Goal: Task Accomplishment & Management: Manage account settings

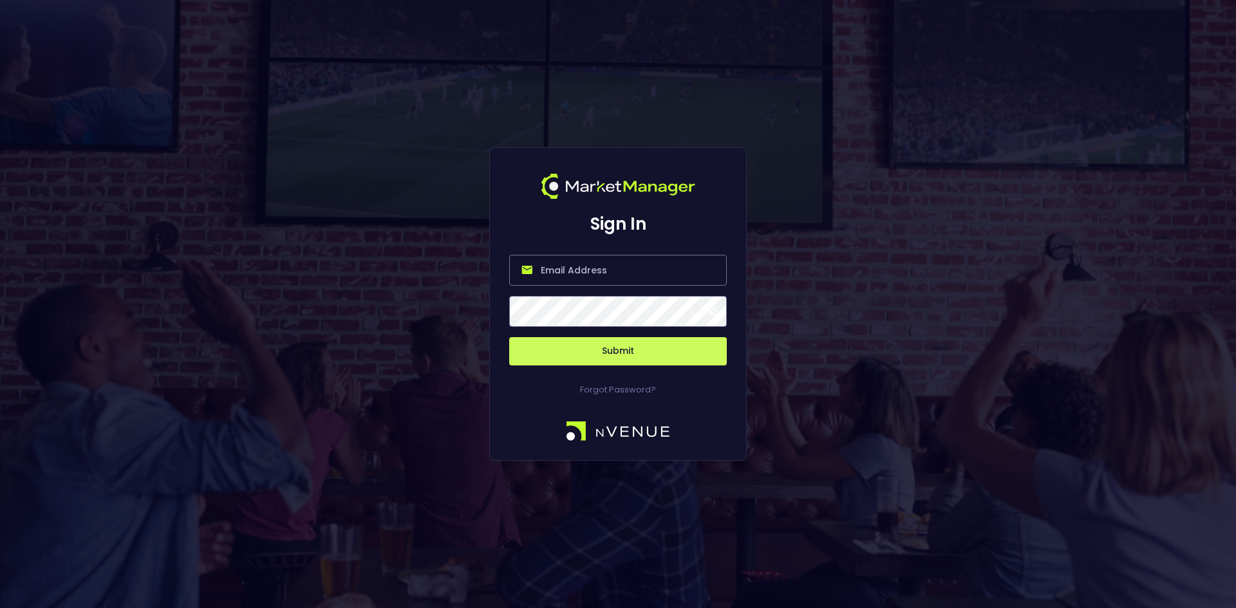
click at [577, 275] on input "email" at bounding box center [618, 270] width 218 height 31
type input "[EMAIL_ADDRESS][DOMAIN_NAME]"
click at [616, 358] on button "Submit" at bounding box center [618, 351] width 218 height 28
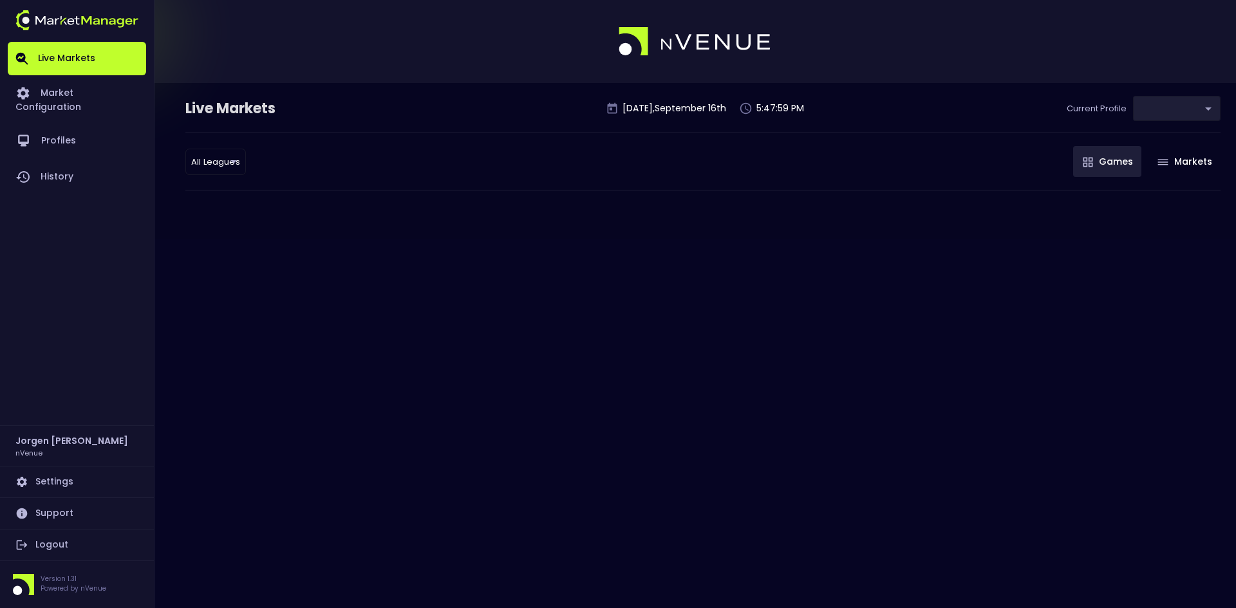
type input "d66ee90f-df8e-430e-a05c-aaf70ad95ad9"
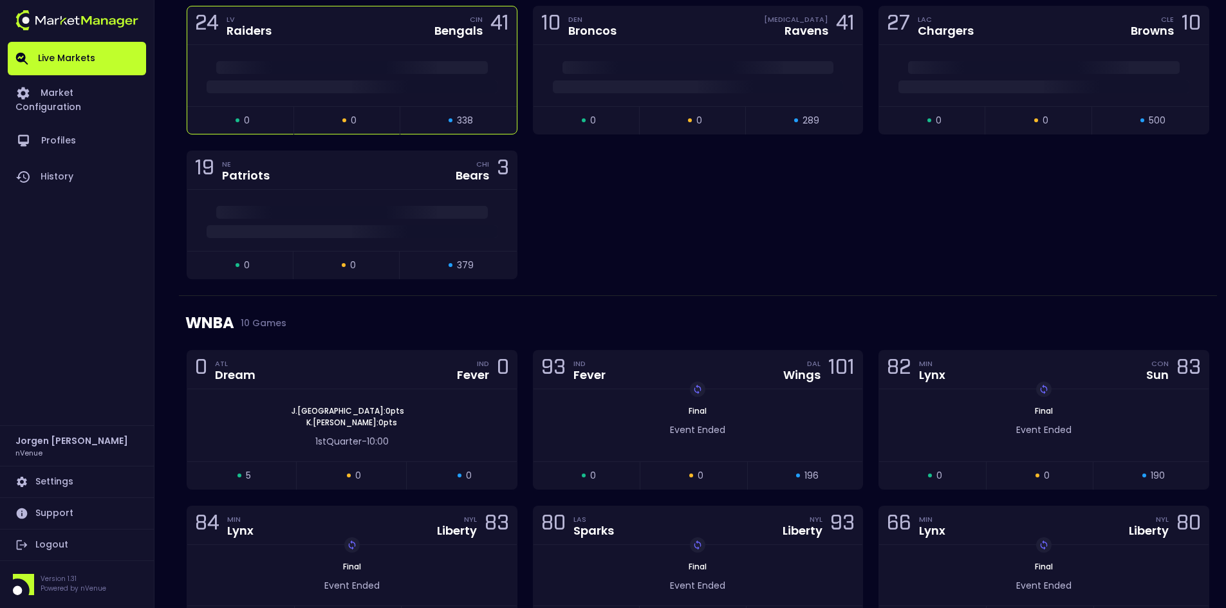
scroll to position [386, 0]
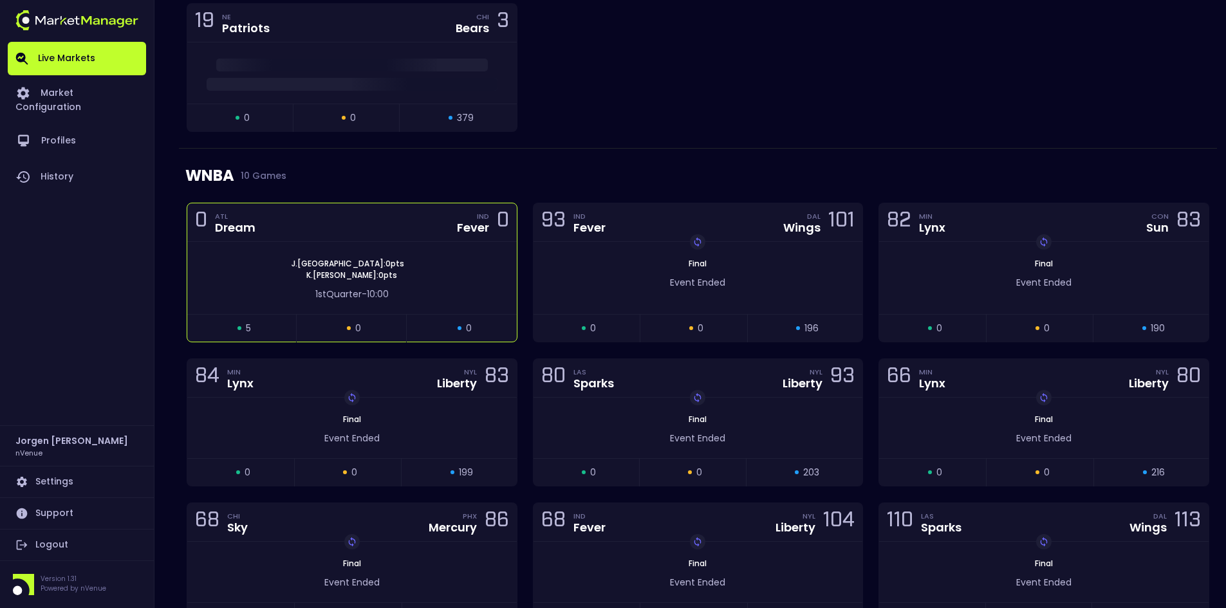
click at [427, 250] on div "[PERSON_NAME] Canada : 0 pts [PERSON_NAME] : 0 pts 1st Quarter - 10:00" at bounding box center [351, 278] width 329 height 72
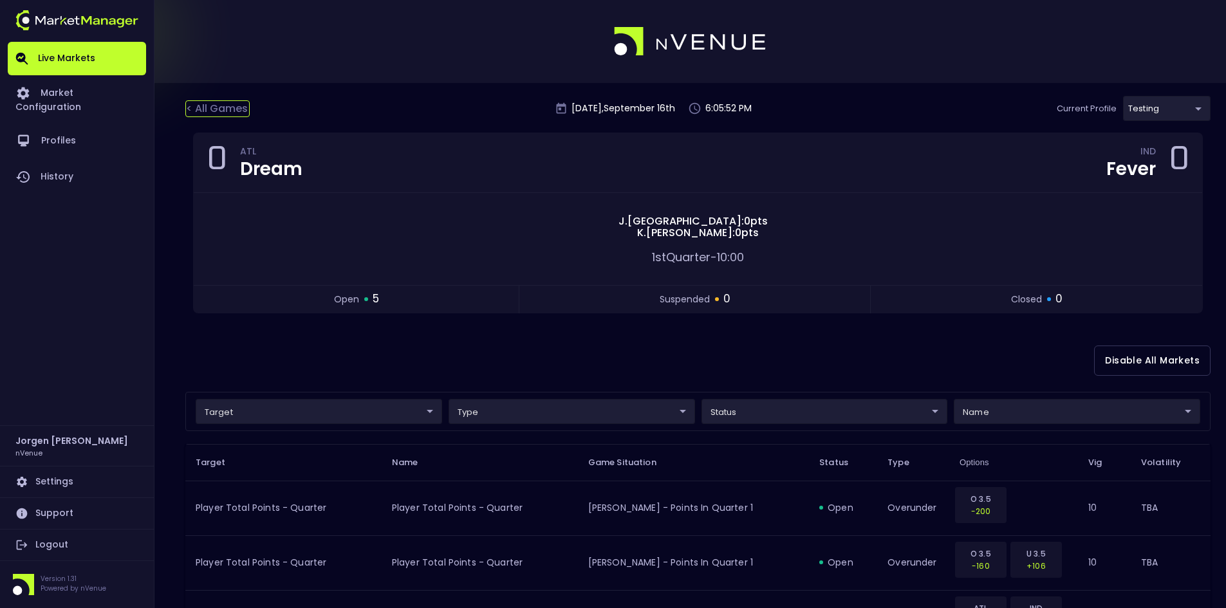
click at [232, 111] on div "< All Games" at bounding box center [217, 108] width 64 height 17
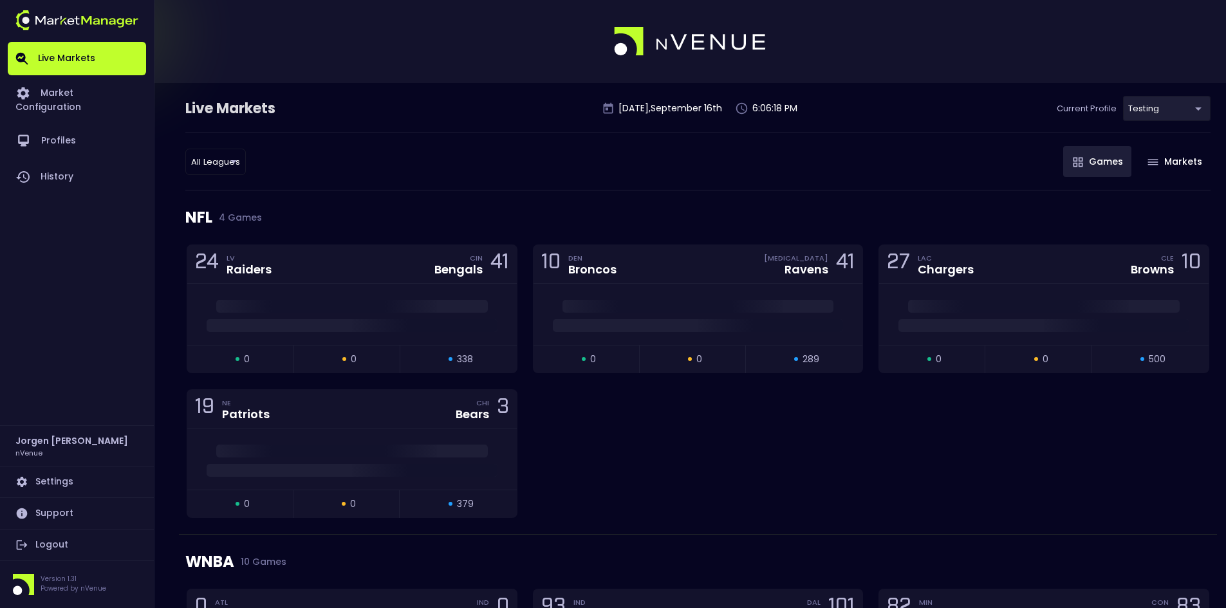
click at [617, 451] on div "24 LV Raiders CIN Bengals 41 open 0 suspended 0 closed 338 10 DEN Broncos [MEDI…" at bounding box center [698, 390] width 1038 height 290
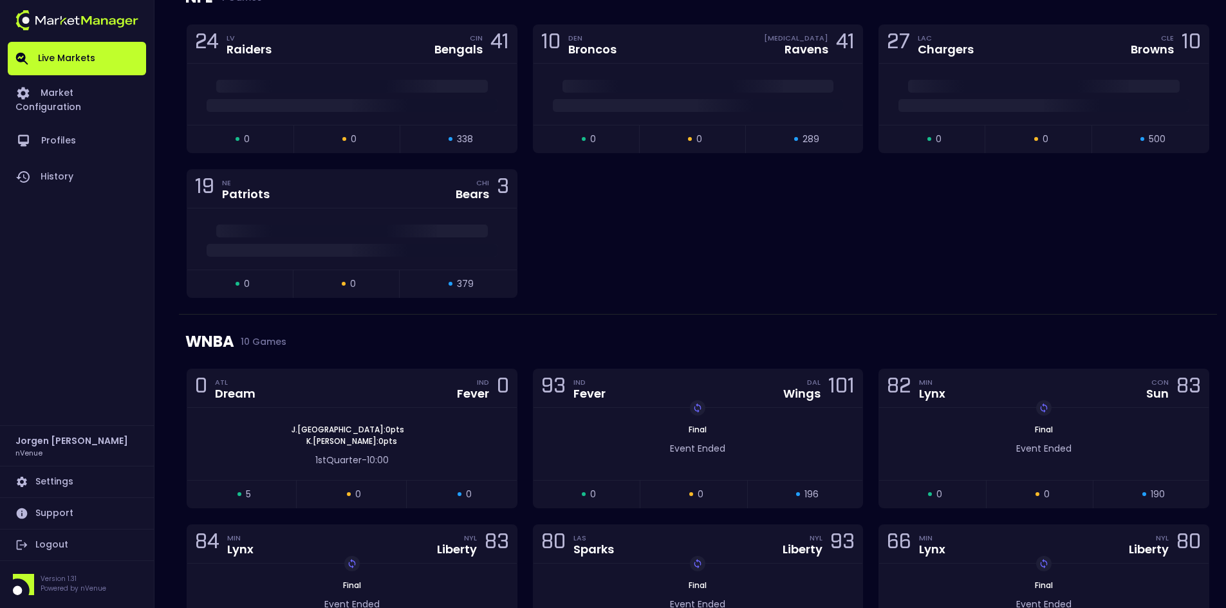
scroll to position [322, 0]
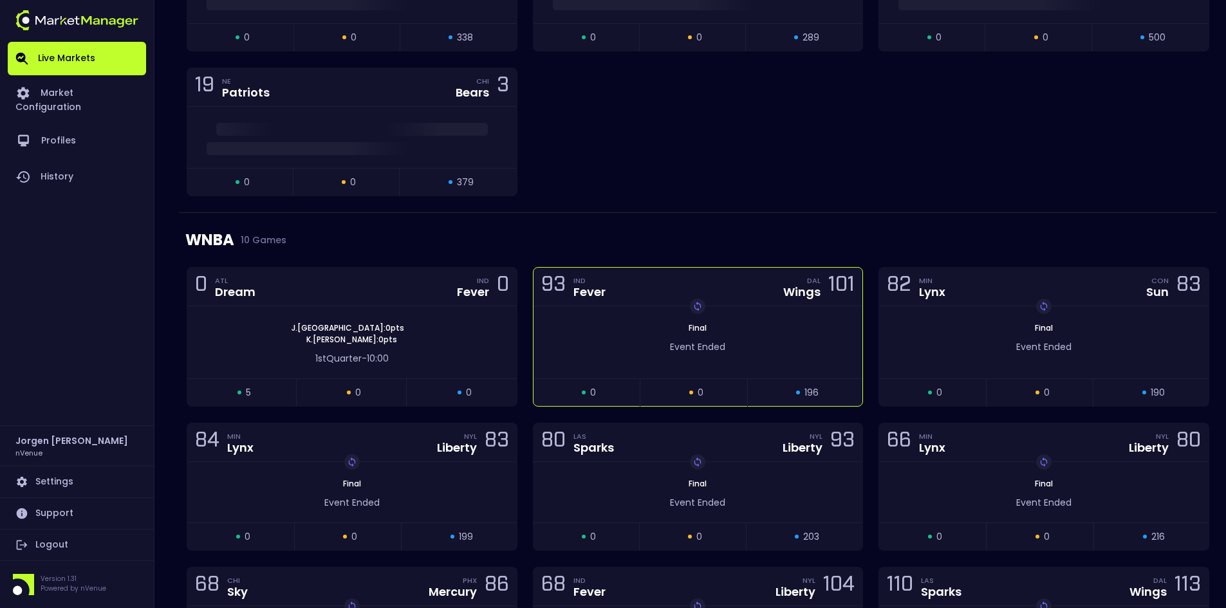
click at [631, 311] on div "Replay Game Final Event Ended" at bounding box center [697, 342] width 329 height 72
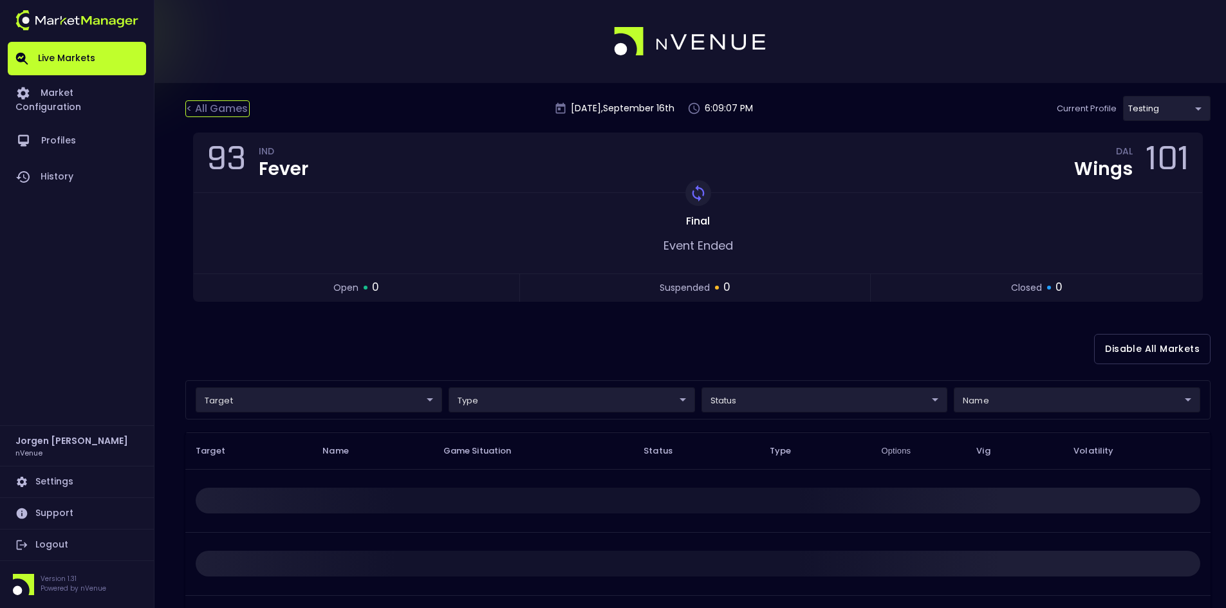
click at [226, 106] on div "< All Games" at bounding box center [217, 108] width 64 height 17
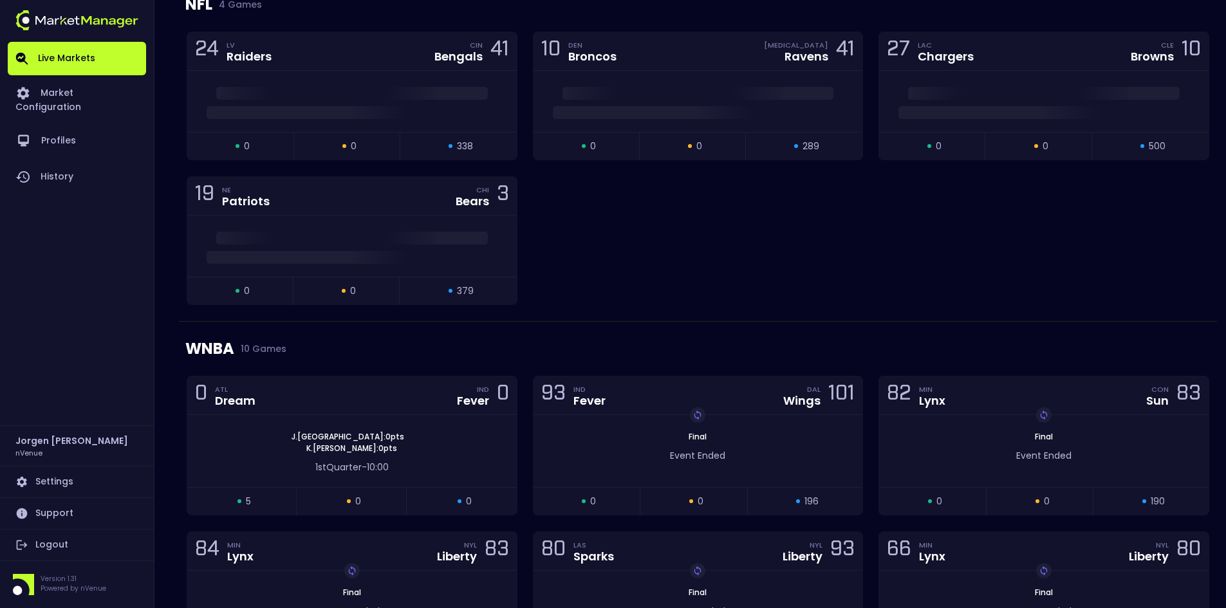
scroll to position [257, 0]
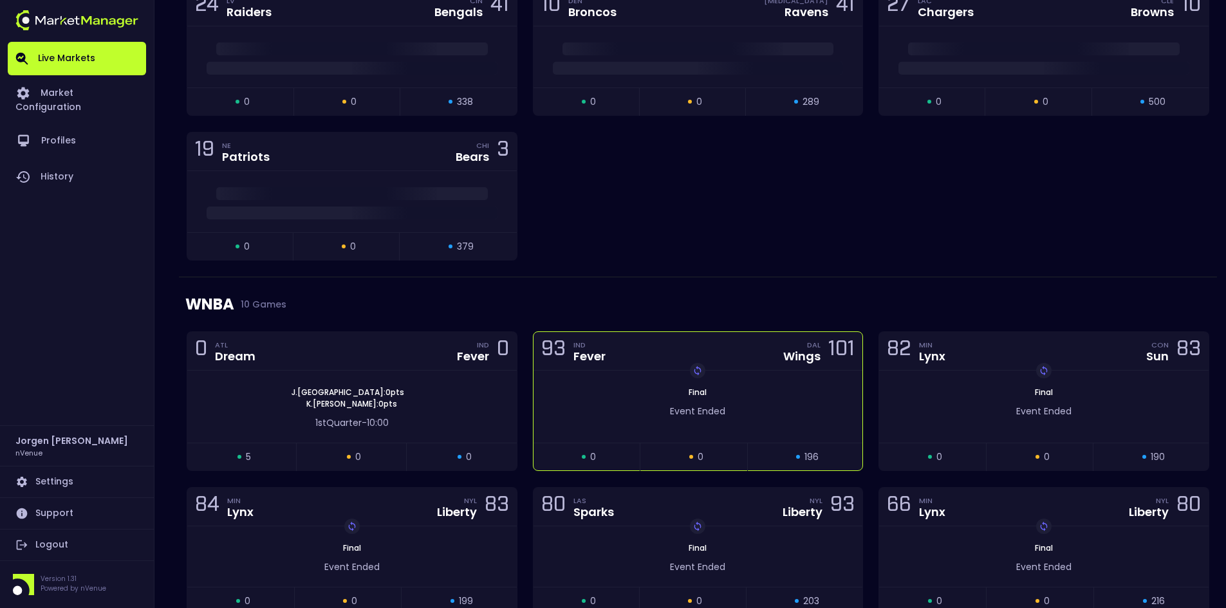
click at [605, 375] on div "Replay Game Final Event Ended" at bounding box center [697, 407] width 329 height 72
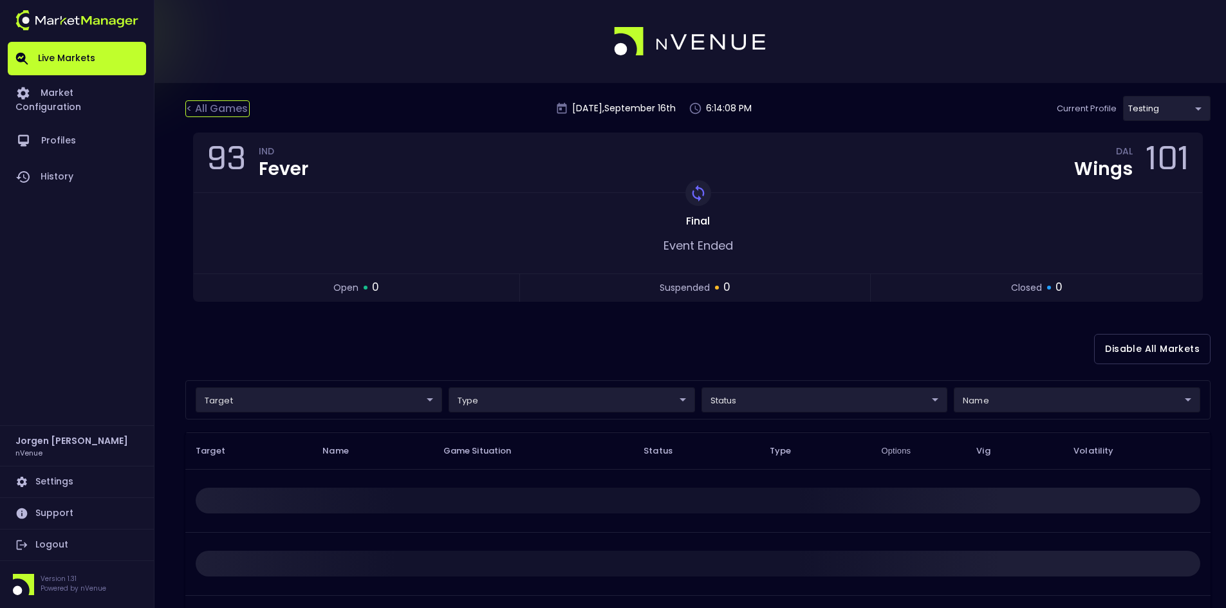
click at [214, 106] on div "< All Games" at bounding box center [217, 108] width 64 height 17
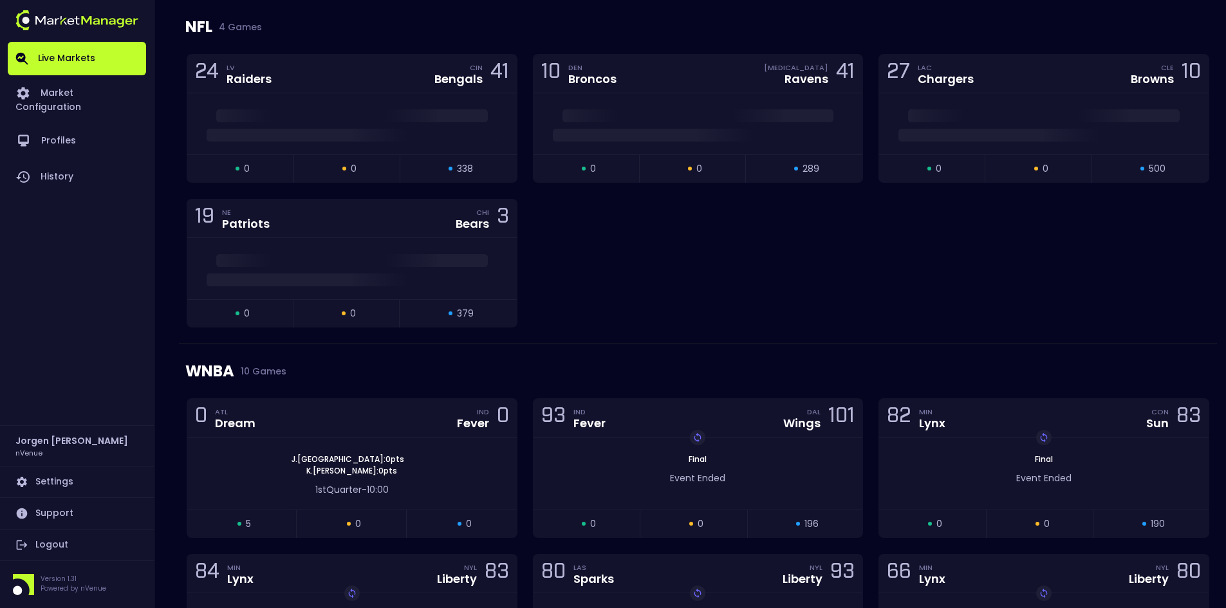
scroll to position [257, 0]
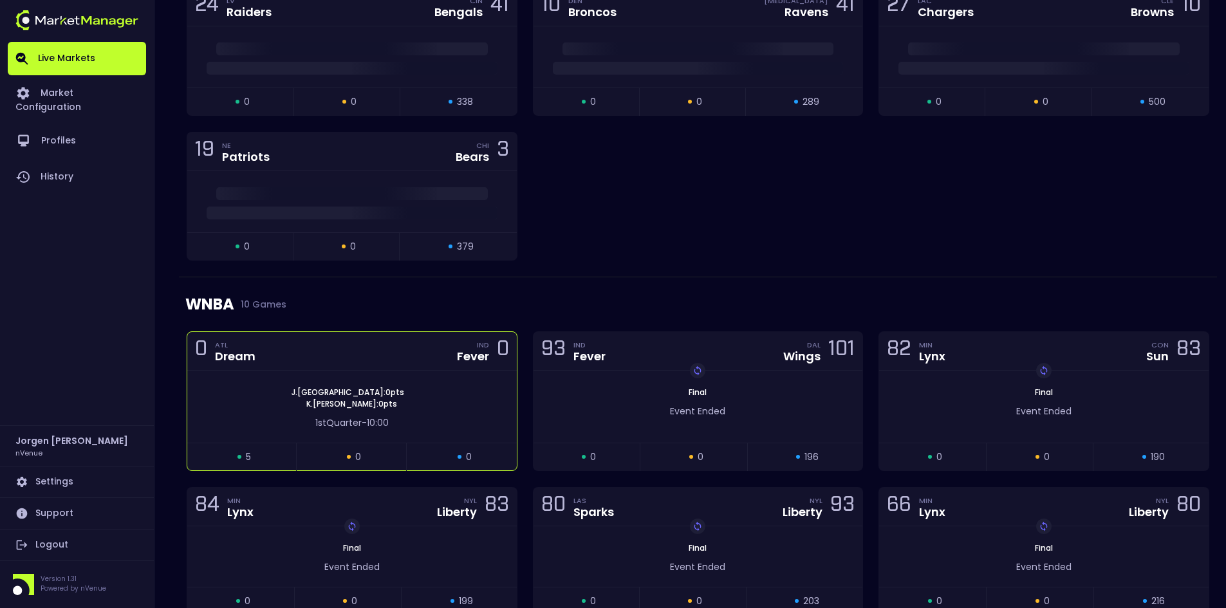
click at [262, 377] on div "[PERSON_NAME] Canada : 0 pts [PERSON_NAME] : 0 pts 1st Quarter - 10:00" at bounding box center [351, 407] width 329 height 72
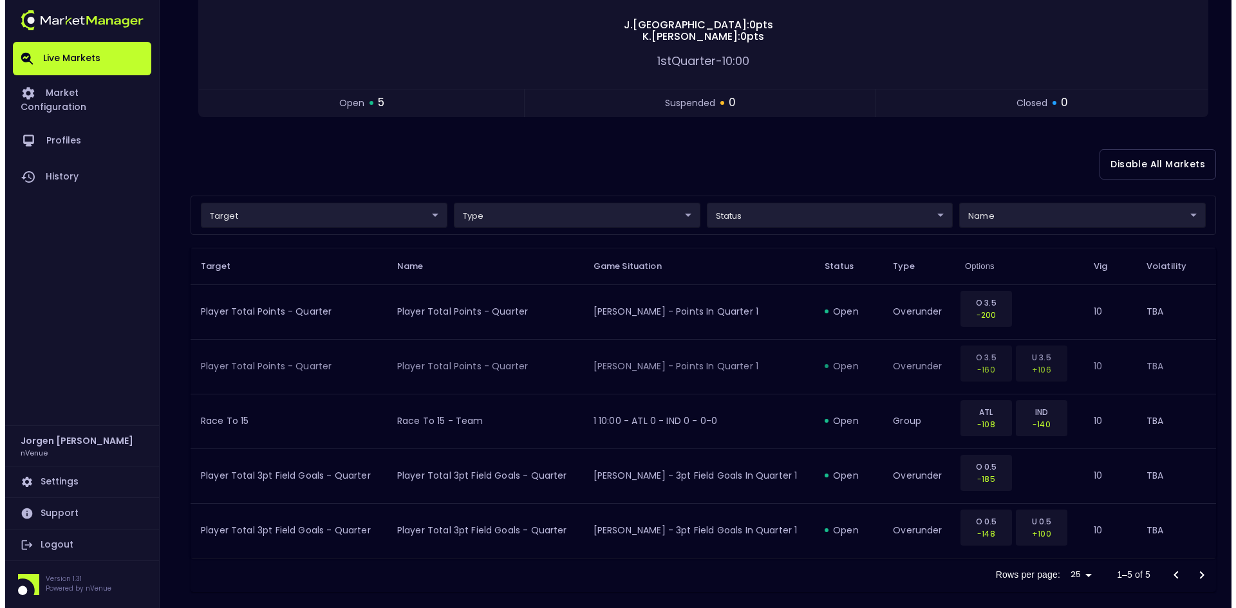
scroll to position [211, 0]
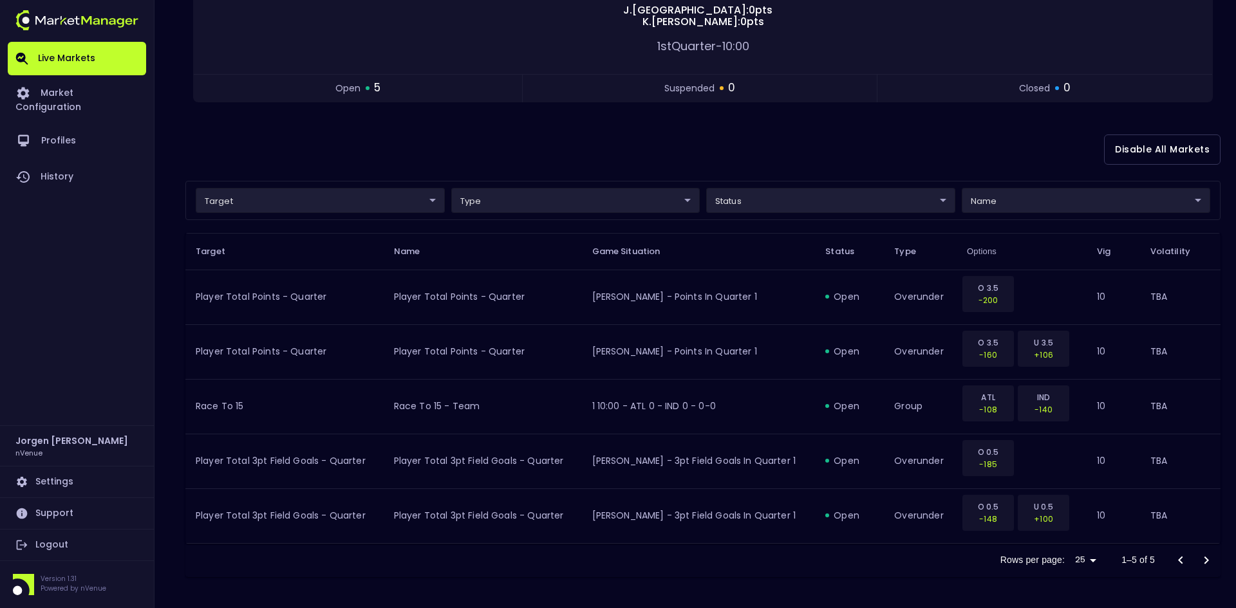
click at [325, 201] on body "Live Markets Market Configuration Profiles History [PERSON_NAME] nVenue Setting…" at bounding box center [618, 198] width 1236 height 819
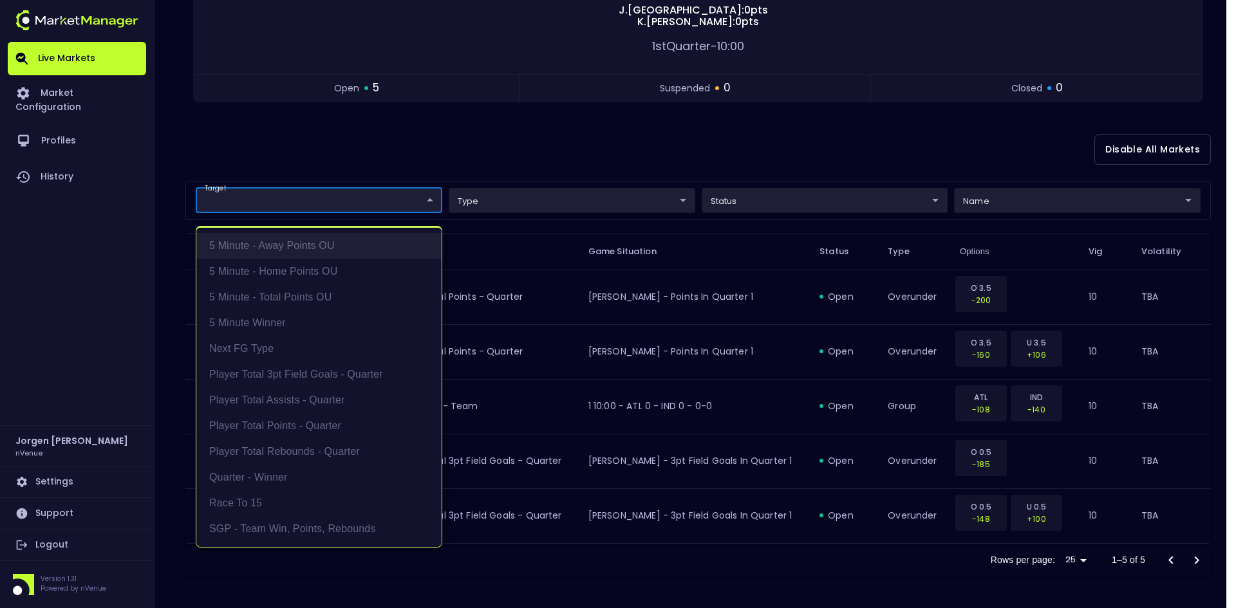
click at [288, 252] on li "5 Minute - Away Points OU" at bounding box center [318, 246] width 245 height 26
type input "5 Minute - Away Points OU"
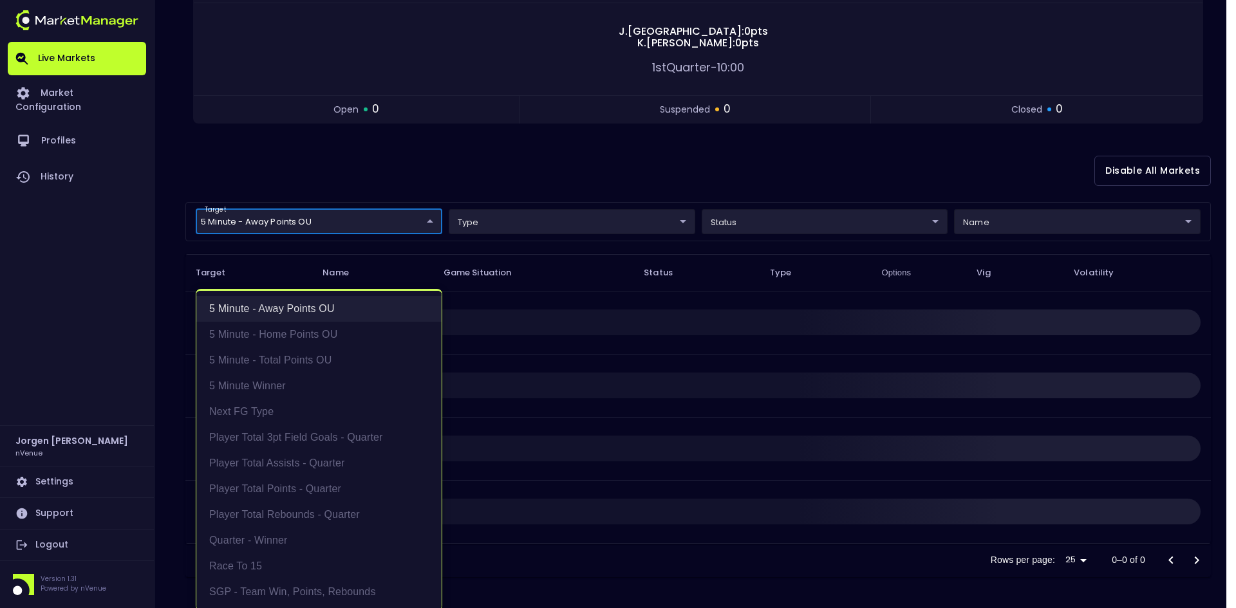
scroll to position [0, 0]
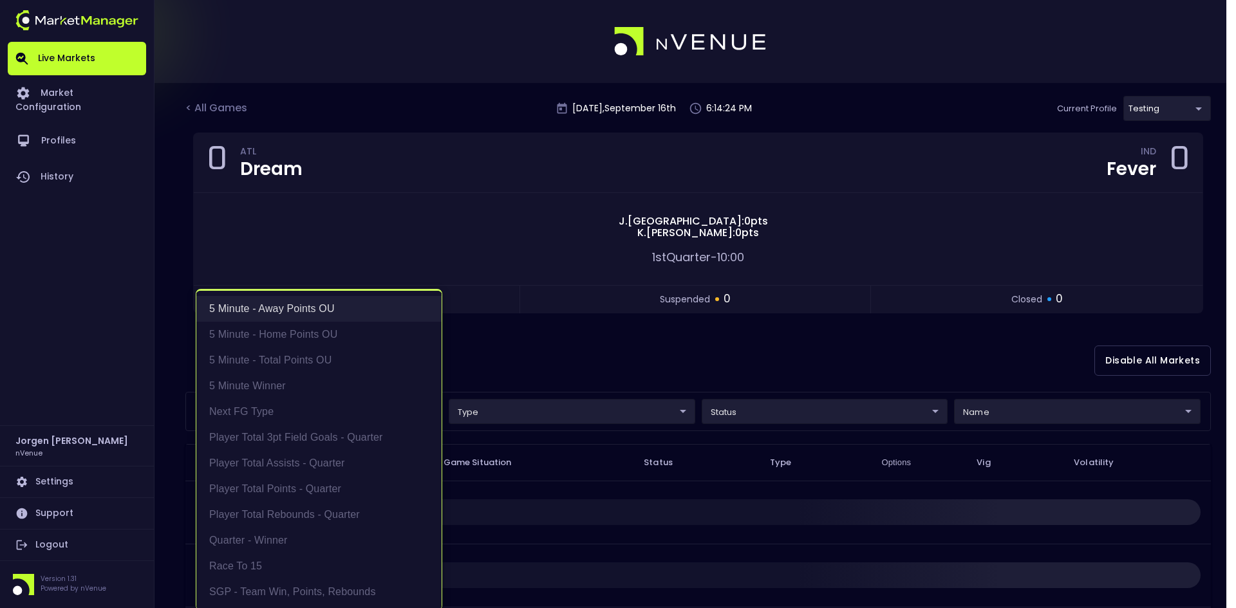
click at [290, 308] on li "5 Minute - Away Points OU" at bounding box center [318, 309] width 245 height 26
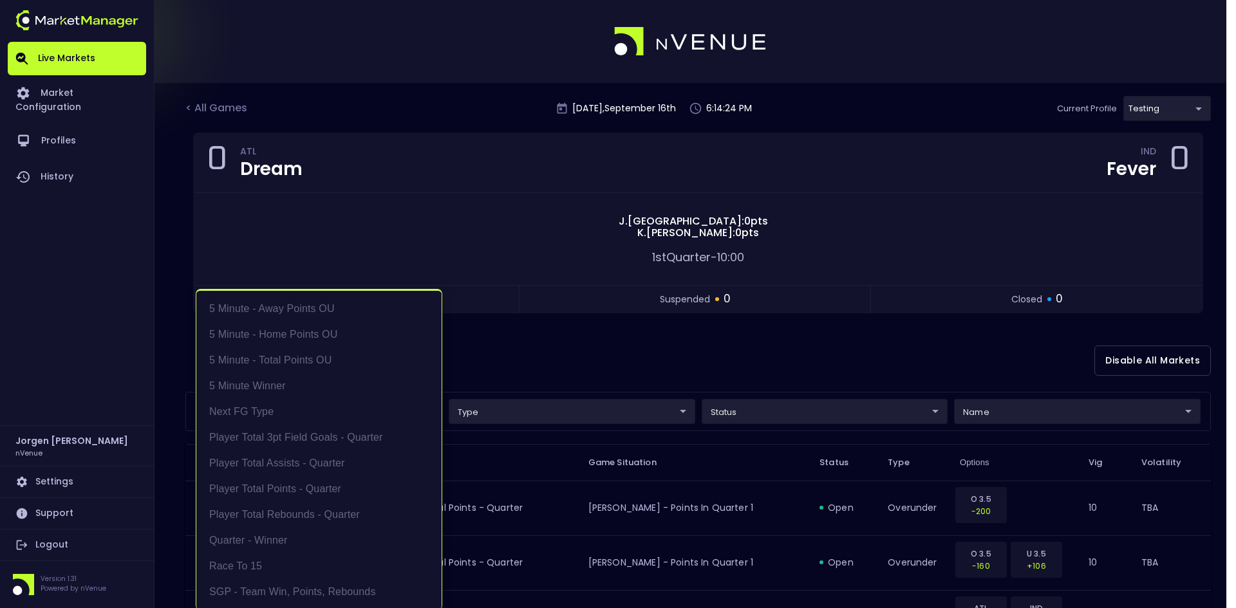
click at [580, 345] on div at bounding box center [618, 304] width 1236 height 608
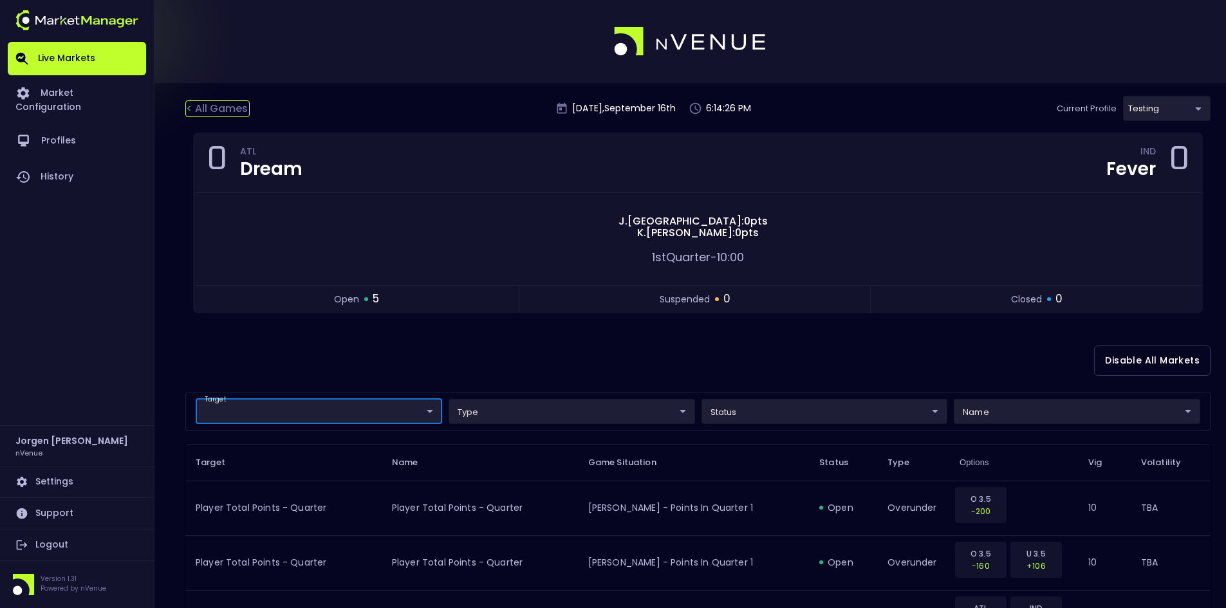
click at [227, 113] on div "< All Games" at bounding box center [217, 108] width 64 height 17
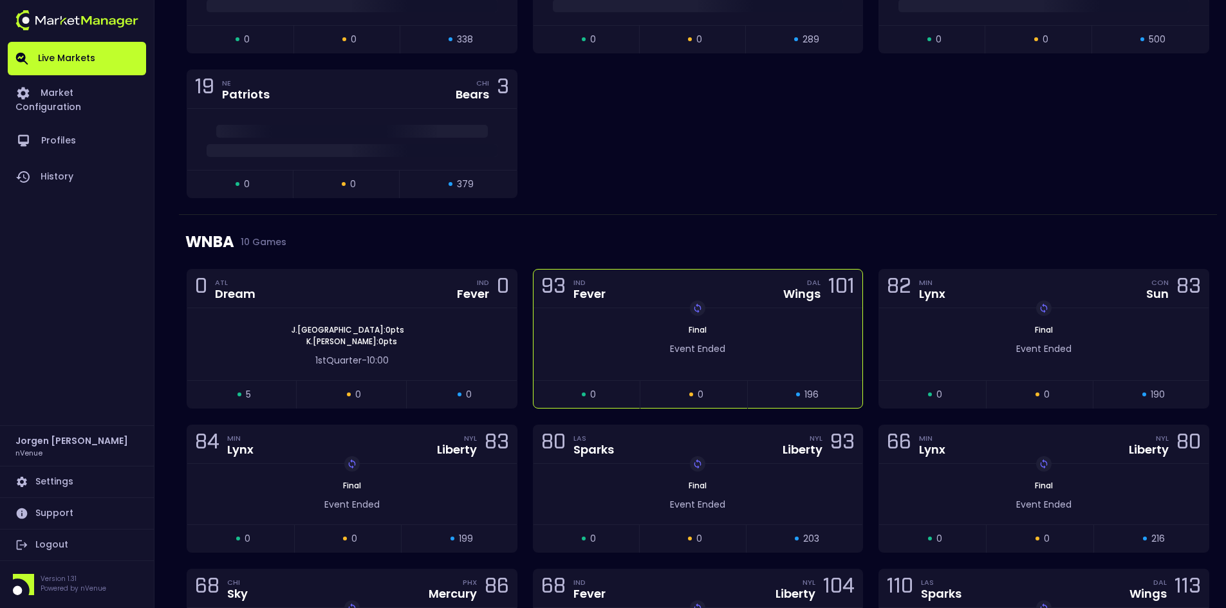
scroll to position [322, 0]
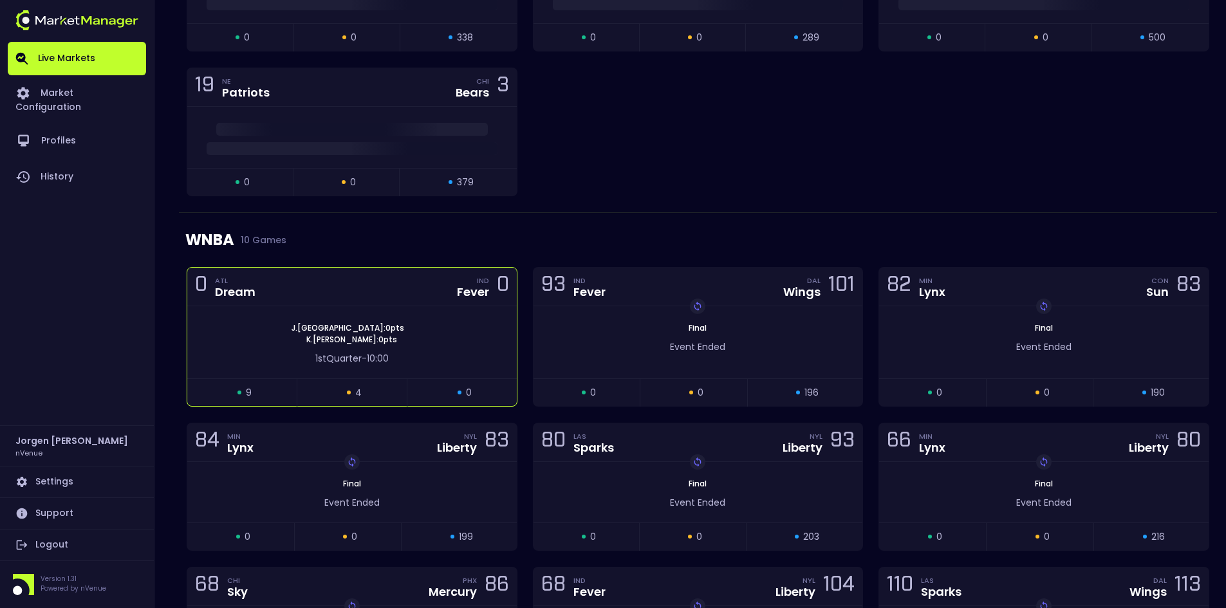
click at [440, 324] on div "[PERSON_NAME] Canada : 0 pts [PERSON_NAME] : 0 pts" at bounding box center [351, 333] width 329 height 23
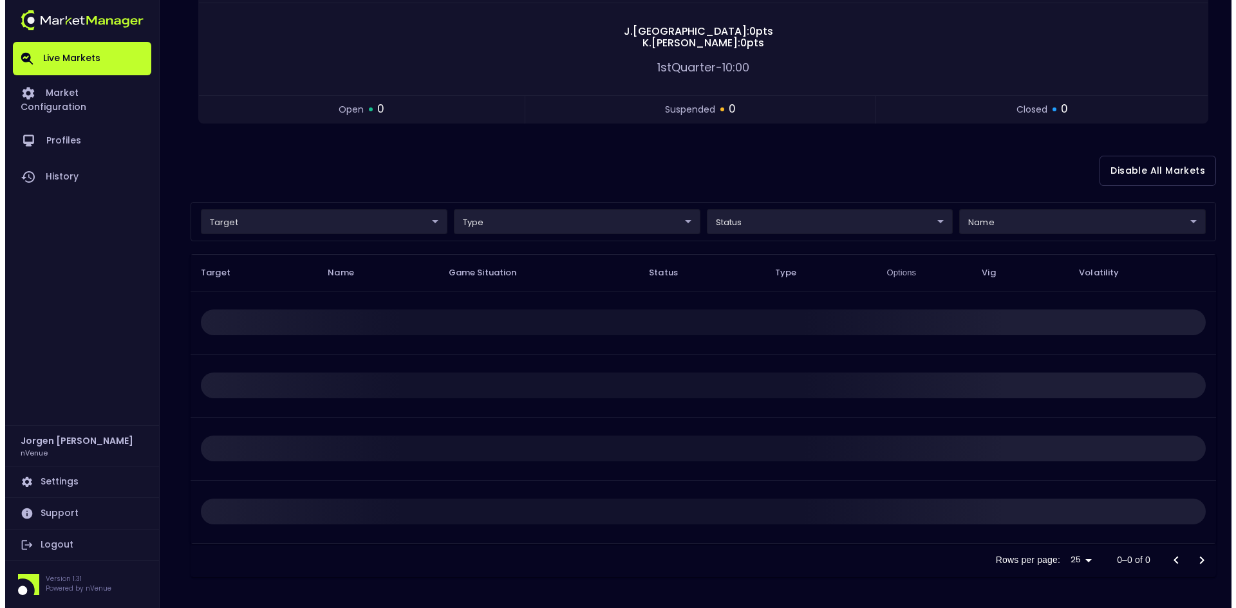
scroll to position [0, 0]
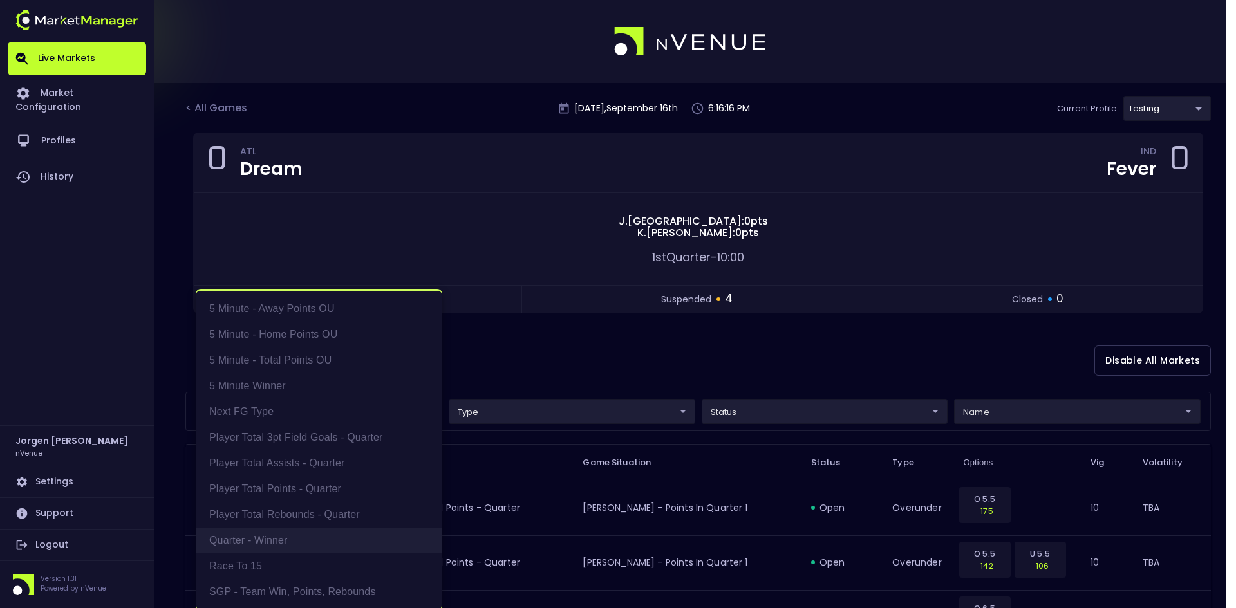
click at [269, 535] on li "Quarter - Winner" at bounding box center [318, 541] width 245 height 26
type input "Quarter - Winner"
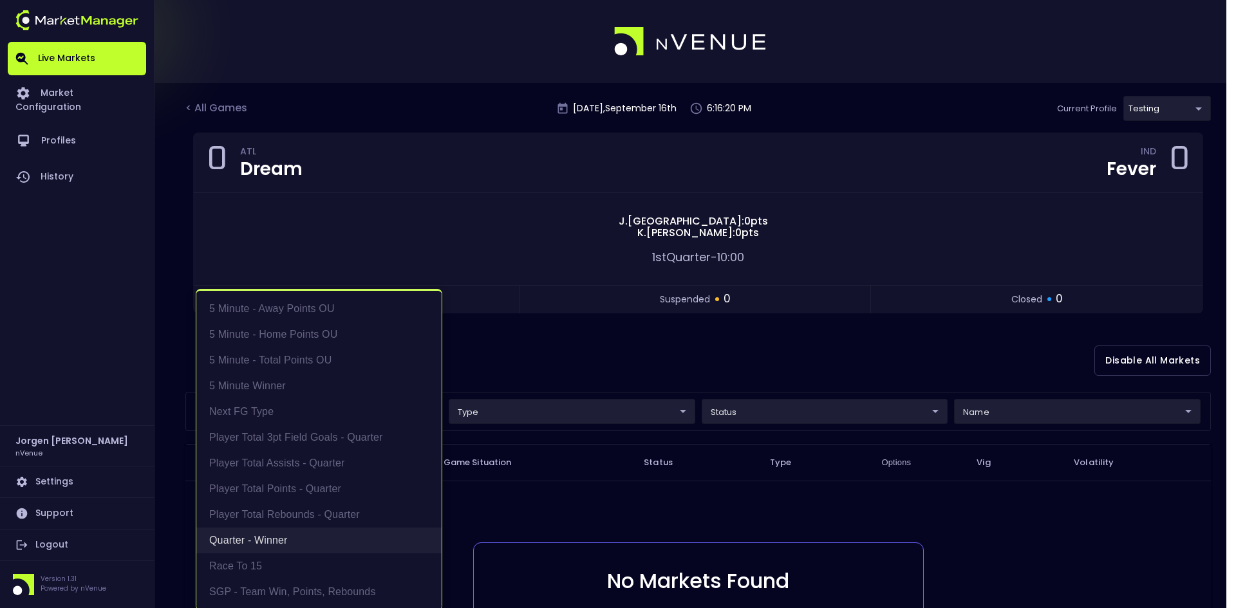
click at [270, 535] on li "Quarter - Winner" at bounding box center [318, 541] width 245 height 26
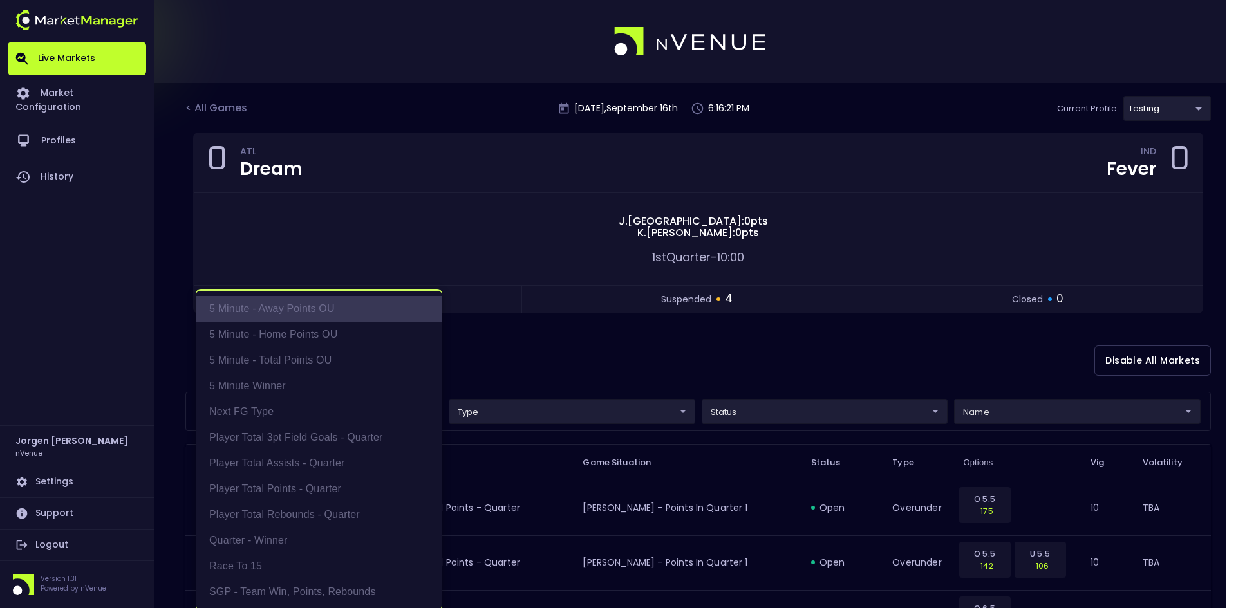
click at [310, 310] on li "5 Minute - Away Points OU" at bounding box center [318, 309] width 245 height 26
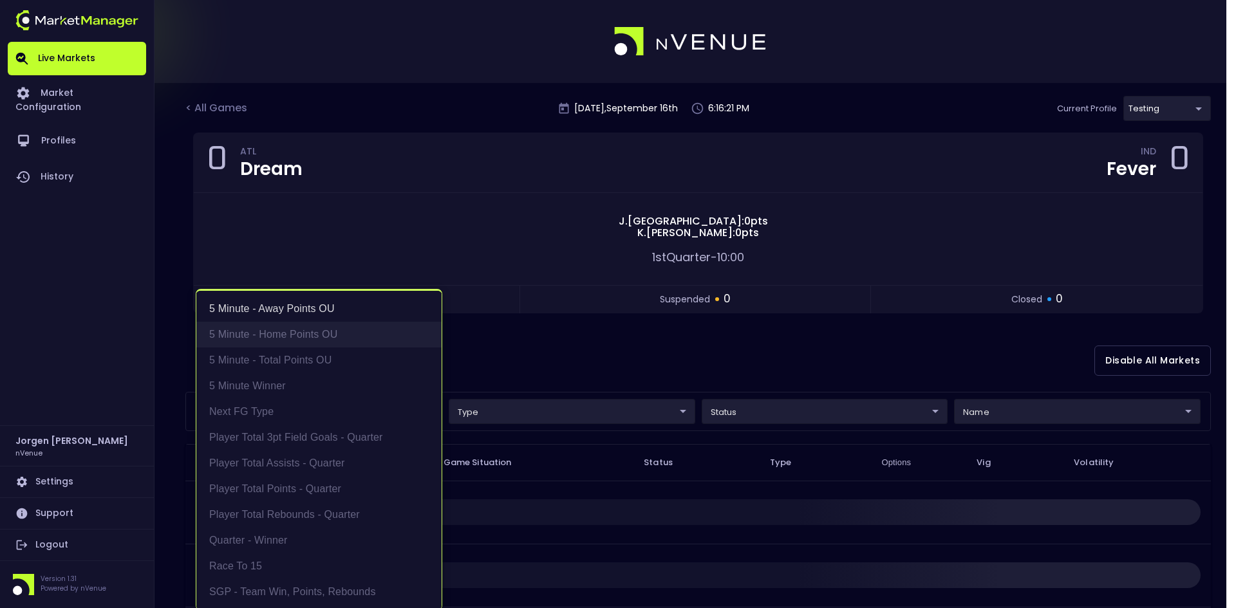
click at [306, 327] on li "5 Minute - Home Points OU" at bounding box center [318, 335] width 245 height 26
click at [301, 351] on li "5 Minute - Total Points OU" at bounding box center [318, 360] width 245 height 26
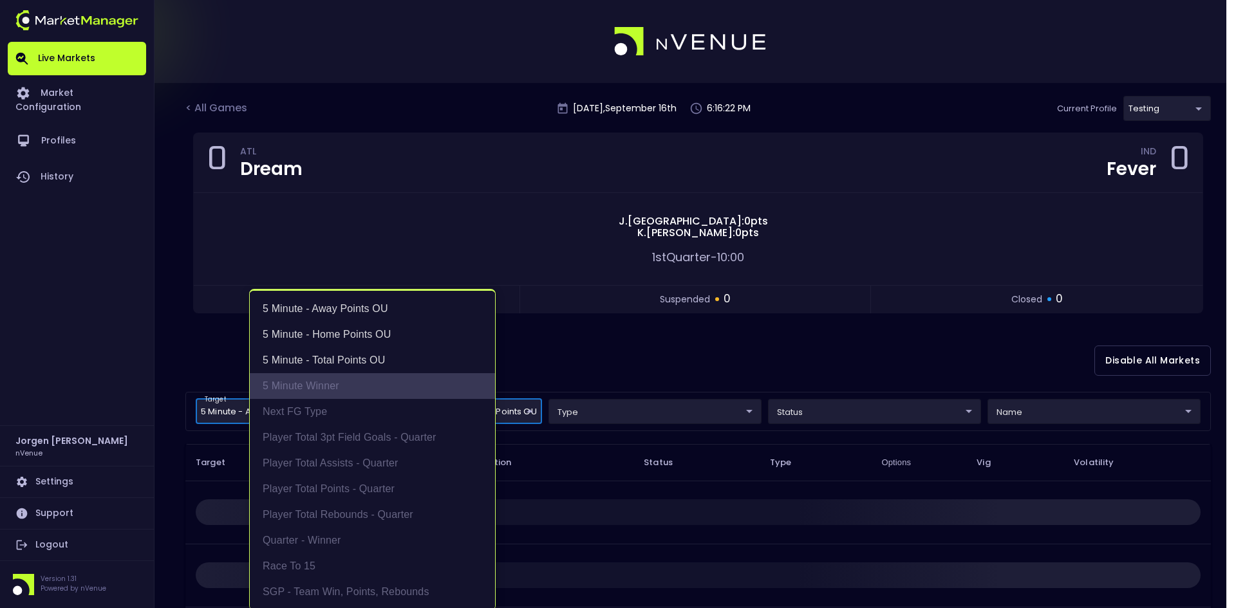
click at [290, 382] on li "5 Minute Winner" at bounding box center [372, 386] width 245 height 26
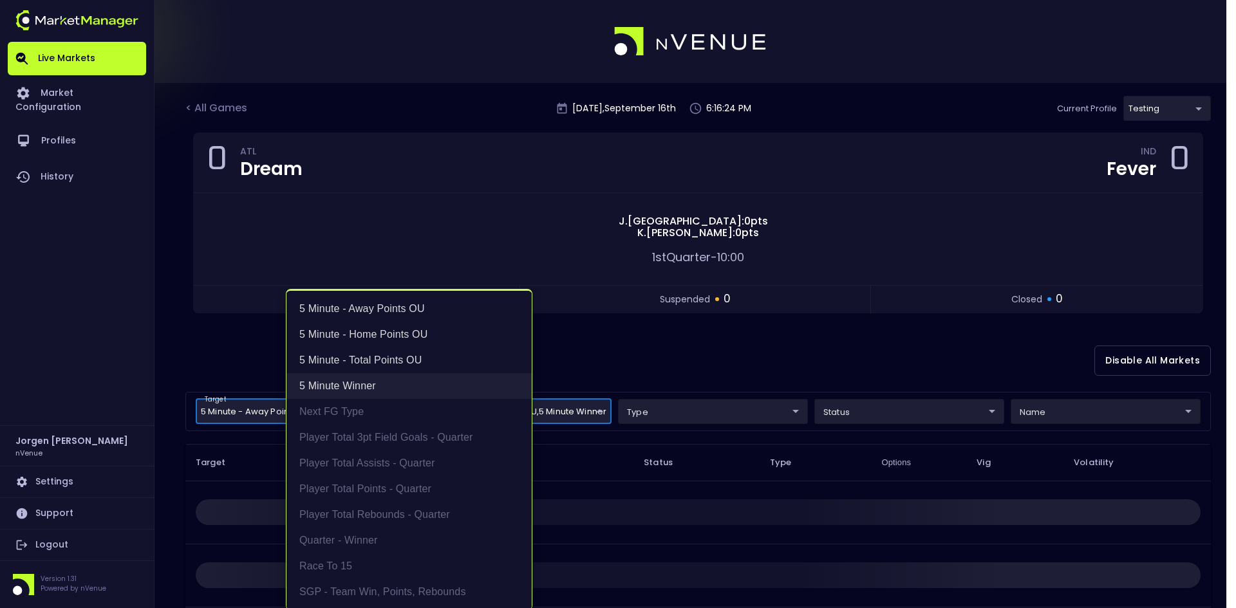
click at [361, 383] on li "5 Minute Winner" at bounding box center [408, 386] width 245 height 26
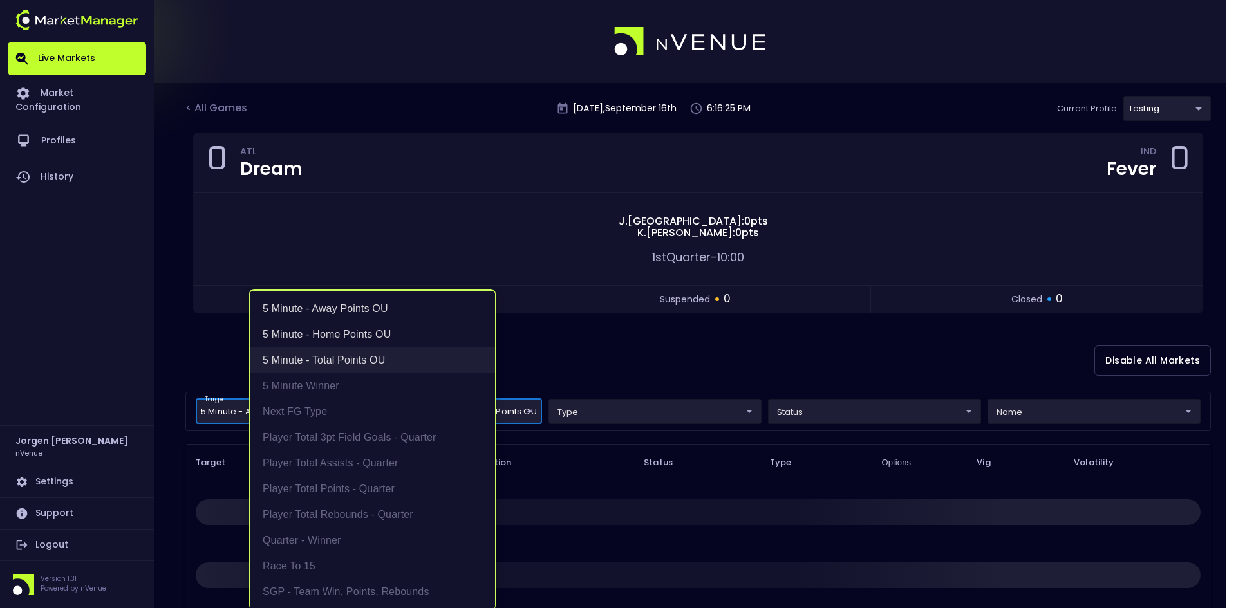
click at [373, 361] on li "5 Minute - Total Points OU" at bounding box center [372, 360] width 245 height 26
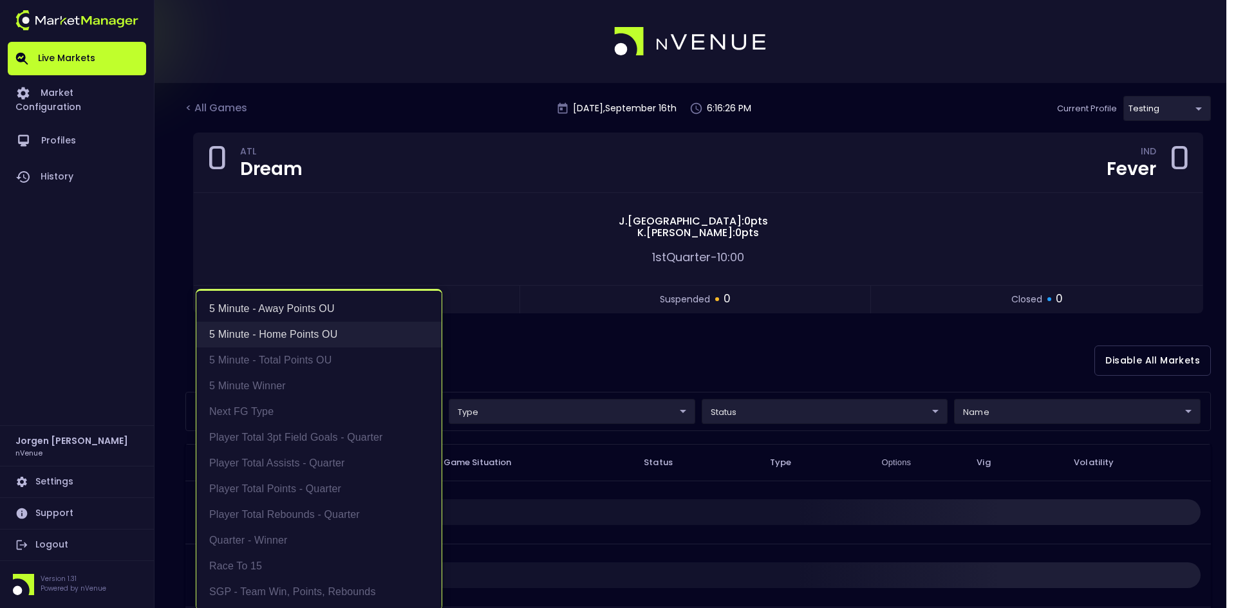
click at [319, 340] on li "5 Minute - Home Points OU" at bounding box center [318, 335] width 245 height 26
type input "5 Minute - Away Points OU"
click at [308, 308] on li "5 Minute - Away Points OU" at bounding box center [318, 309] width 245 height 26
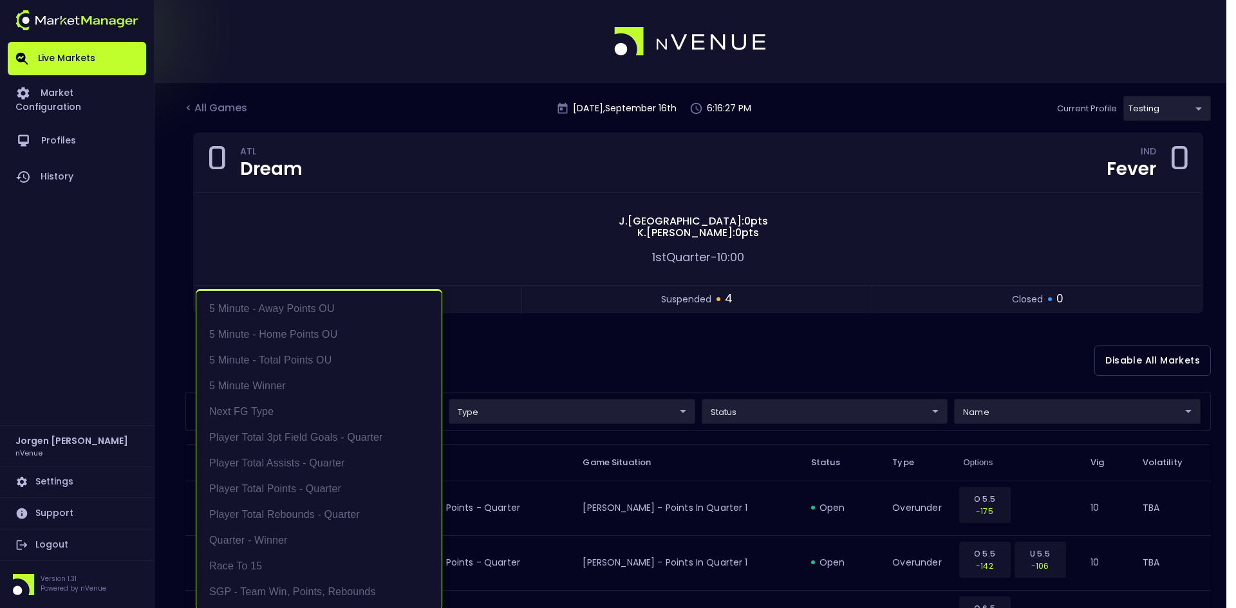
click at [529, 343] on div at bounding box center [618, 304] width 1236 height 608
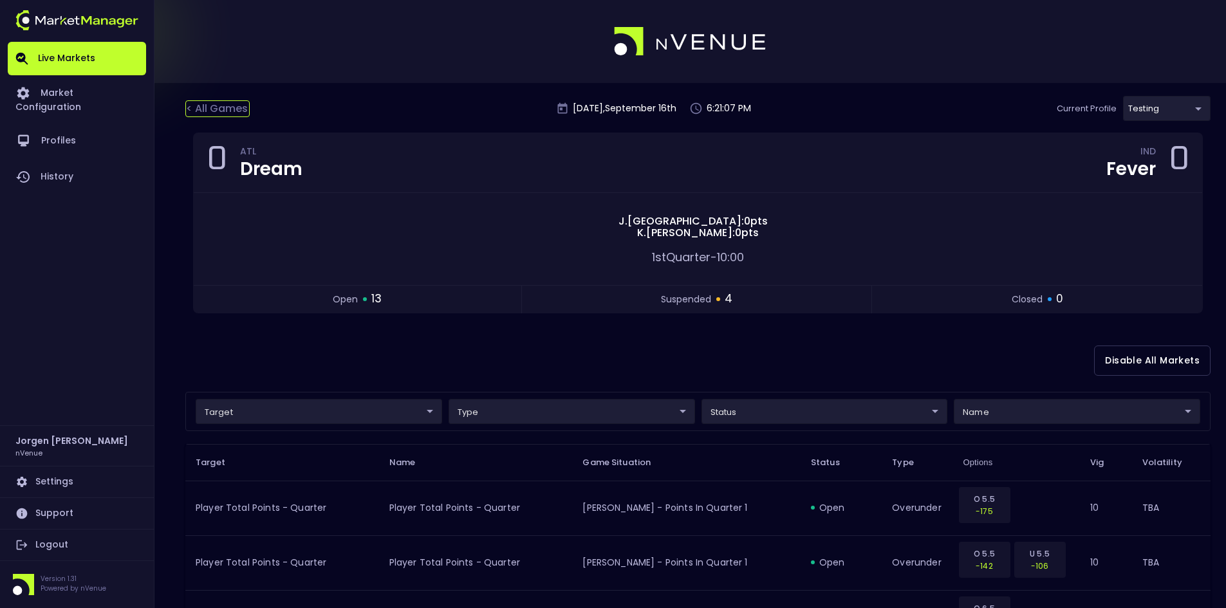
click at [236, 106] on div "< All Games" at bounding box center [217, 108] width 64 height 17
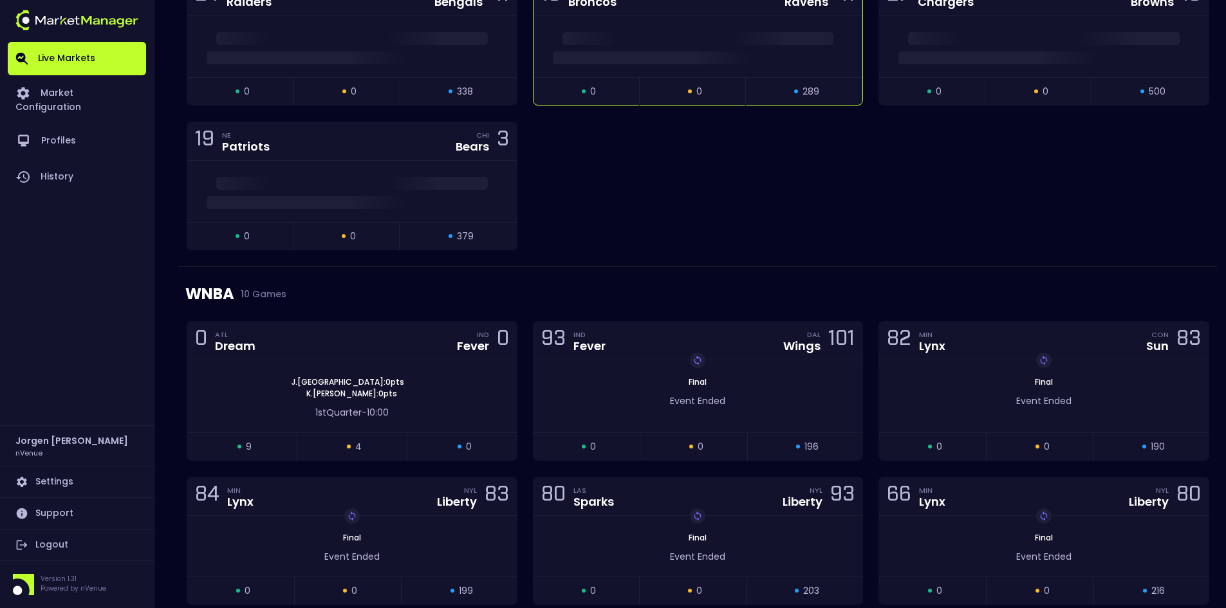
scroll to position [322, 0]
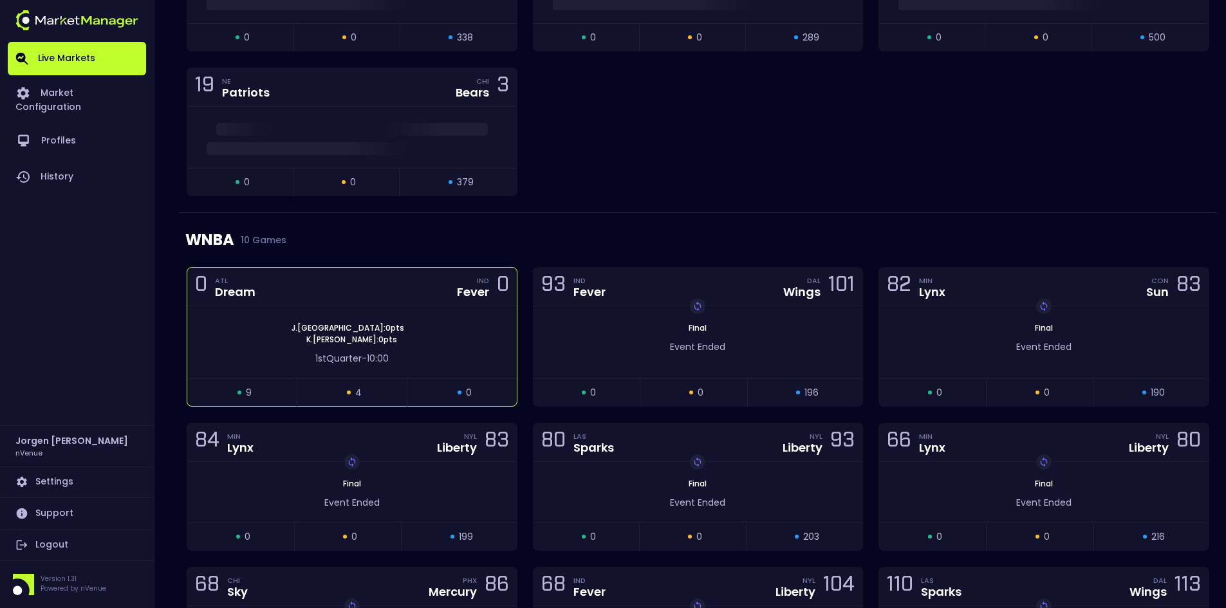
click at [436, 320] on div "[PERSON_NAME] Canada : 0 pts [PERSON_NAME] : 0 pts 1st Quarter - 10:00" at bounding box center [351, 342] width 329 height 72
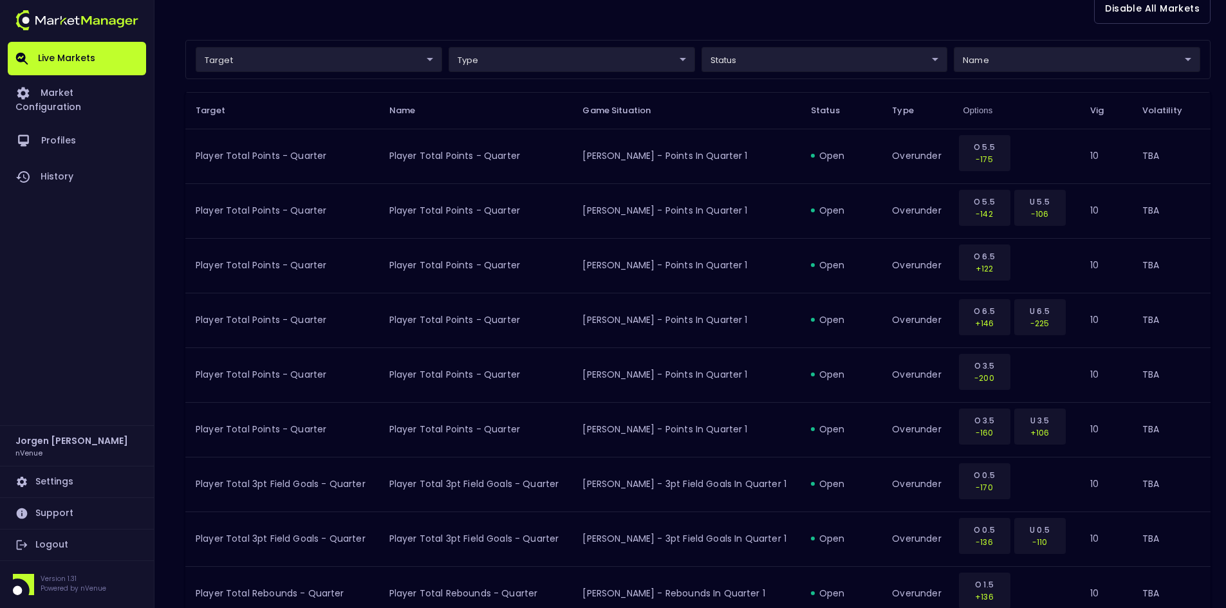
scroll to position [31, 0]
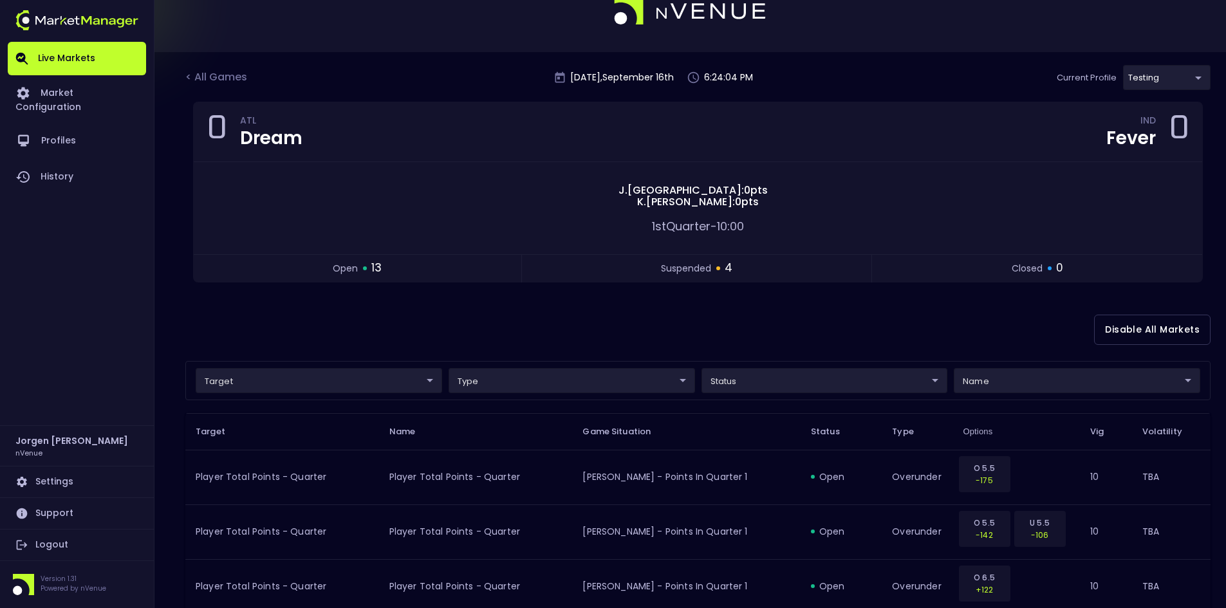
click at [429, 324] on div "Disable All Markets" at bounding box center [697, 330] width 1025 height 62
click at [234, 76] on div "< All Games" at bounding box center [217, 77] width 64 height 17
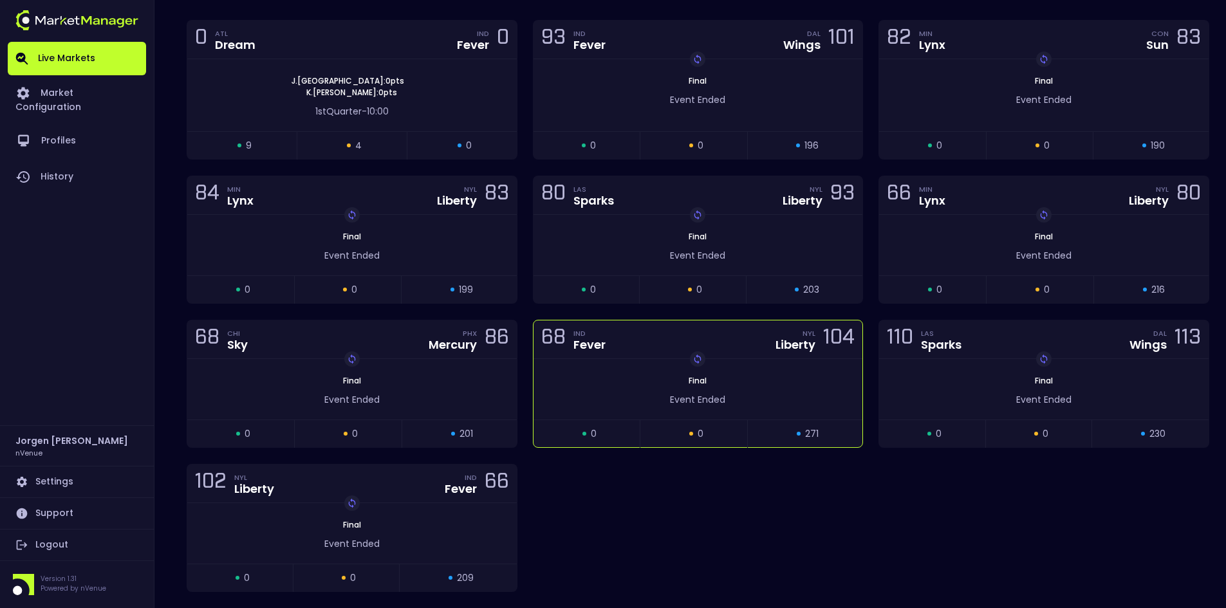
scroll to position [644, 0]
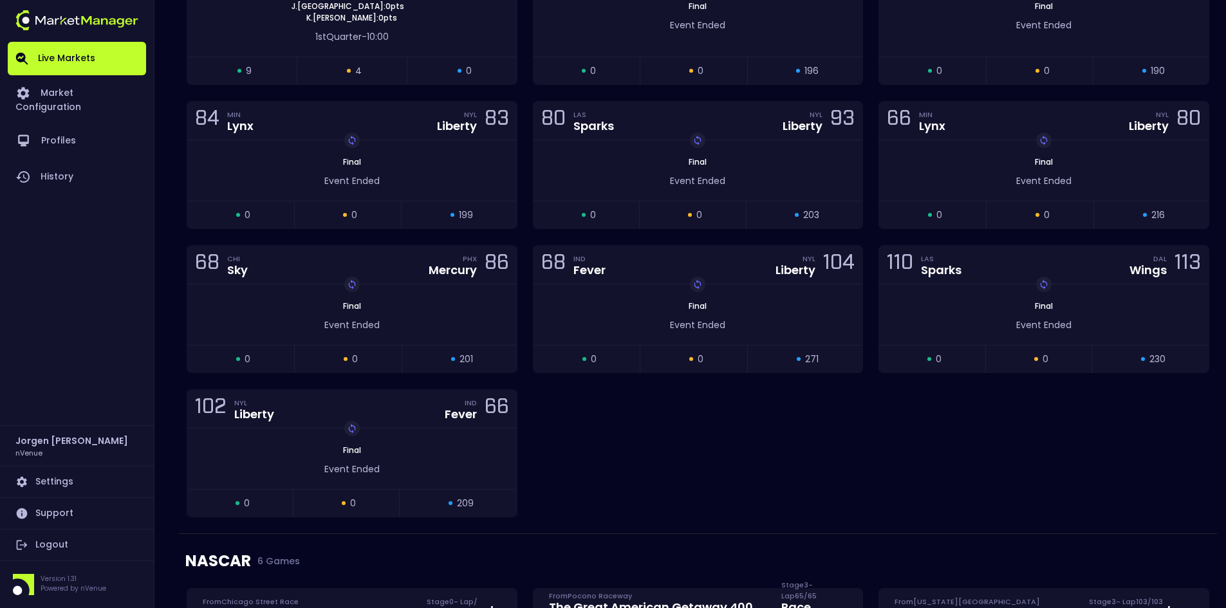
click at [647, 403] on div "0 ATL Dream IND Fever 0 J . Canada : 0 pts [PERSON_NAME] : 0 pts 1st Quarter - …" at bounding box center [698, 239] width 1038 height 588
click at [725, 445] on div "0 ATL Dream IND Fever 0 J . Canada : 0 pts [PERSON_NAME] : 0 pts 1st Quarter - …" at bounding box center [698, 239] width 1038 height 588
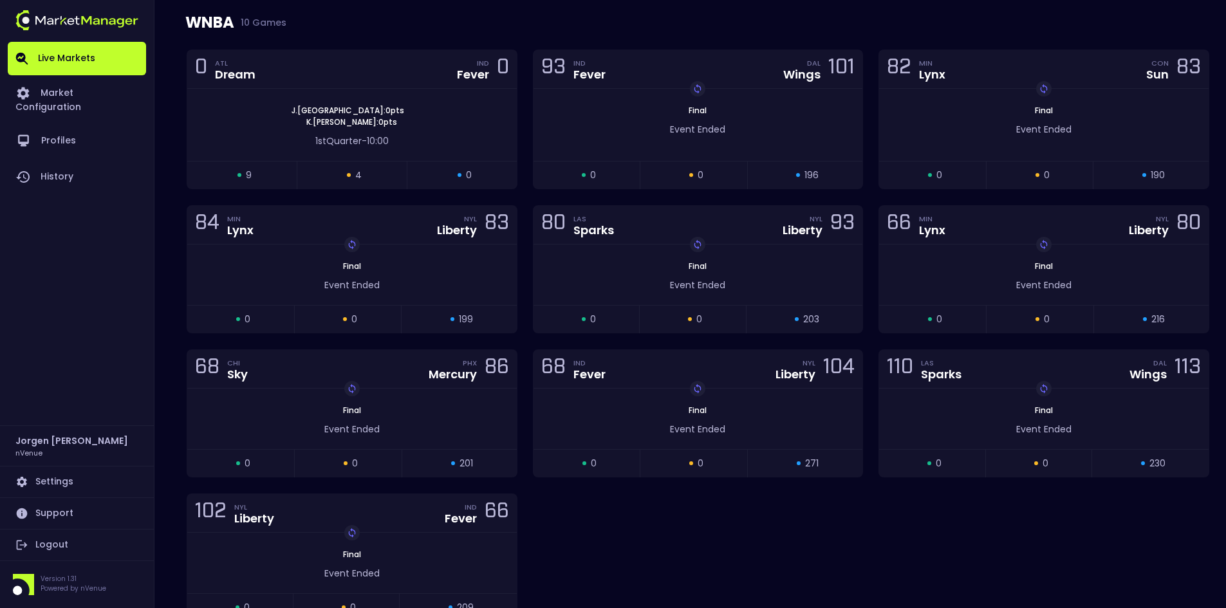
scroll to position [386, 0]
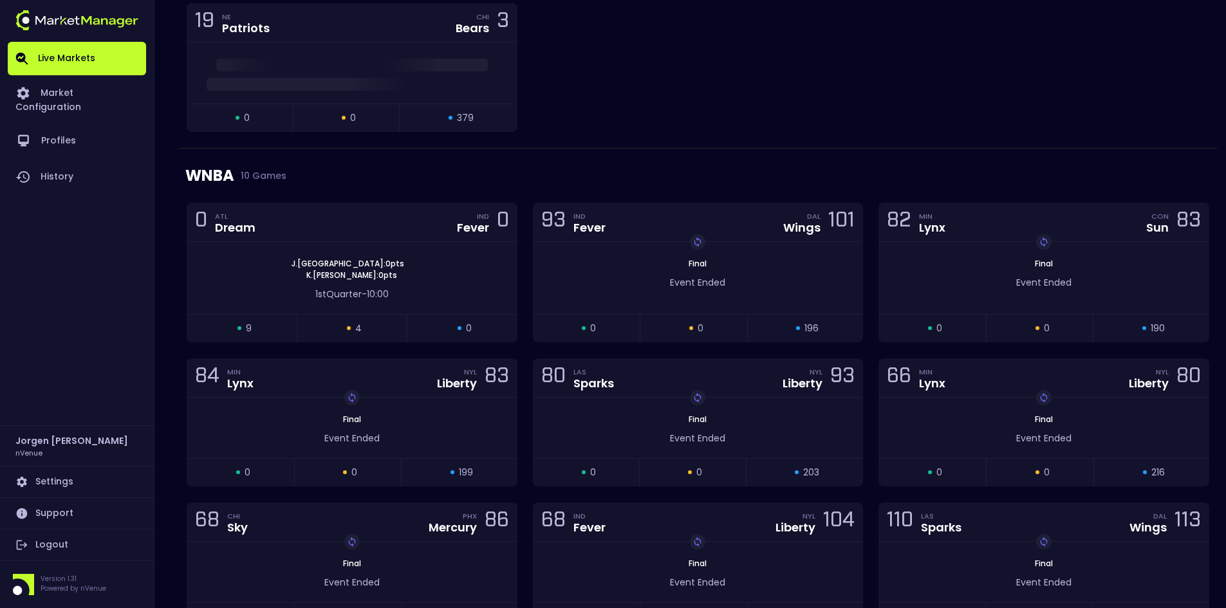
click at [626, 156] on div "WNBA 10 Games" at bounding box center [697, 176] width 1025 height 54
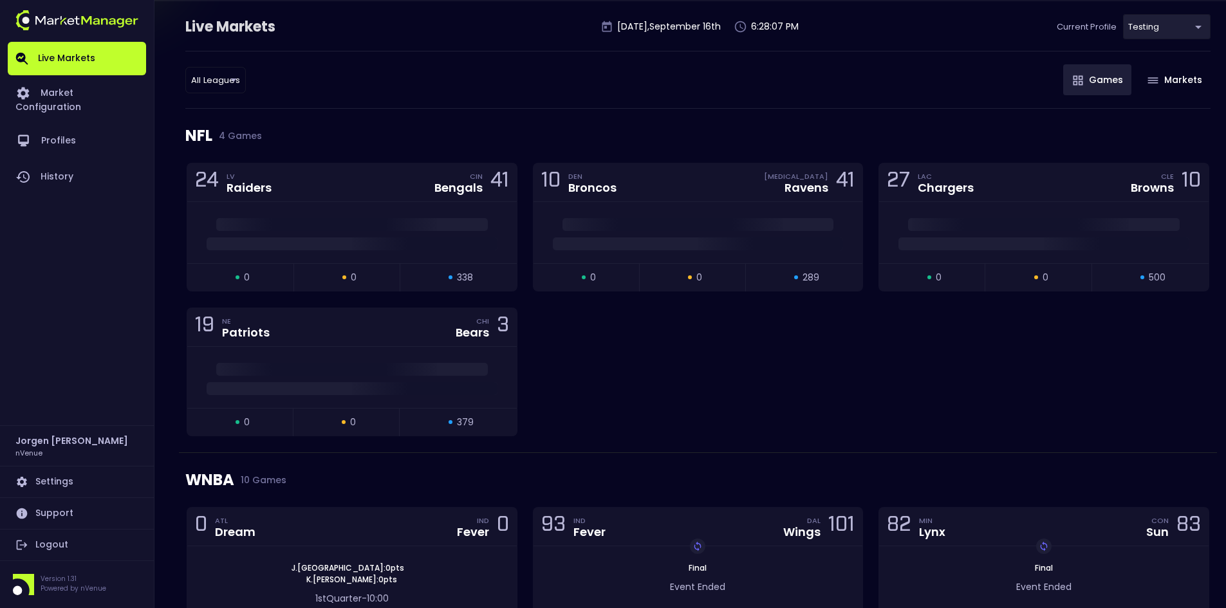
scroll to position [0, 0]
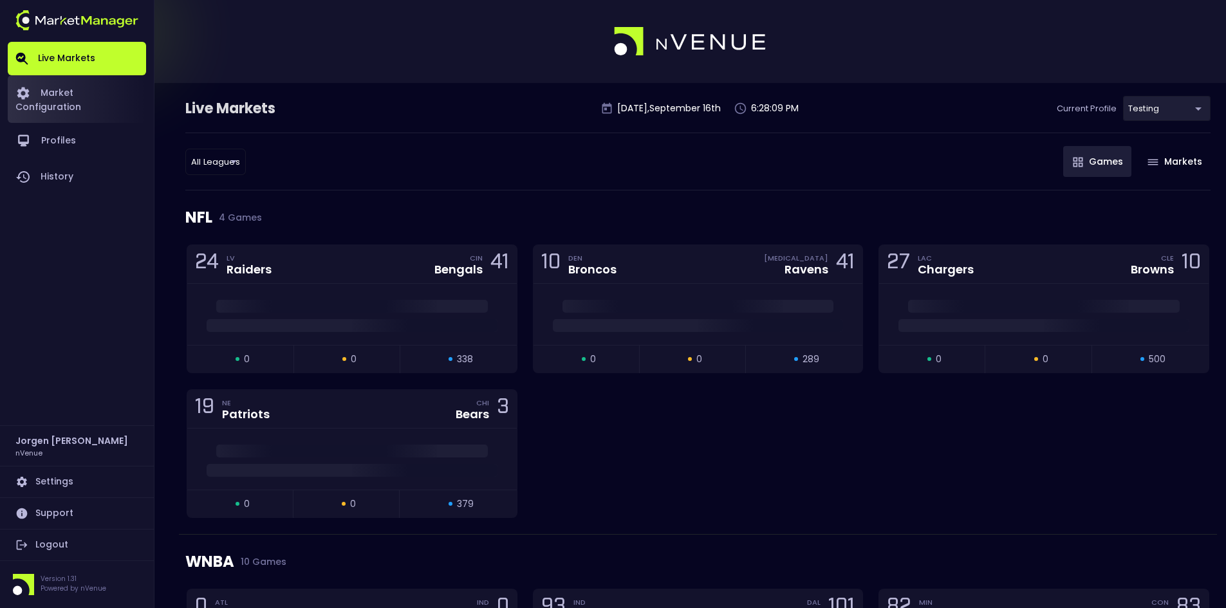
click at [100, 89] on link "Market Configuration" at bounding box center [77, 99] width 138 height 48
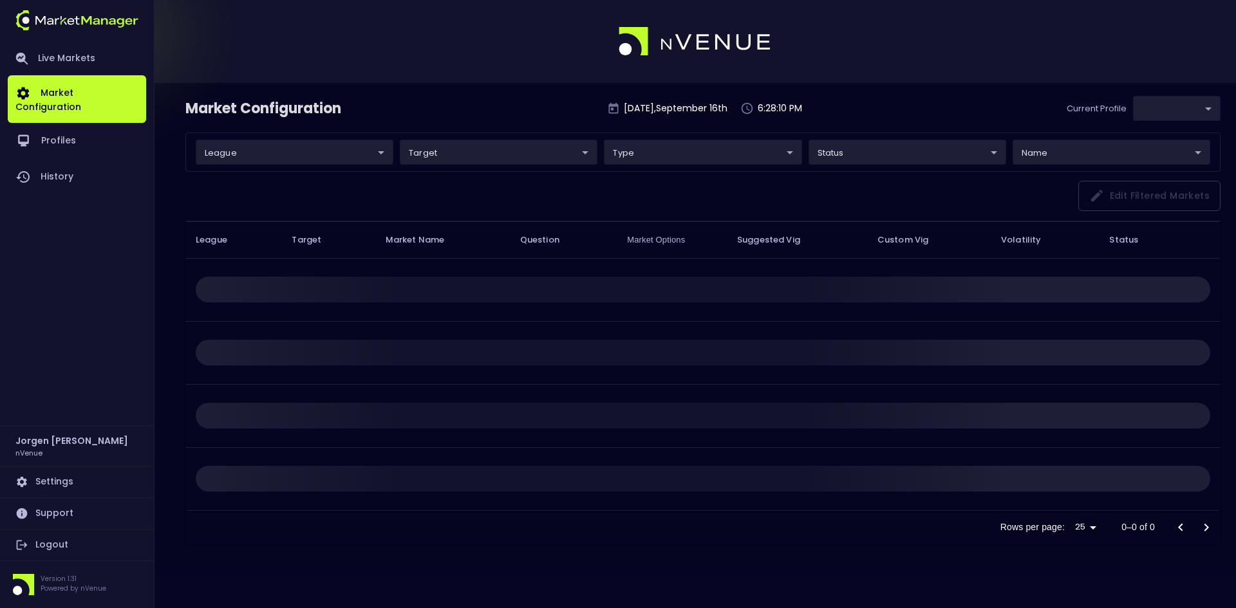
type input "d66ee90f-df8e-430e-a05c-aaf70ad95ad9"
click at [72, 56] on link "Live Markets" at bounding box center [77, 58] width 138 height 33
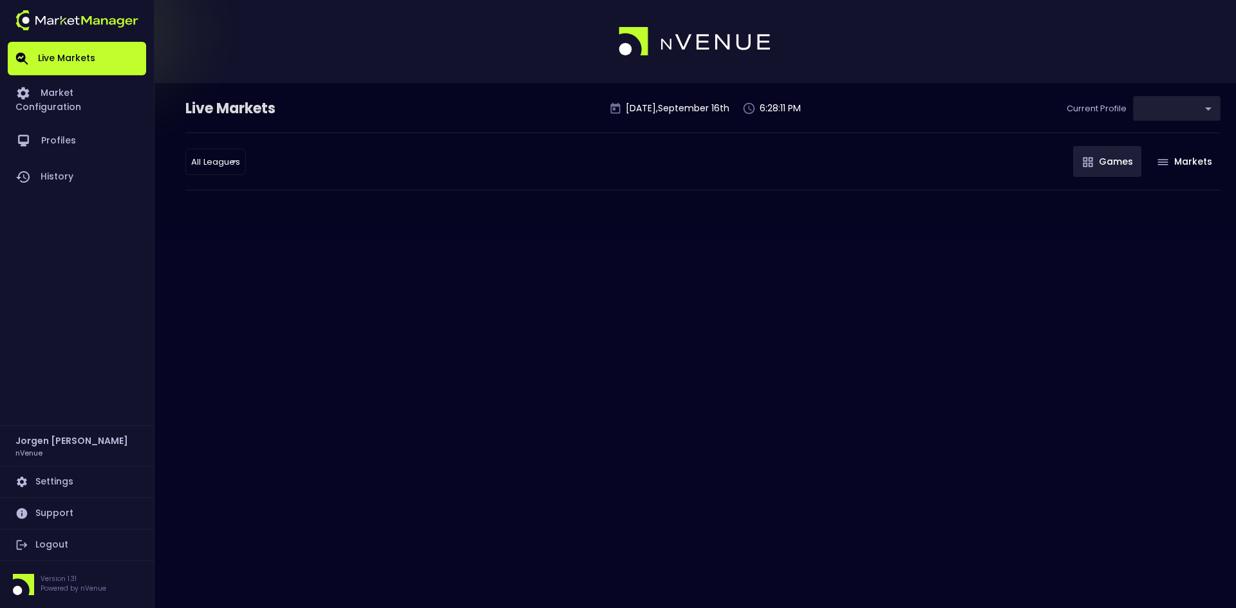
type input "d66ee90f-df8e-430e-a05c-aaf70ad95ad9"
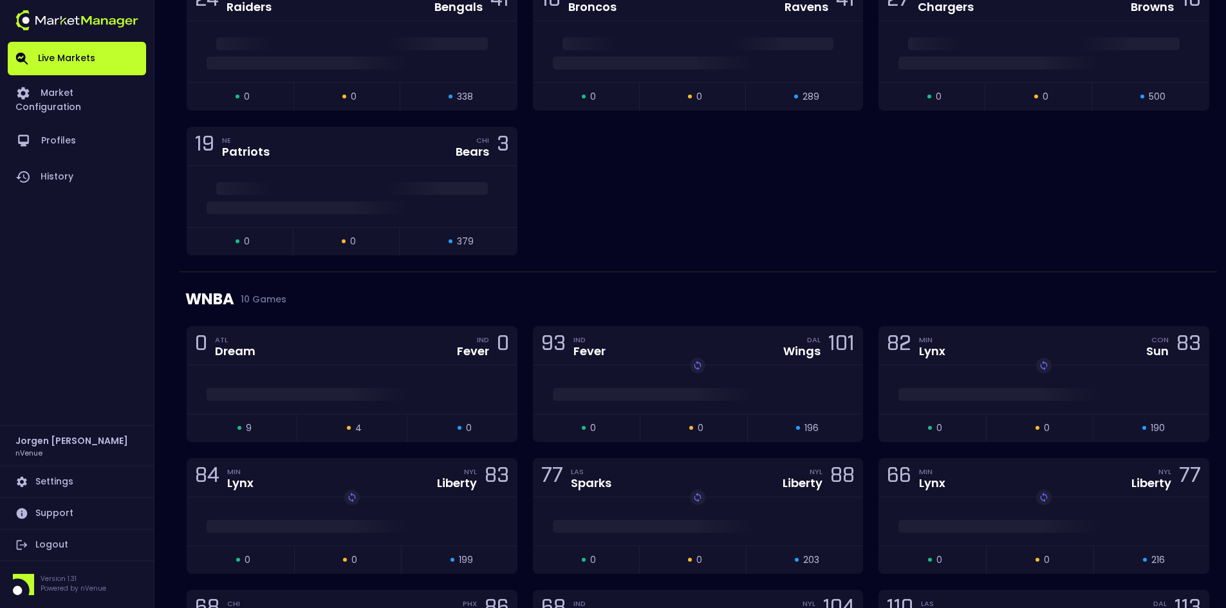
scroll to position [322, 0]
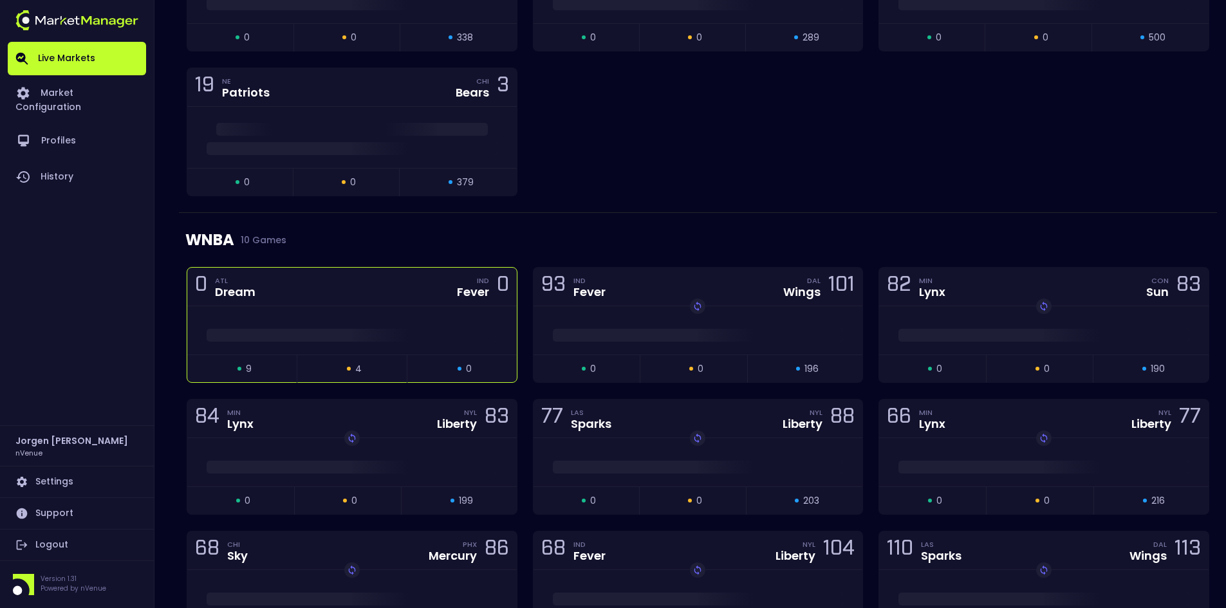
click at [382, 312] on div at bounding box center [351, 330] width 329 height 48
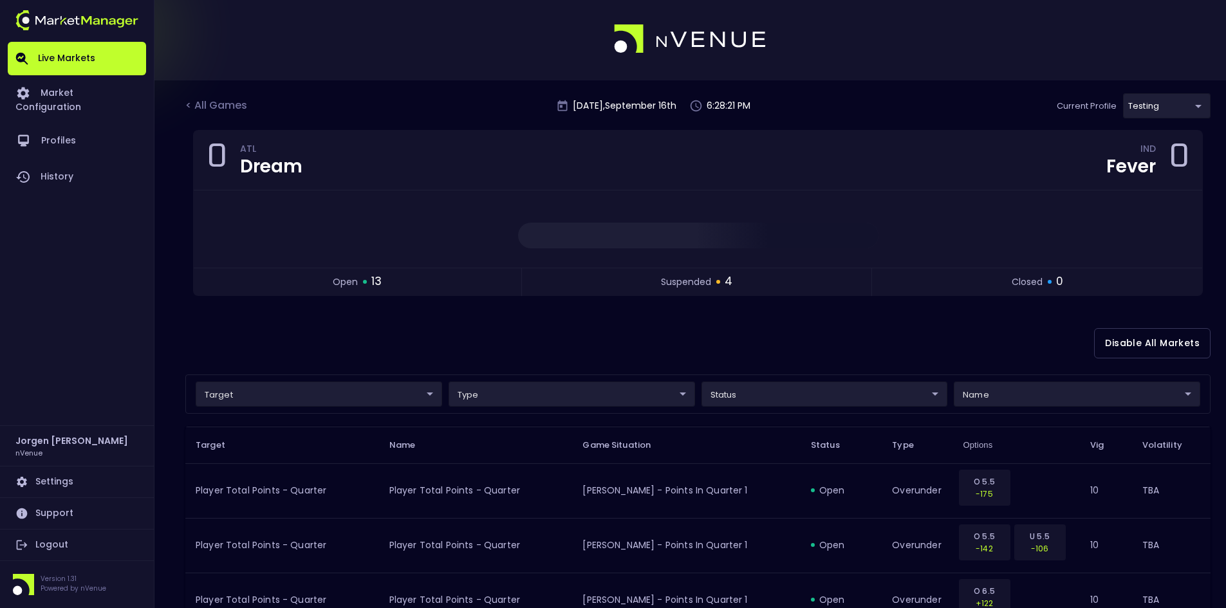
scroll to position [0, 0]
click at [233, 108] on div "< All Games" at bounding box center [217, 108] width 64 height 17
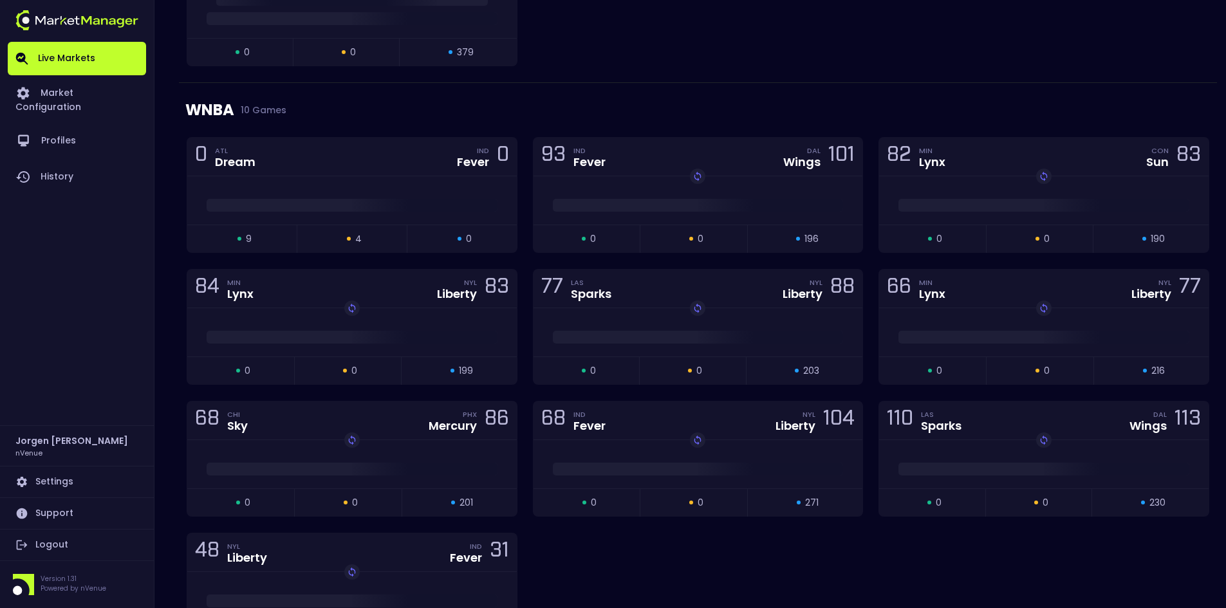
scroll to position [515, 0]
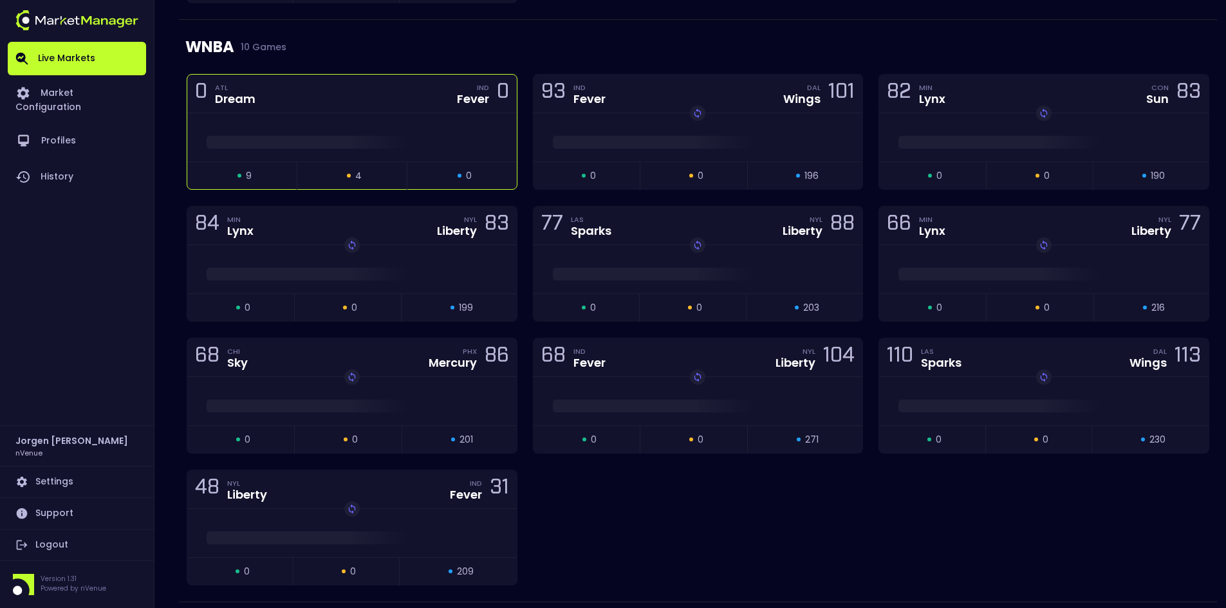
click at [362, 147] on span at bounding box center [352, 142] width 291 height 13
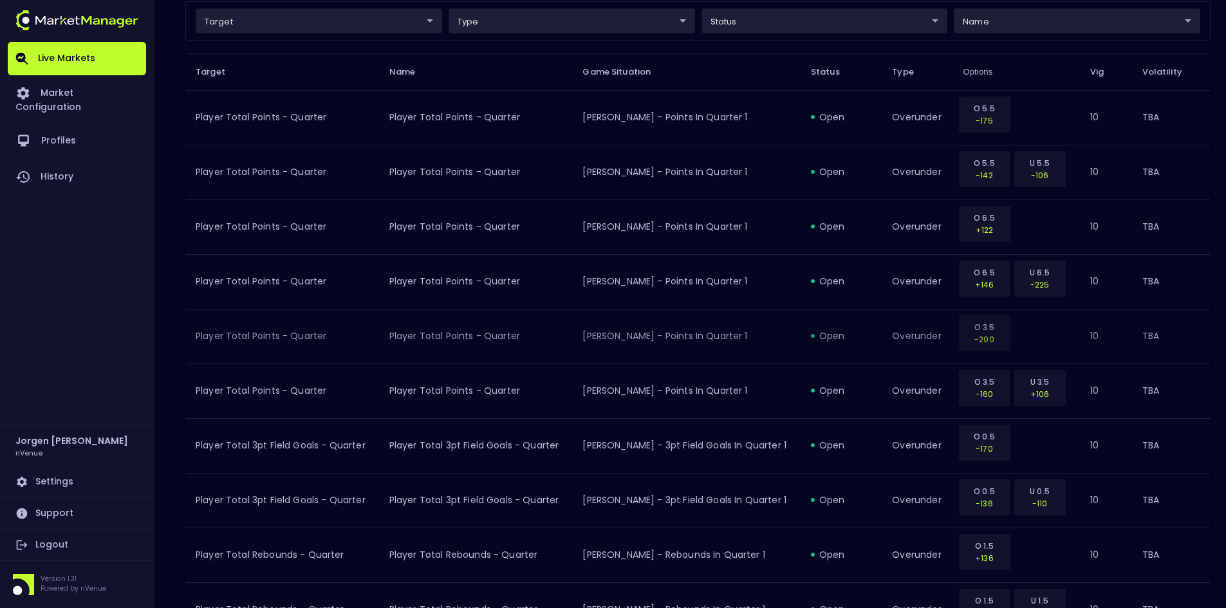
scroll to position [0, 0]
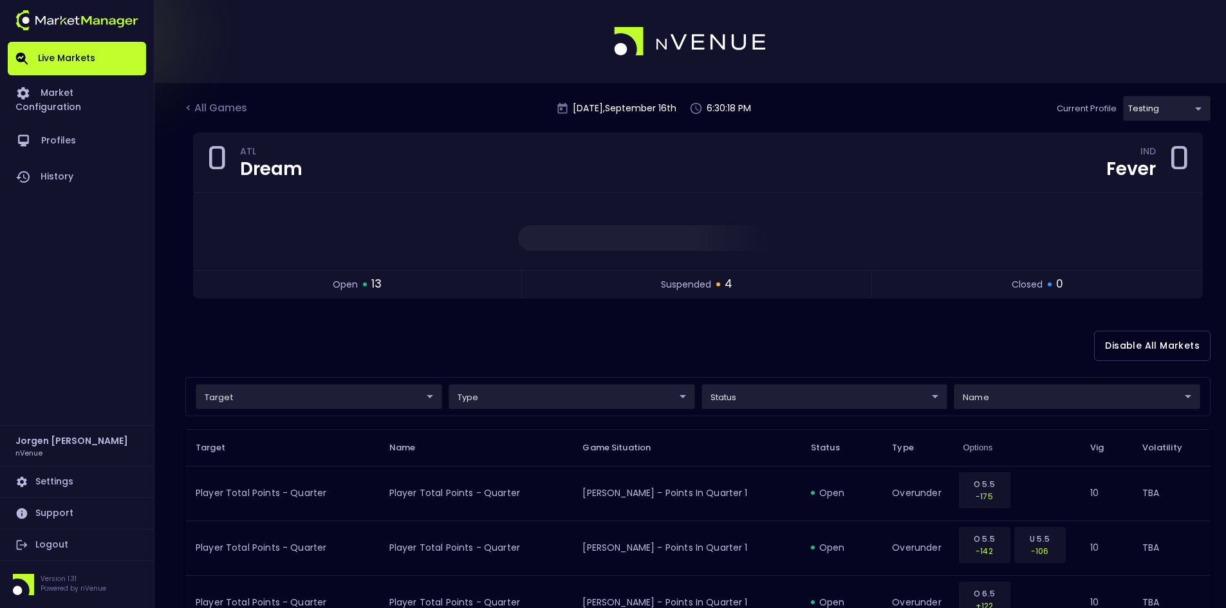
click at [413, 349] on div "Disable All Markets" at bounding box center [697, 346] width 1025 height 62
click at [223, 107] on div "< All Games" at bounding box center [217, 108] width 64 height 17
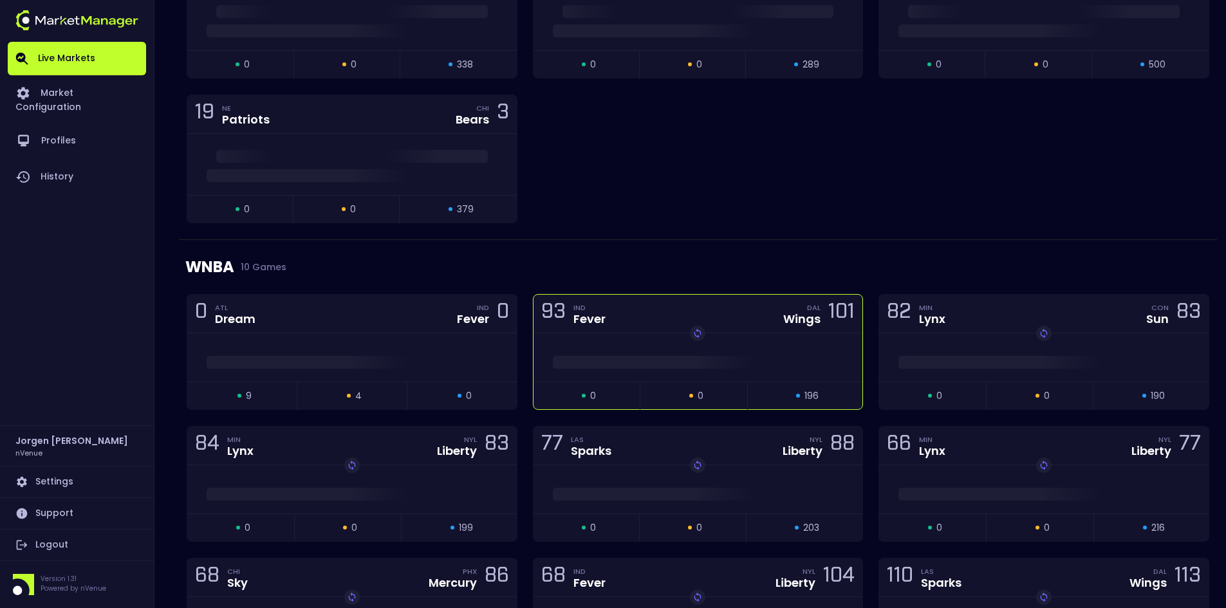
scroll to position [386, 0]
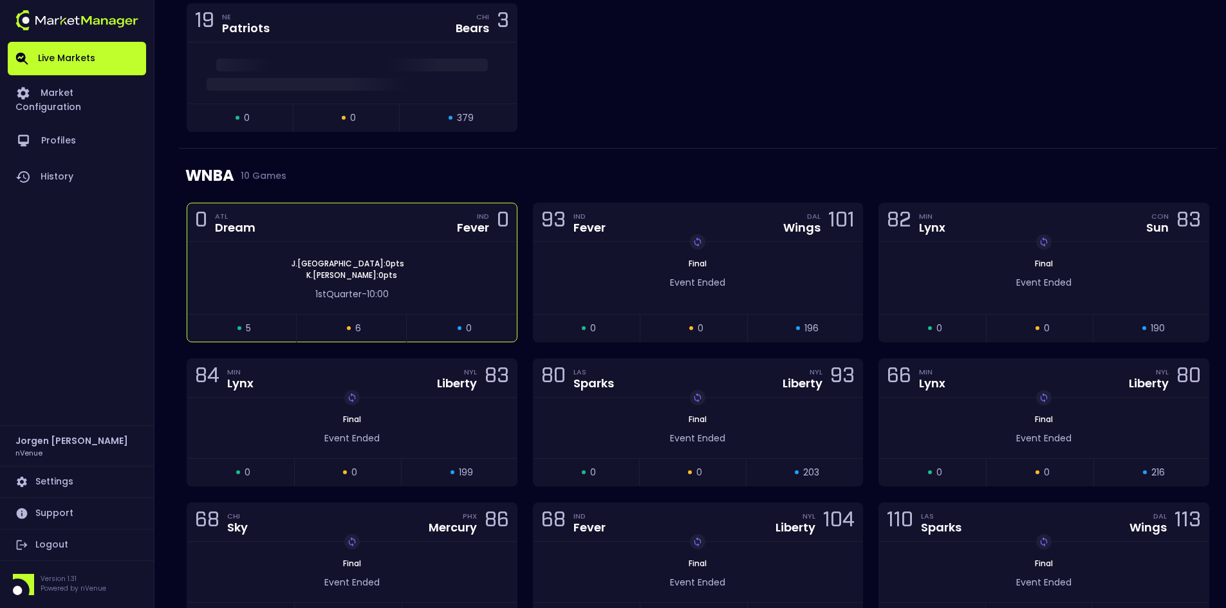
click at [307, 282] on div "1st Quarter - 10:00" at bounding box center [351, 291] width 329 height 20
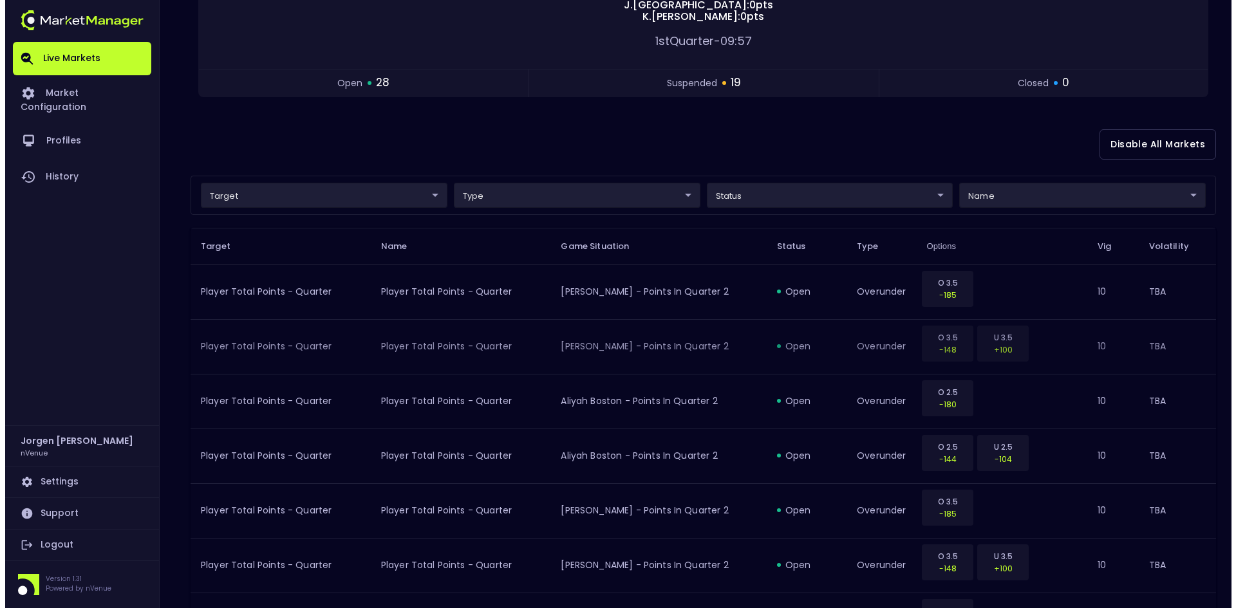
scroll to position [0, 0]
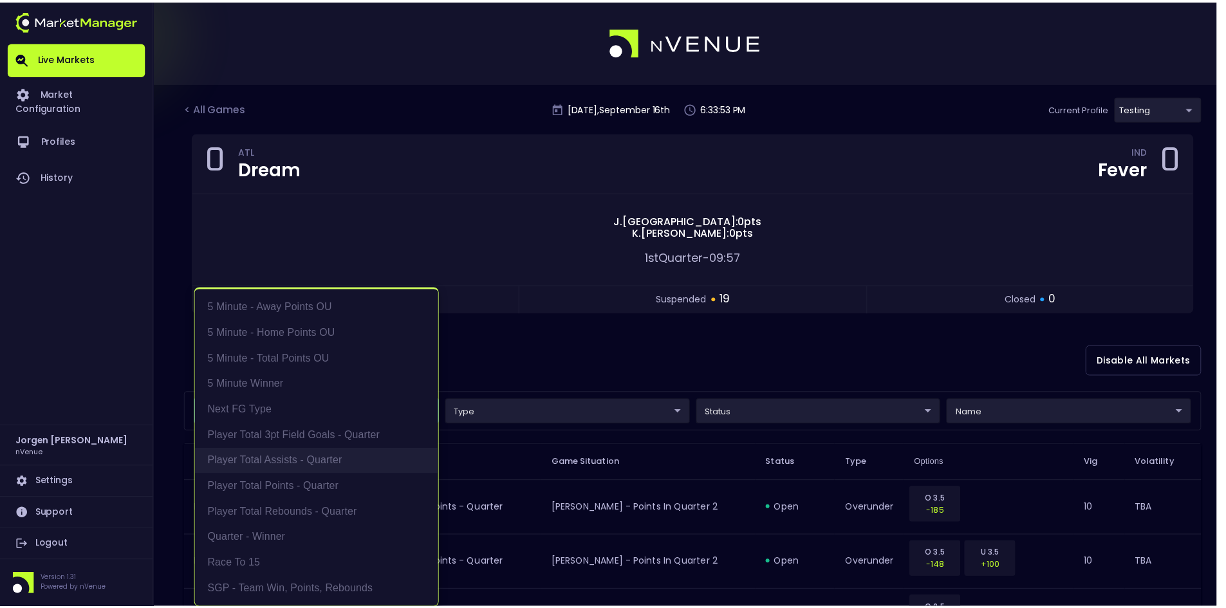
scroll to position [3, 0]
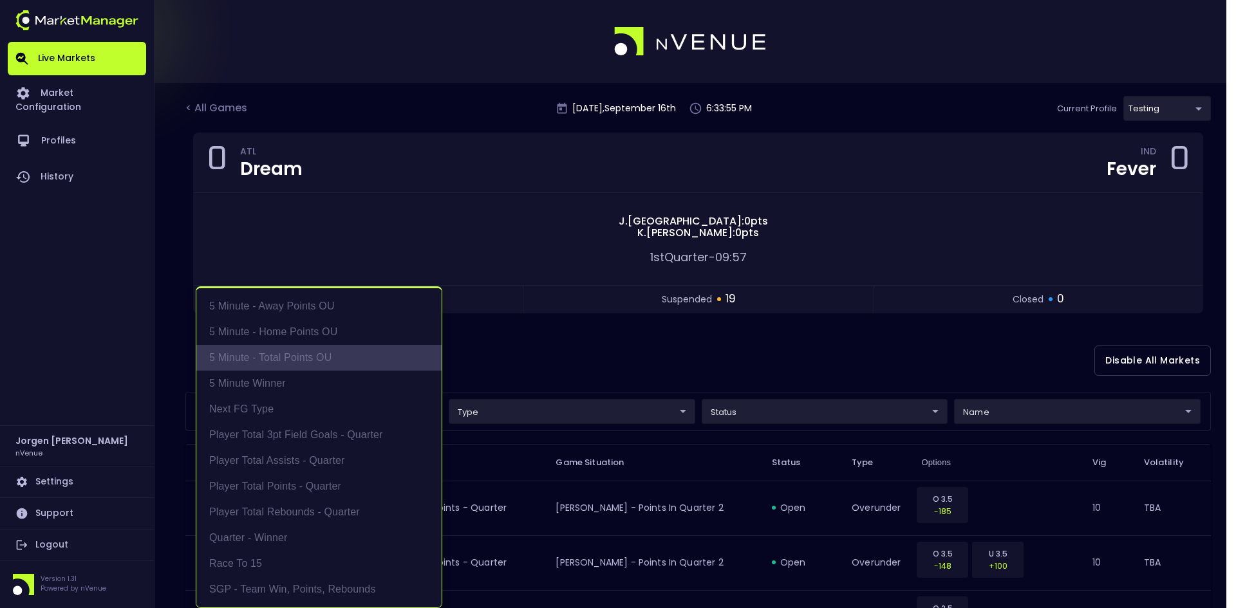
click at [288, 349] on li "5 Minute - Total Points OU" at bounding box center [318, 358] width 245 height 26
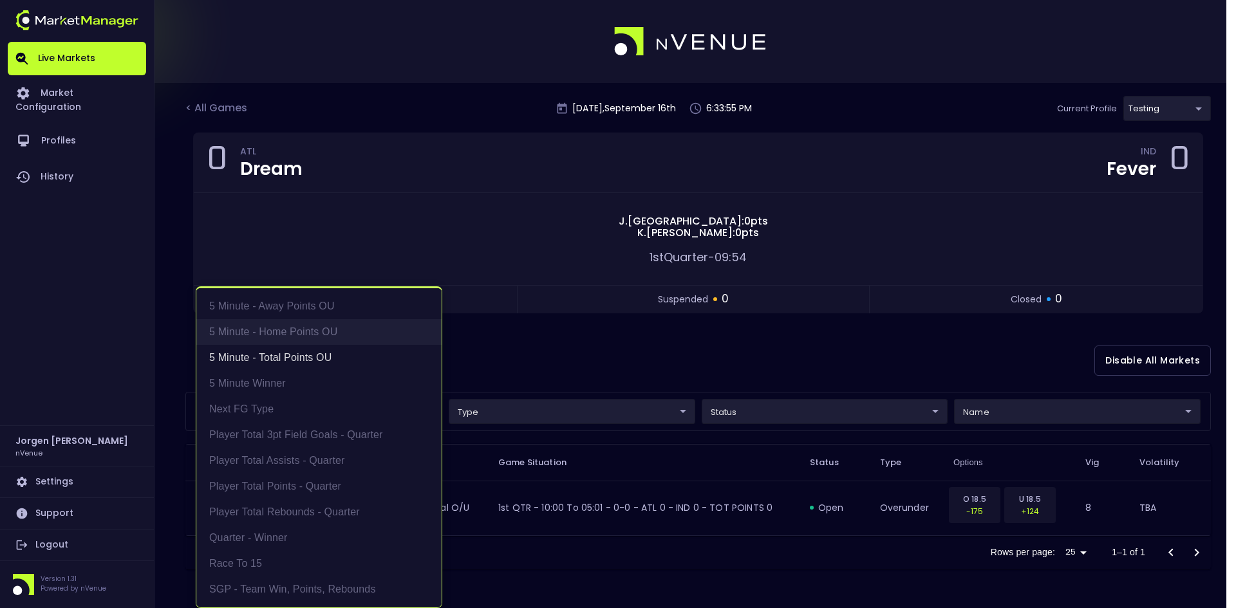
click at [290, 333] on li "5 Minute - Home Points OU" at bounding box center [318, 332] width 245 height 26
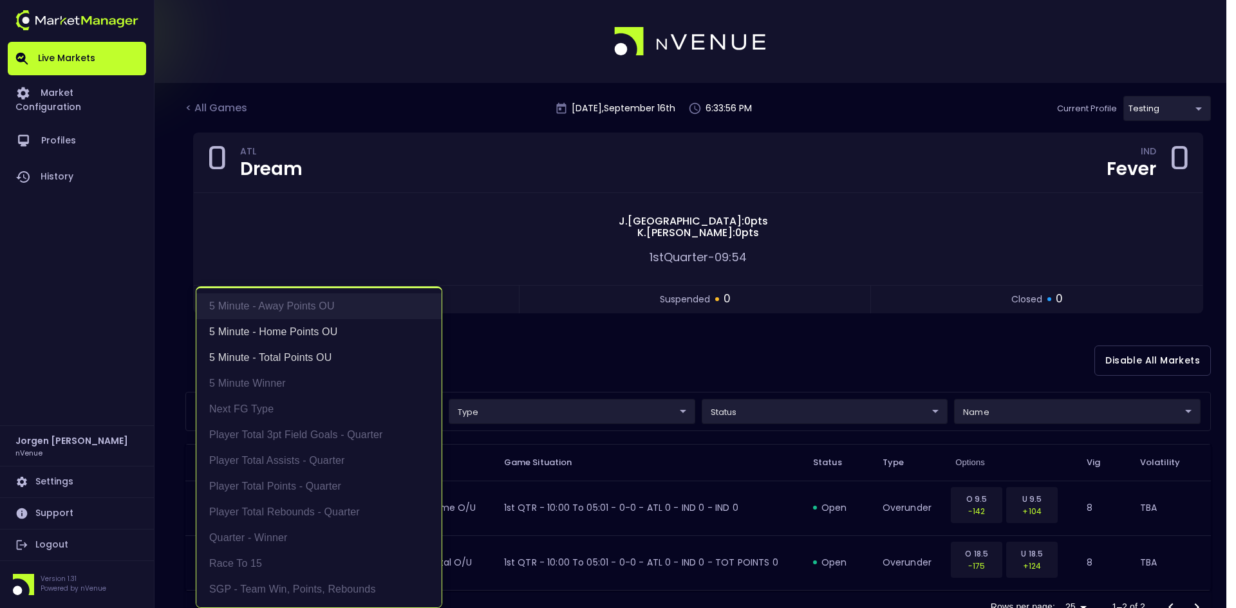
click at [293, 315] on li "5 Minute - Away Points OU" at bounding box center [318, 306] width 245 height 26
type input "5 Minute - Total Points OU,5 Minute - Home Points OU,5 Minute - Away Points OU"
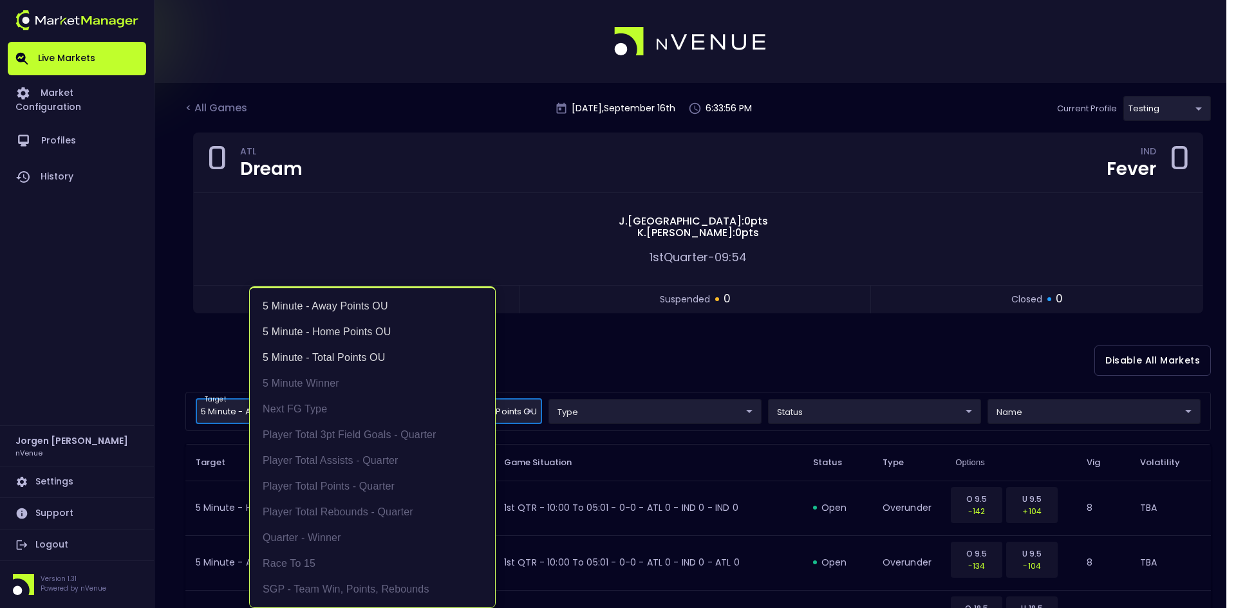
click at [538, 329] on div at bounding box center [618, 304] width 1236 height 608
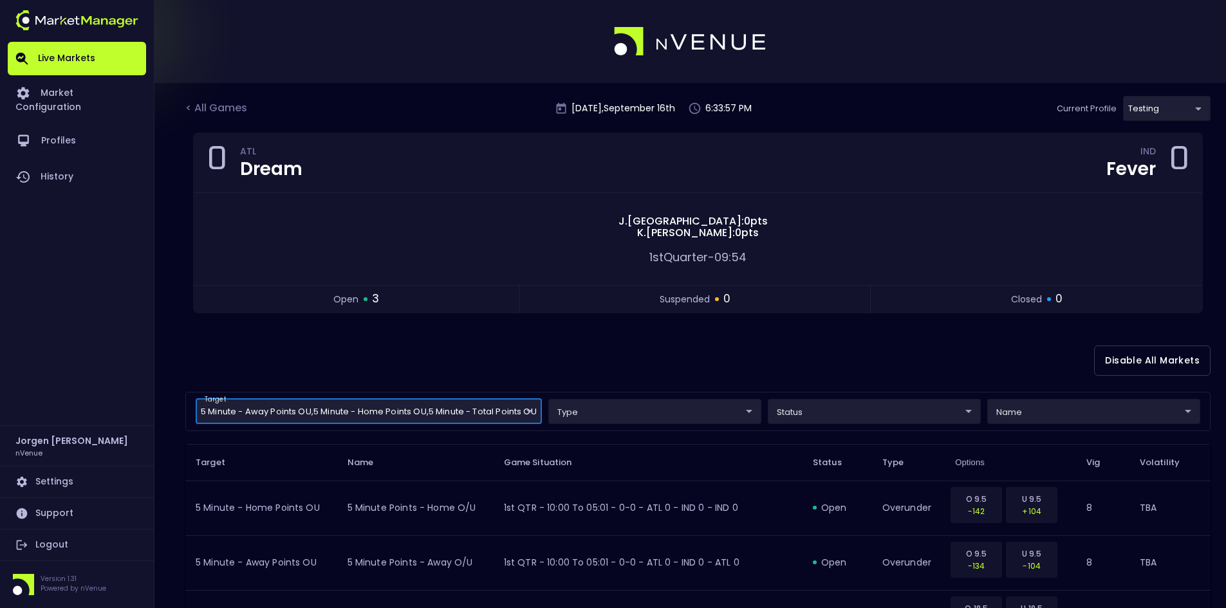
scroll to position [0, 0]
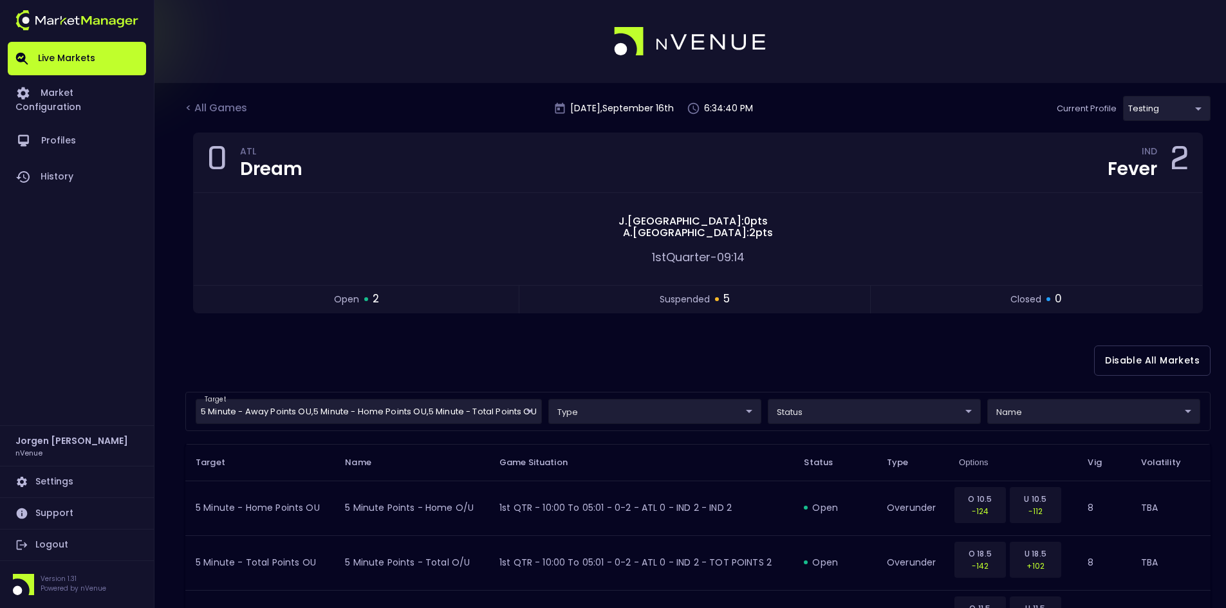
click at [459, 344] on div "Disable All Markets" at bounding box center [697, 360] width 1025 height 62
click at [228, 100] on div "< All Games" at bounding box center [217, 108] width 64 height 17
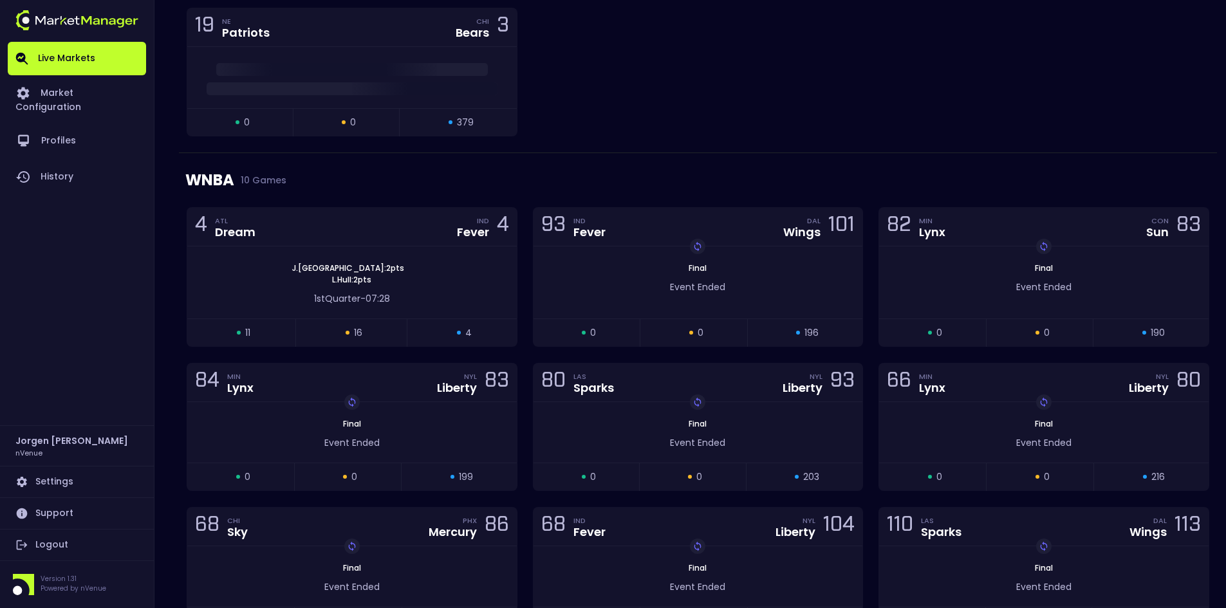
scroll to position [386, 0]
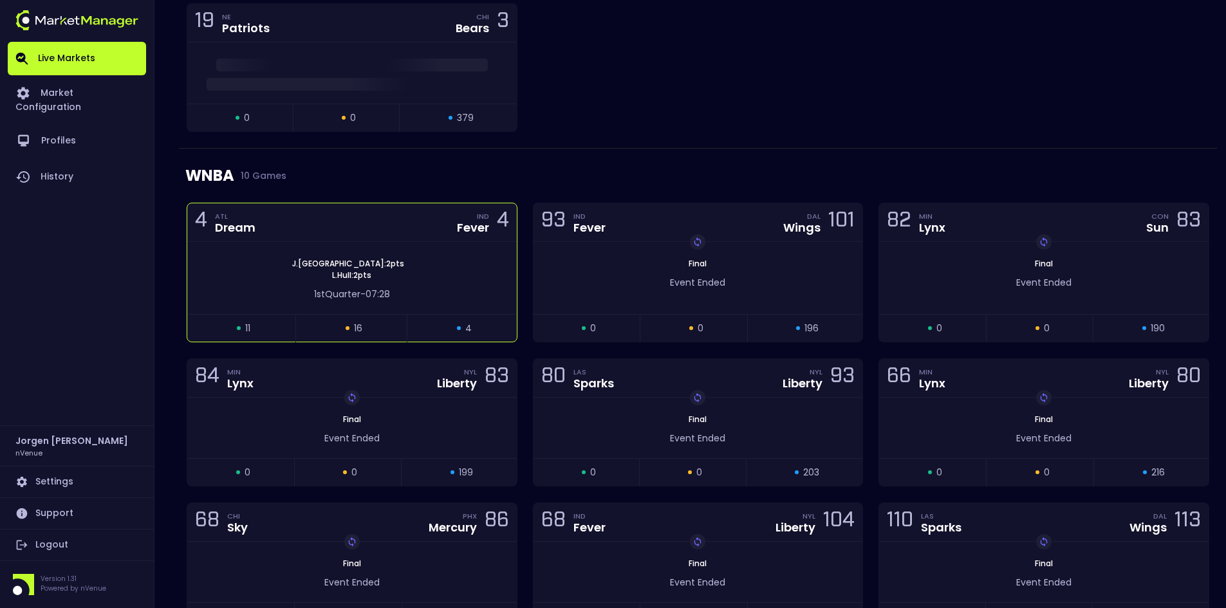
click at [270, 264] on div "[PERSON_NAME] Canada : 2 pts [PERSON_NAME] : 2 pts" at bounding box center [351, 269] width 329 height 23
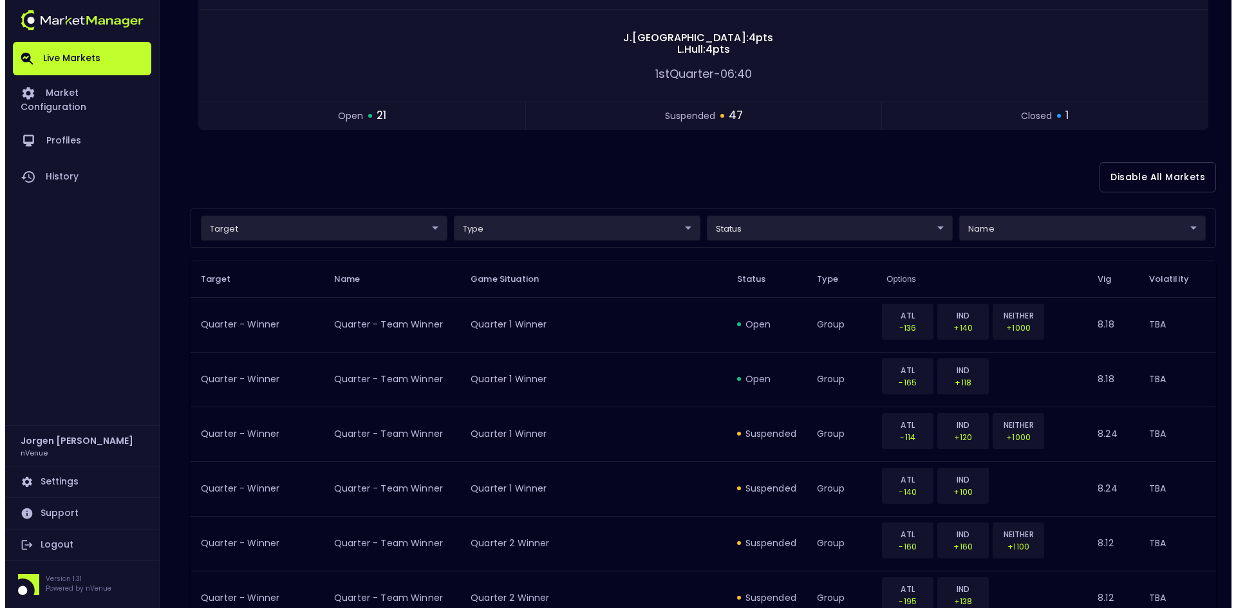
scroll to position [0, 0]
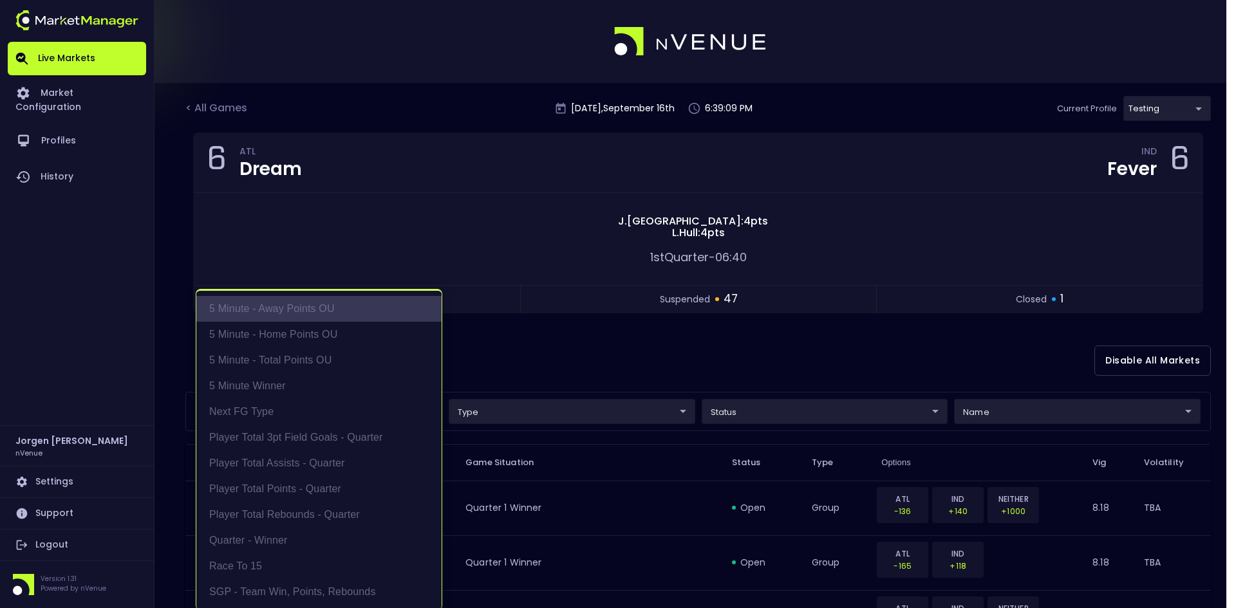
click at [280, 316] on li "5 Minute - Away Points OU" at bounding box center [318, 309] width 245 height 26
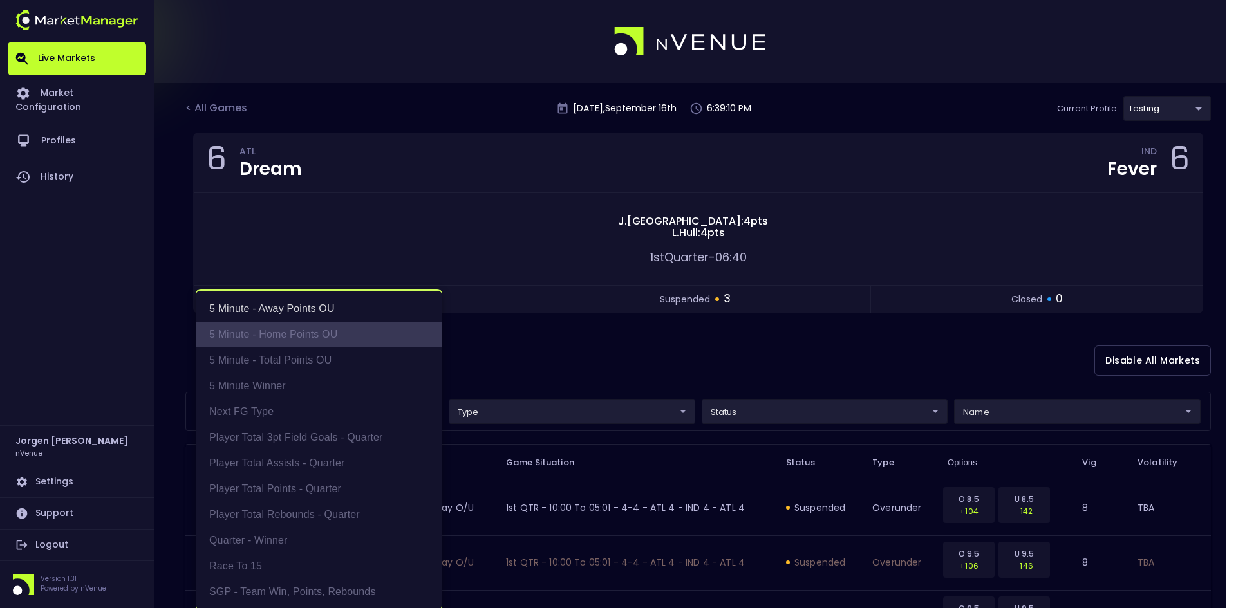
click at [279, 328] on li "5 Minute - Home Points OU" at bounding box center [318, 335] width 245 height 26
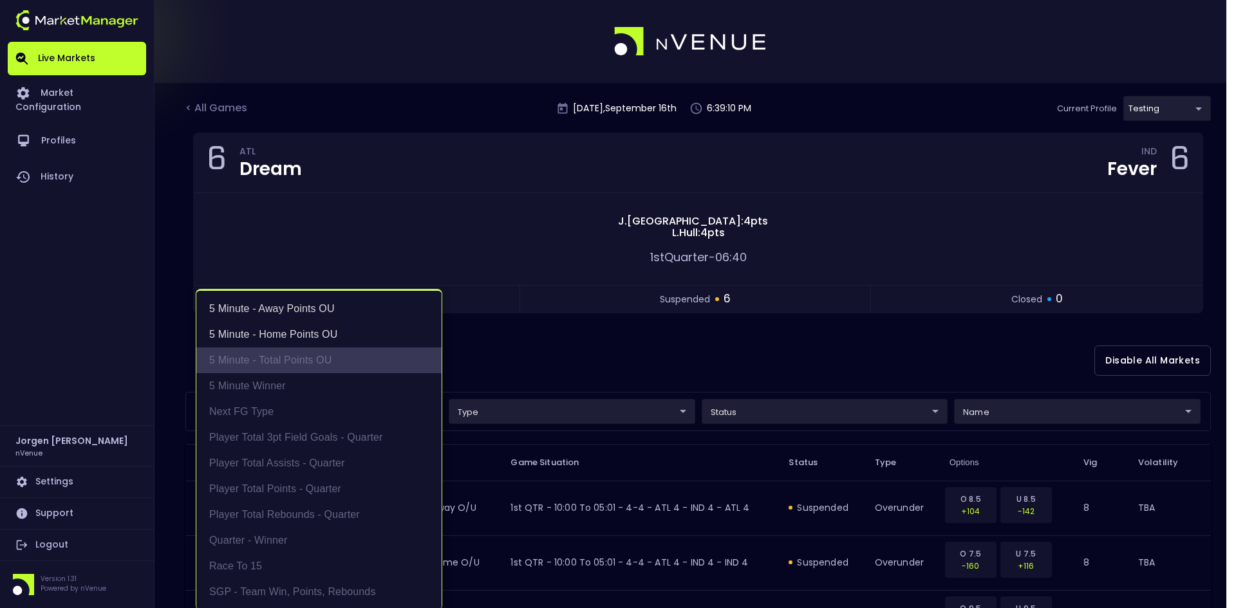
click at [282, 355] on li "5 Minute - Total Points OU" at bounding box center [318, 360] width 245 height 26
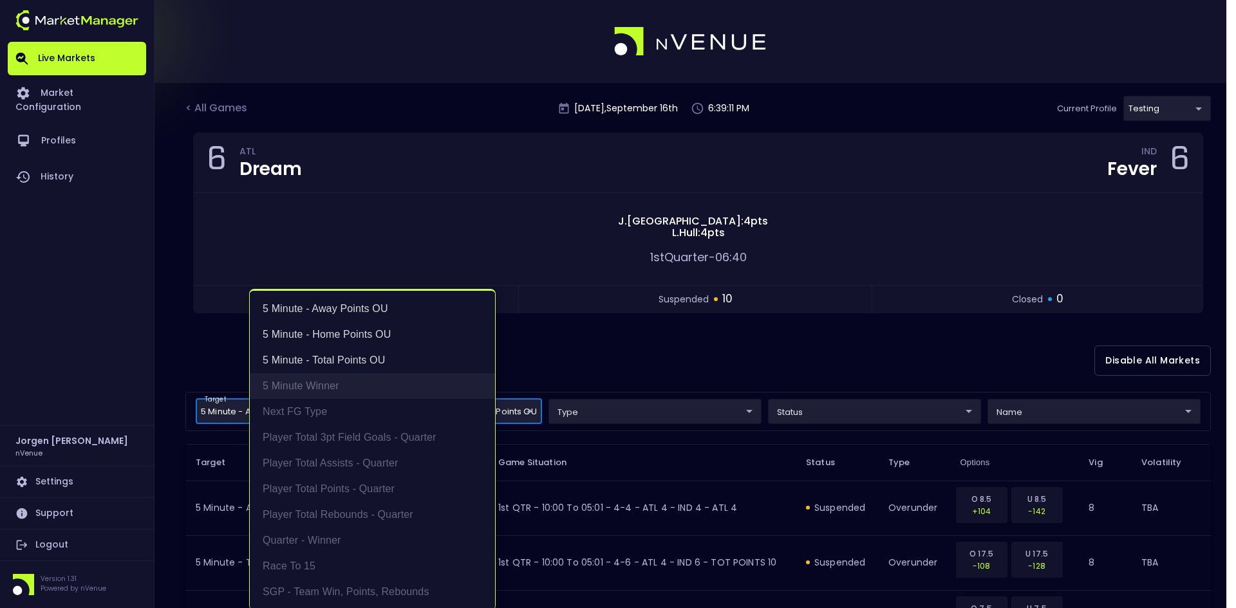
click at [301, 380] on li "5 Minute Winner" at bounding box center [372, 386] width 245 height 26
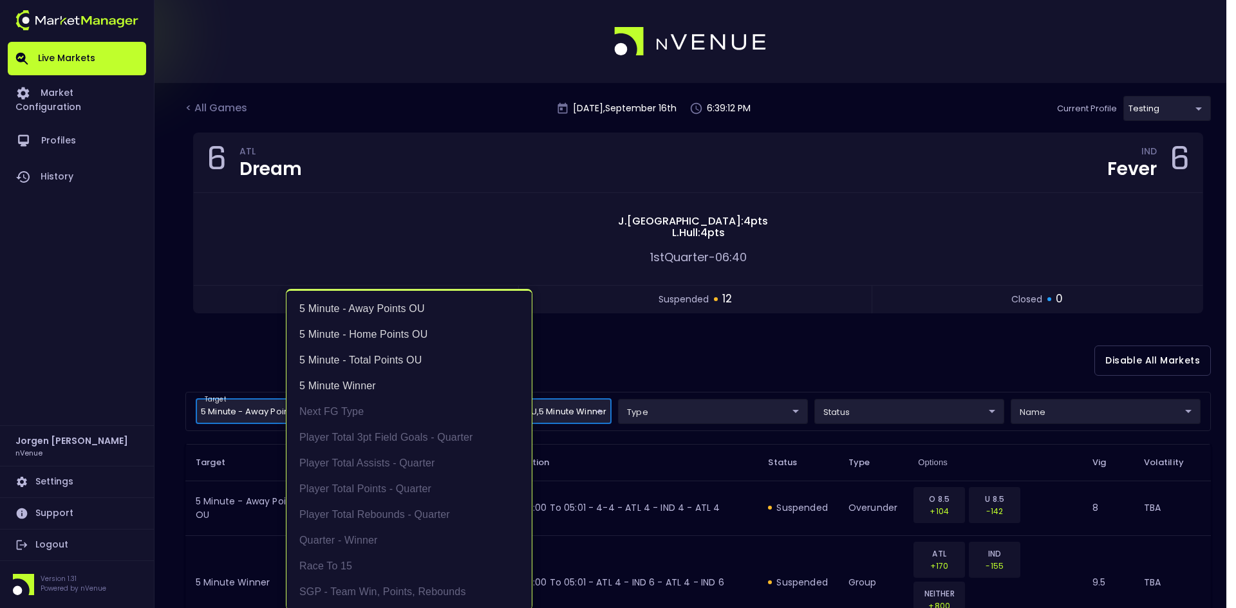
click at [749, 358] on div at bounding box center [618, 304] width 1236 height 608
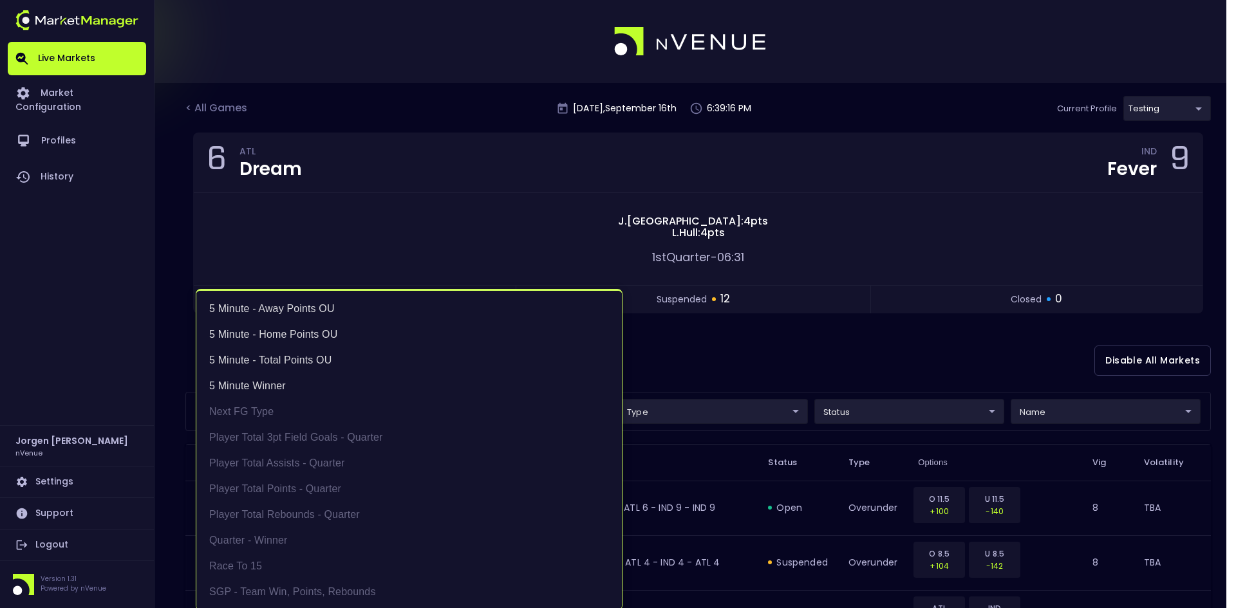
click at [276, 386] on li "5 Minute Winner" at bounding box center [408, 386] width 425 height 26
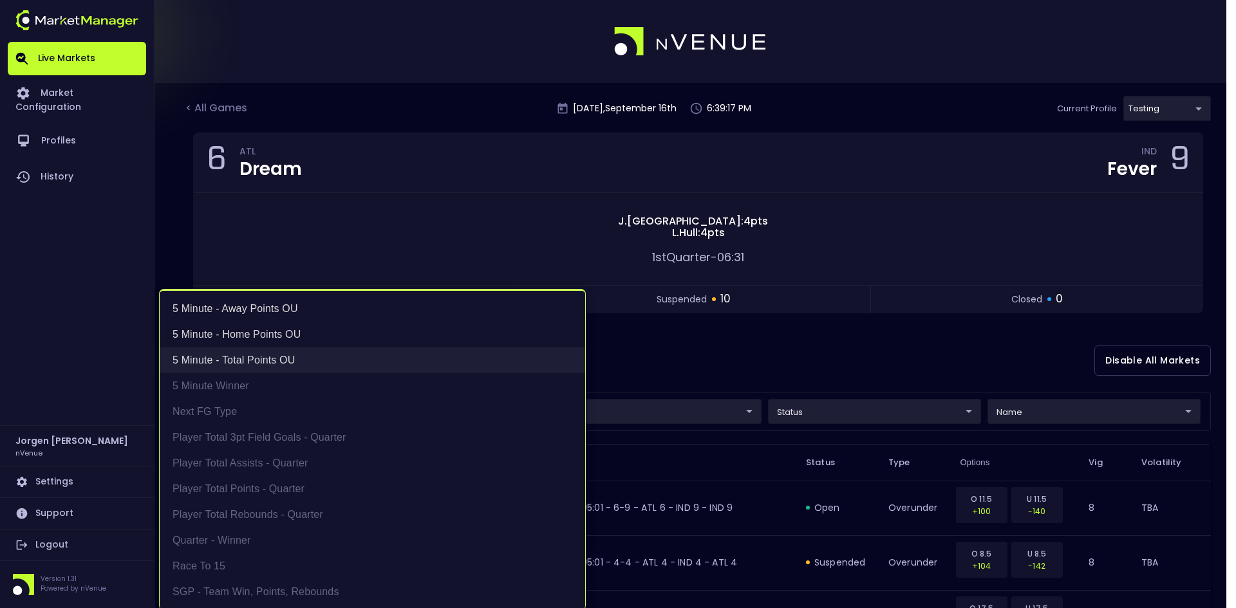
click at [277, 359] on li "5 Minute - Total Points OU" at bounding box center [372, 360] width 425 height 26
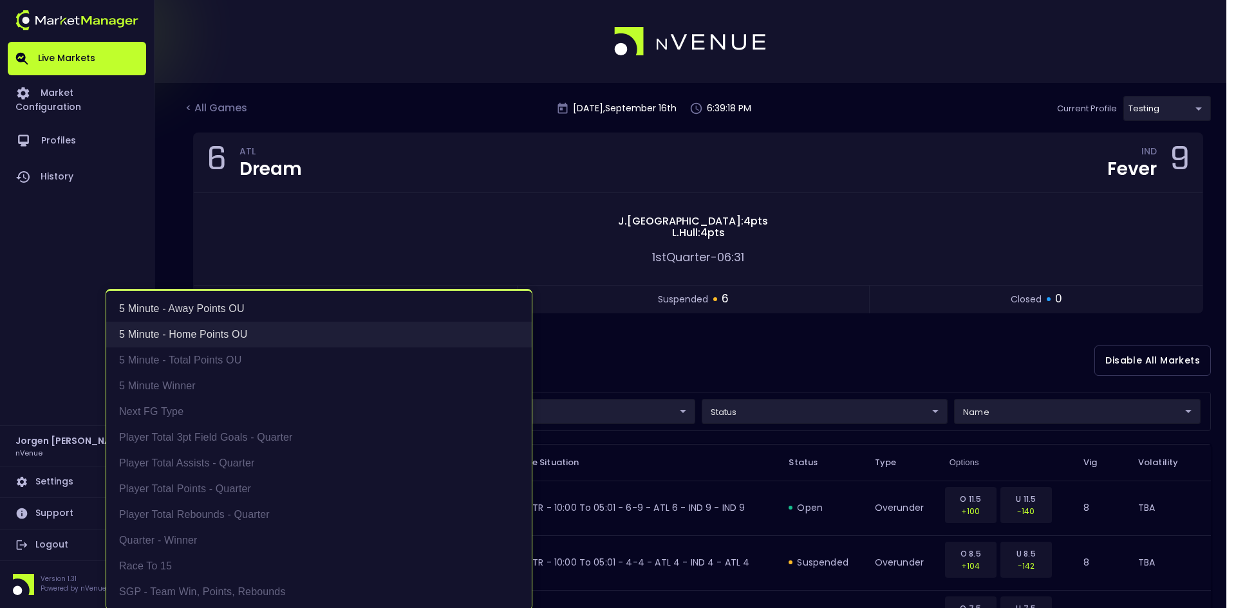
click at [223, 335] on li "5 Minute - Home Points OU" at bounding box center [318, 335] width 425 height 26
type input "5 Minute - Away Points OU"
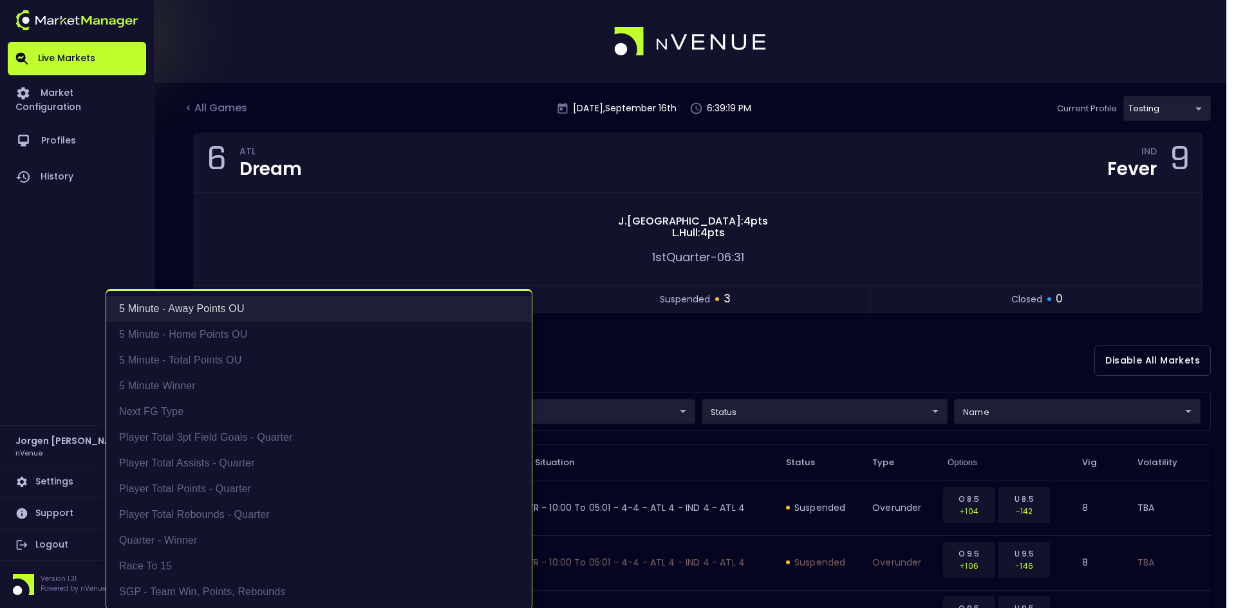
click at [197, 306] on li "5 Minute - Away Points OU" at bounding box center [318, 309] width 425 height 26
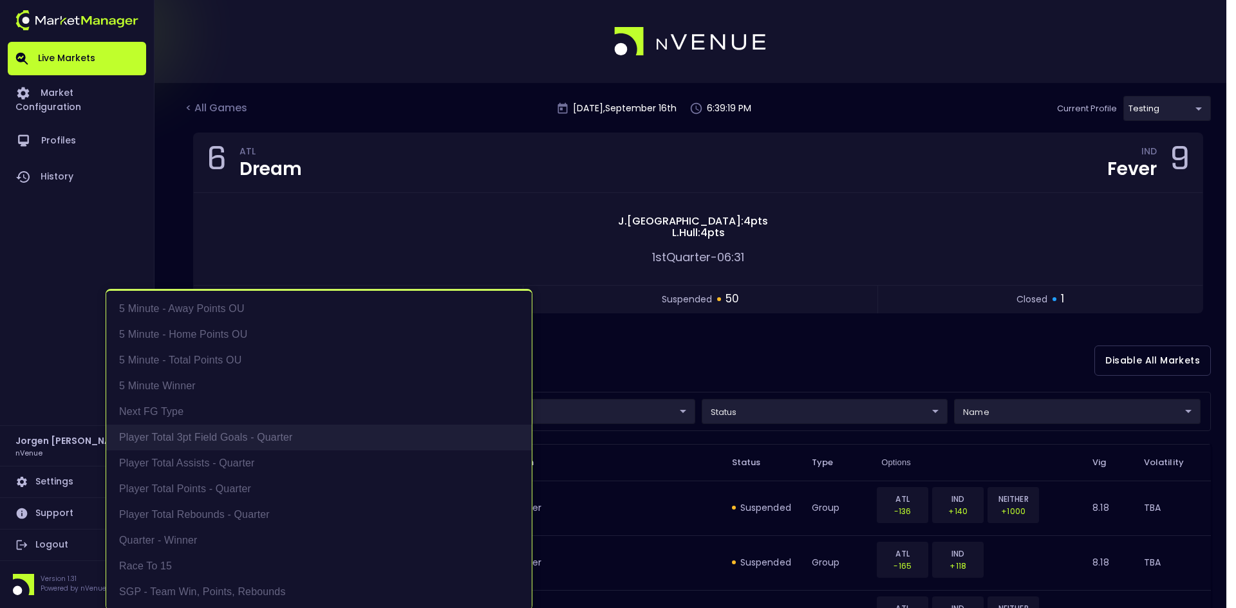
click at [258, 442] on li "Player Total 3pt Field Goals - Quarter" at bounding box center [318, 438] width 425 height 26
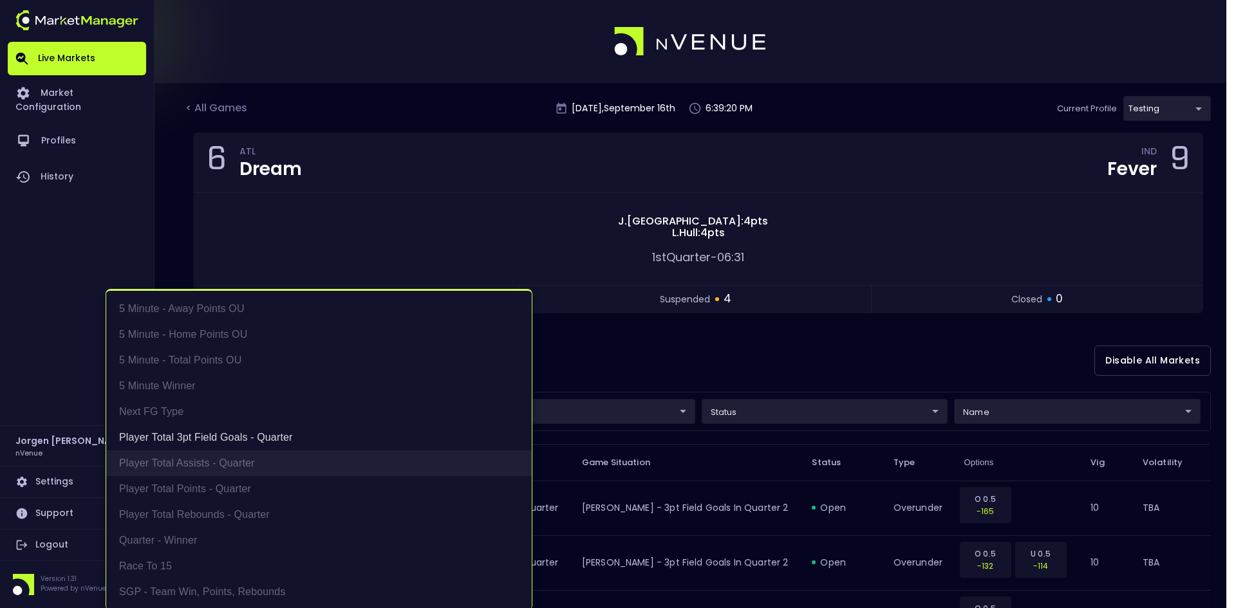
click at [247, 459] on li "Player Total Assists - Quarter" at bounding box center [318, 463] width 425 height 26
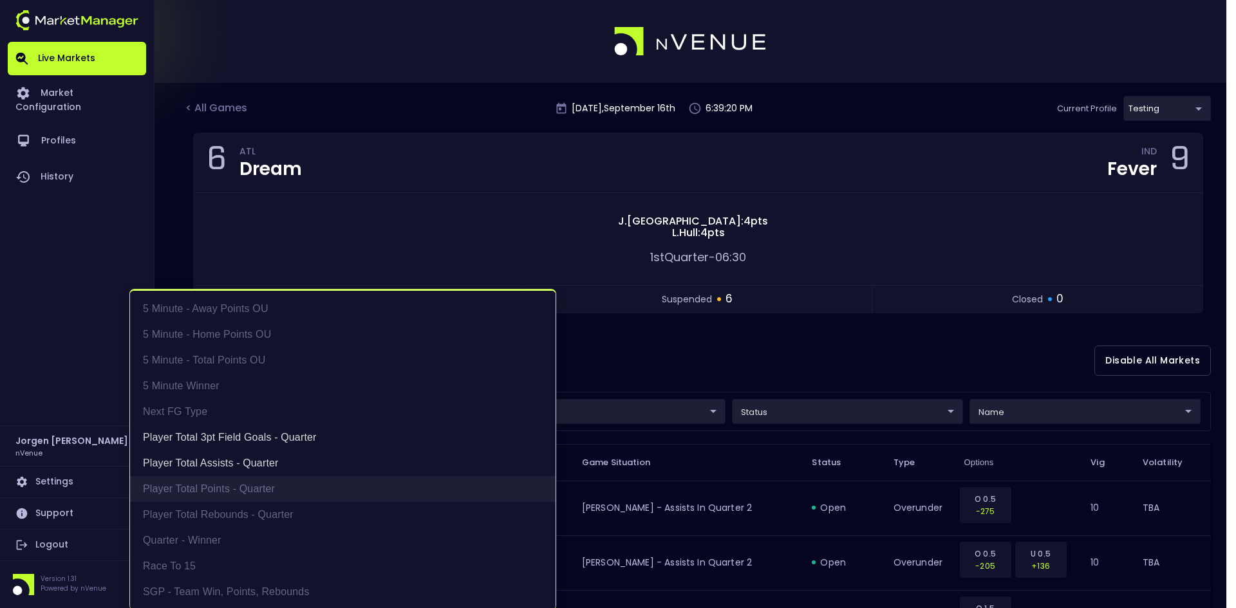
click at [239, 485] on li "Player Total Points - Quarter" at bounding box center [342, 489] width 425 height 26
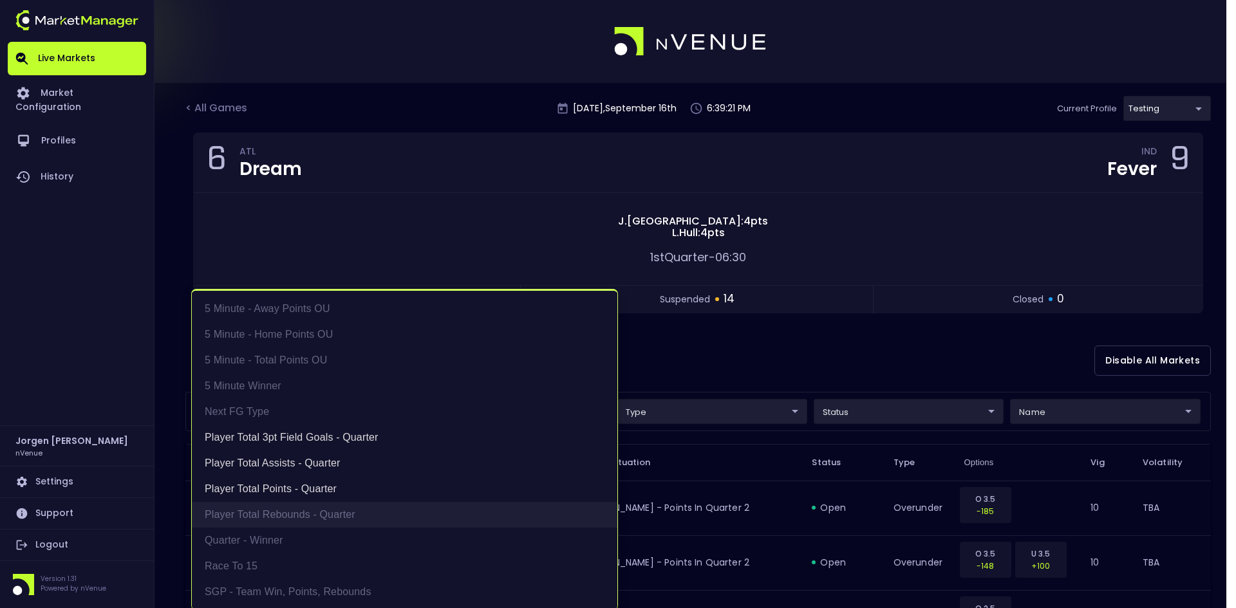
click at [254, 513] on li "Player Total Rebounds - Quarter" at bounding box center [404, 515] width 425 height 26
type input "Player Total 3pt Field Goals - Quarter,Player Total Assists - Quarter,Player To…"
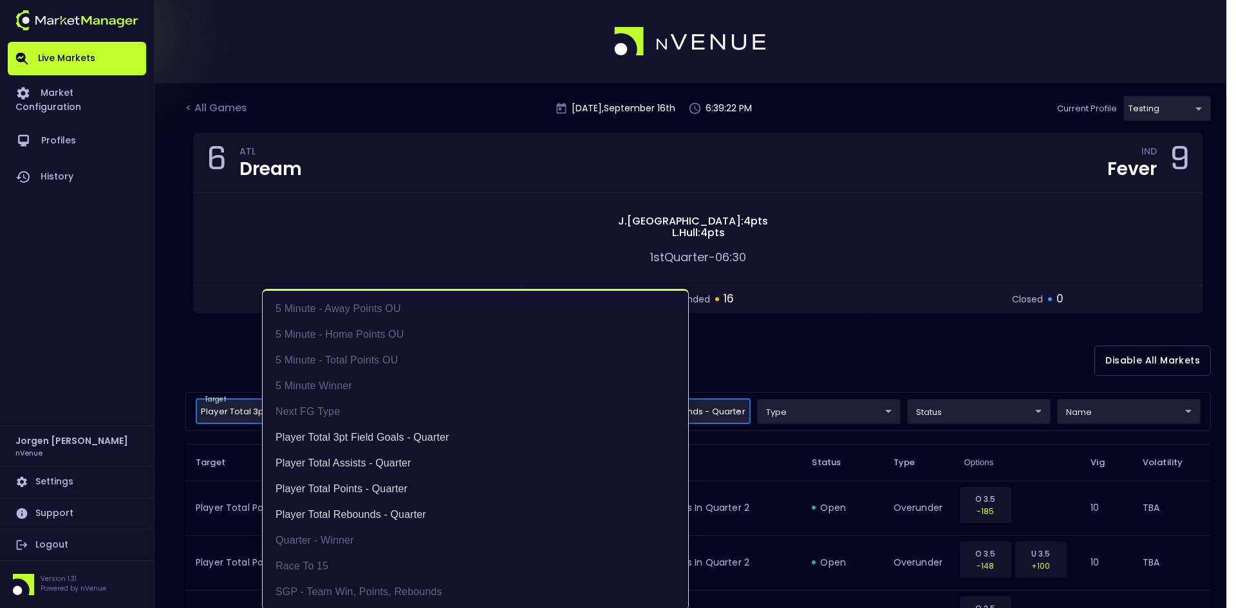
click at [907, 357] on div at bounding box center [618, 304] width 1236 height 608
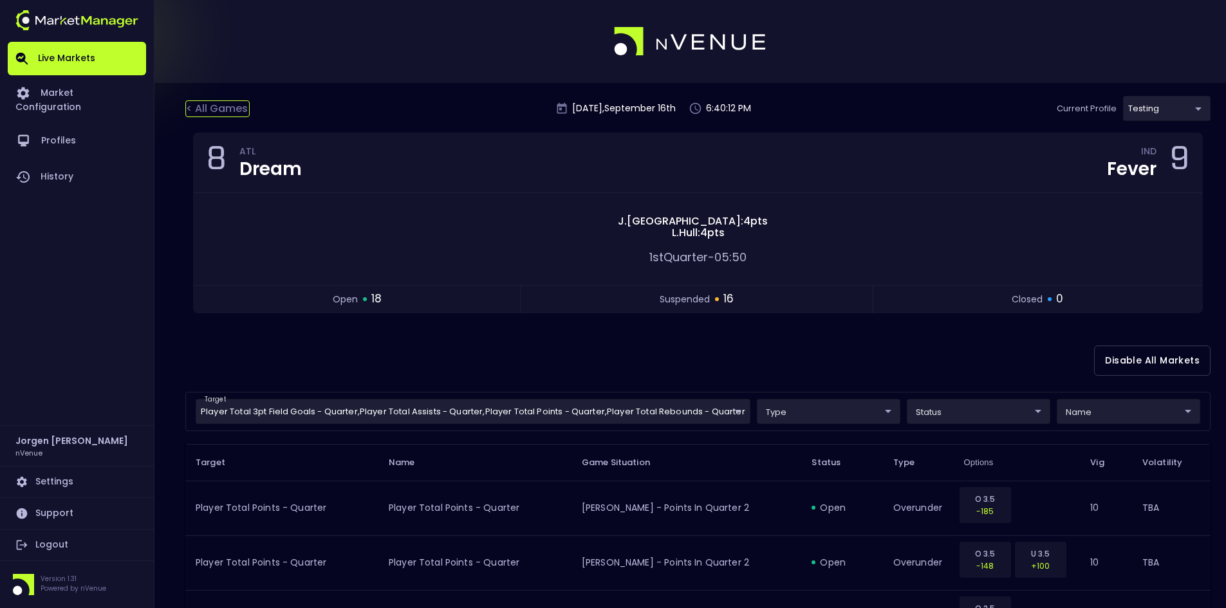
click at [221, 109] on div "< All Games" at bounding box center [217, 108] width 64 height 17
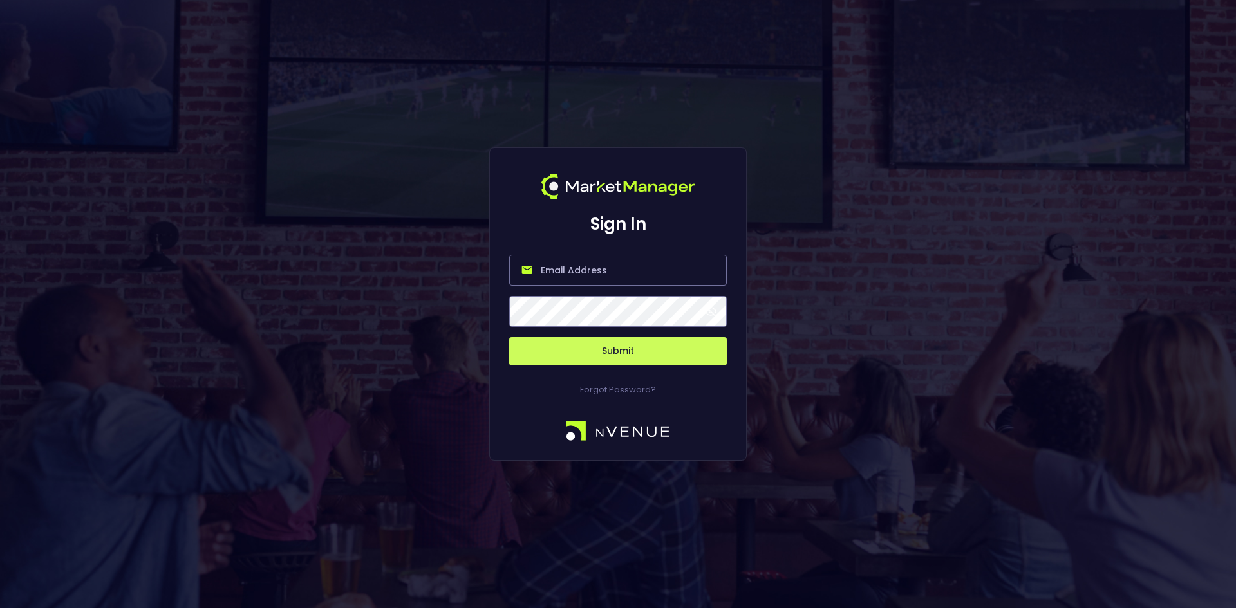
click at [635, 268] on input "email" at bounding box center [618, 270] width 218 height 31
type input "[EMAIL_ADDRESS][DOMAIN_NAME]"
click at [615, 346] on button "Submit" at bounding box center [618, 351] width 218 height 28
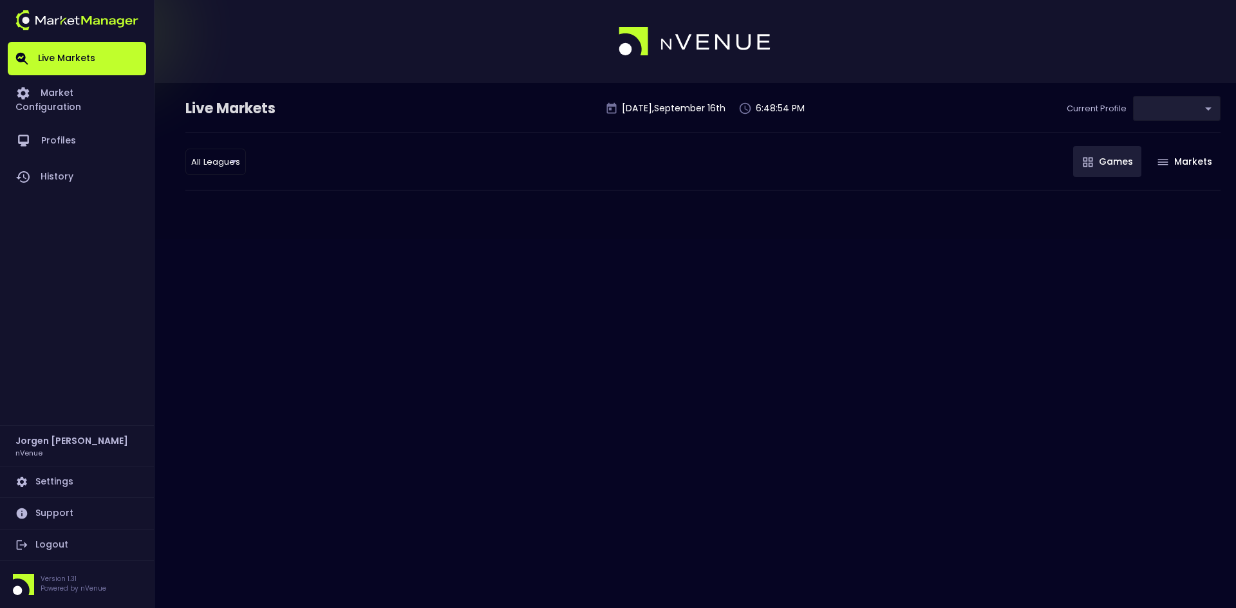
type input "d66ee90f-df8e-430e-a05c-aaf70ad95ad9"
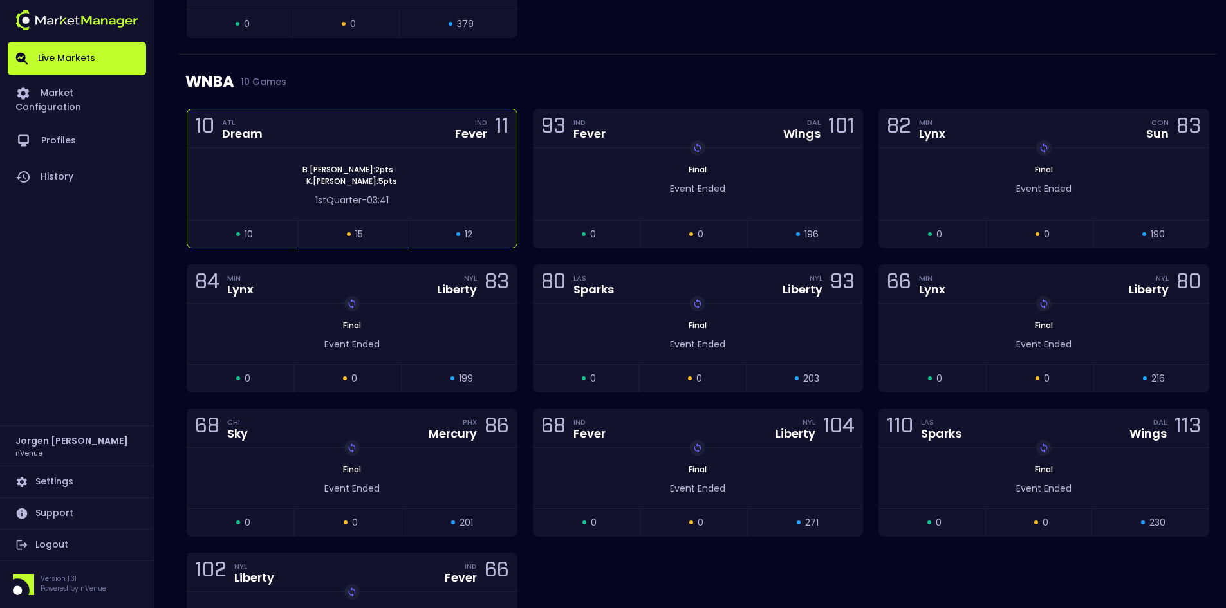
scroll to position [450, 0]
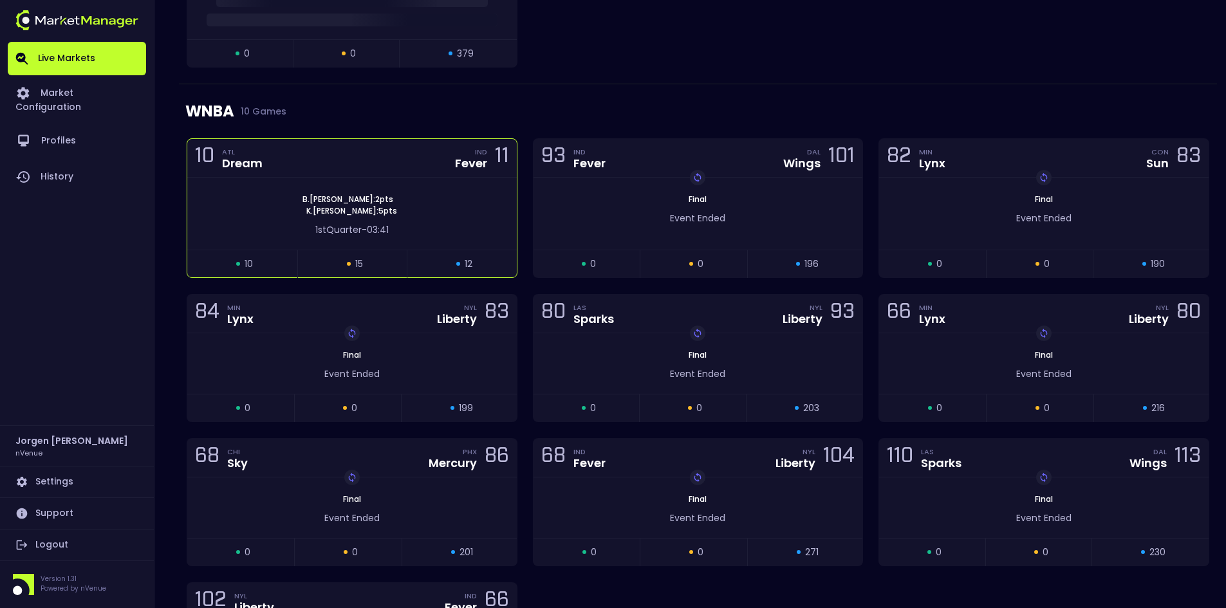
click at [429, 197] on div "[PERSON_NAME] : 2 pts [PERSON_NAME] : 5 pts" at bounding box center [351, 205] width 329 height 23
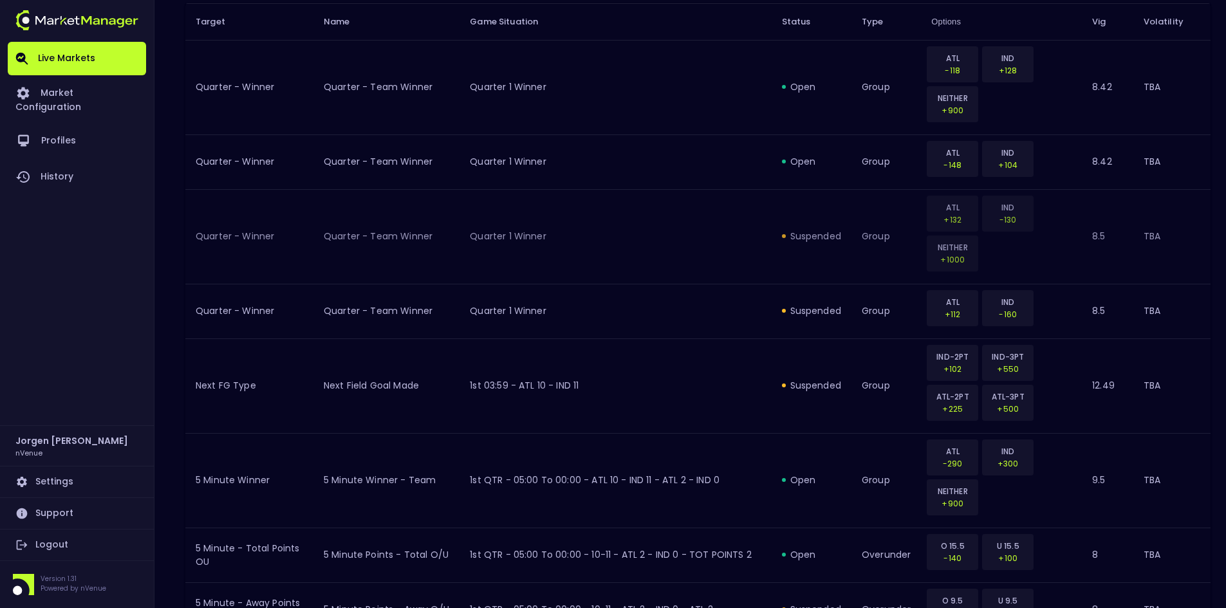
scroll to position [0, 0]
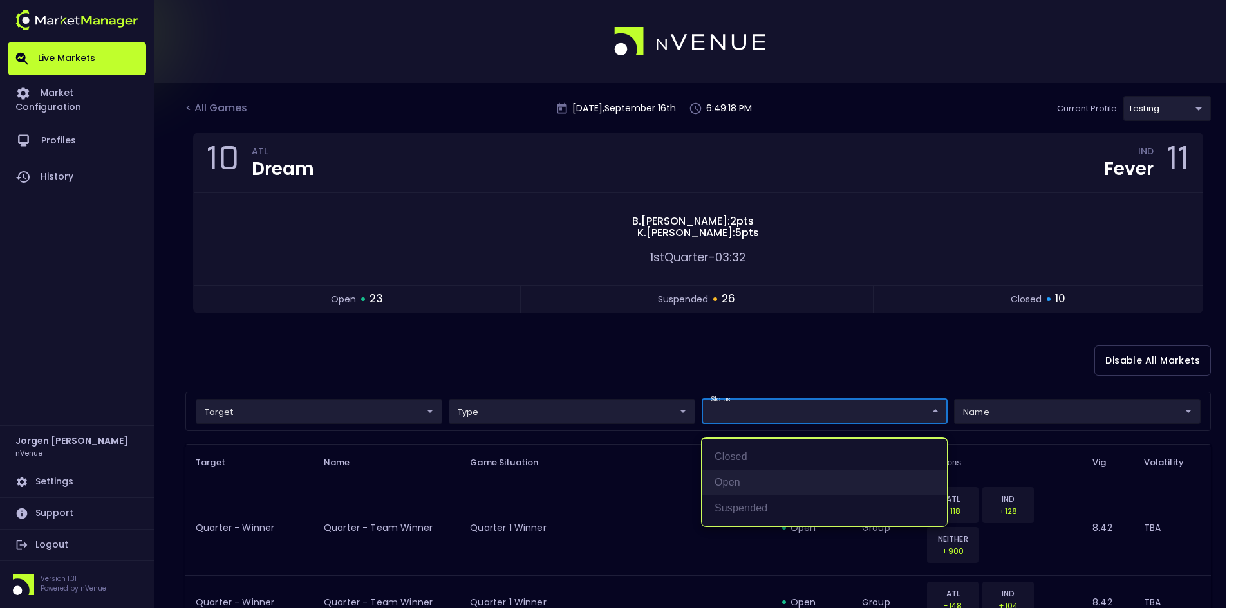
click at [744, 477] on li "open" at bounding box center [823, 483] width 245 height 26
type input "open"
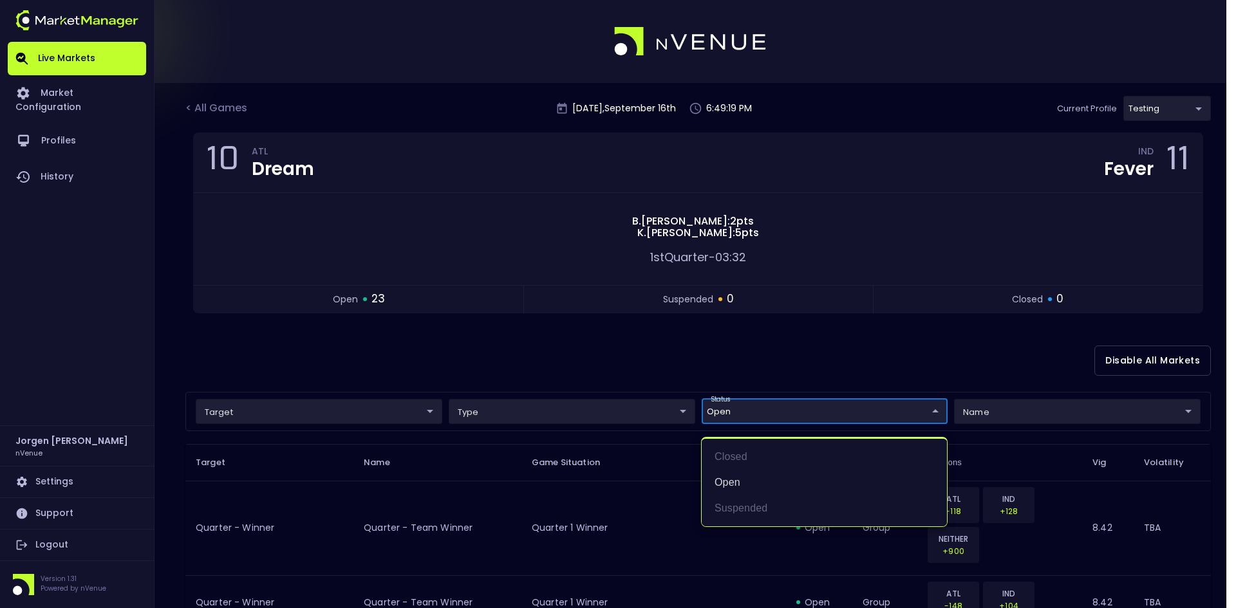
click at [774, 346] on div at bounding box center [618, 304] width 1236 height 608
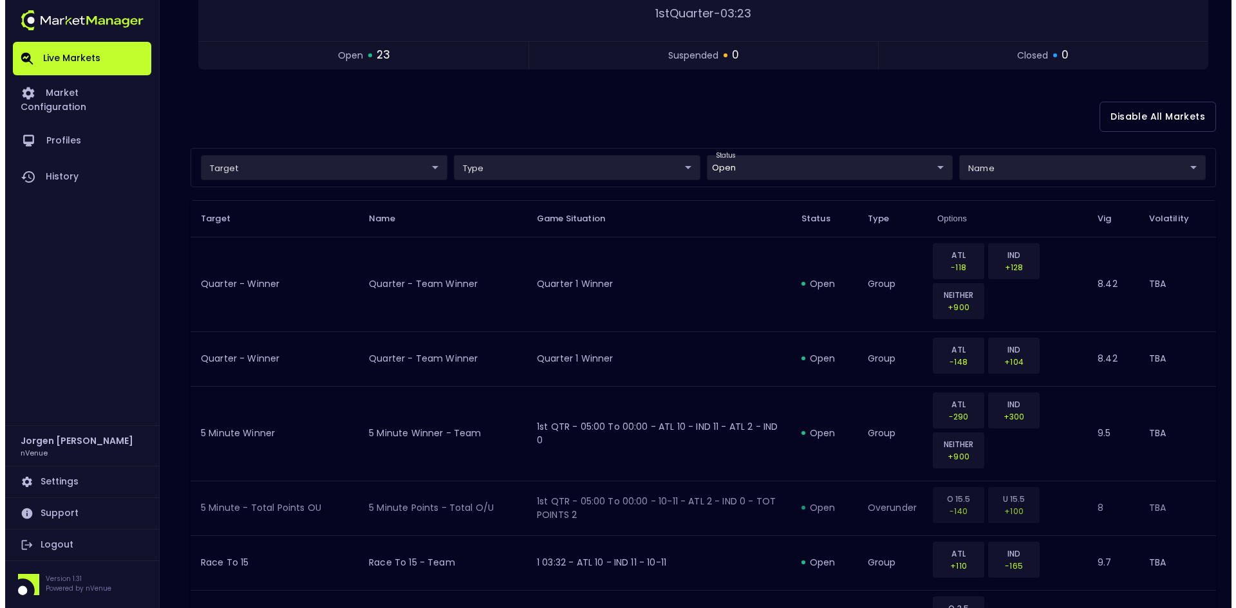
scroll to position [181, 0]
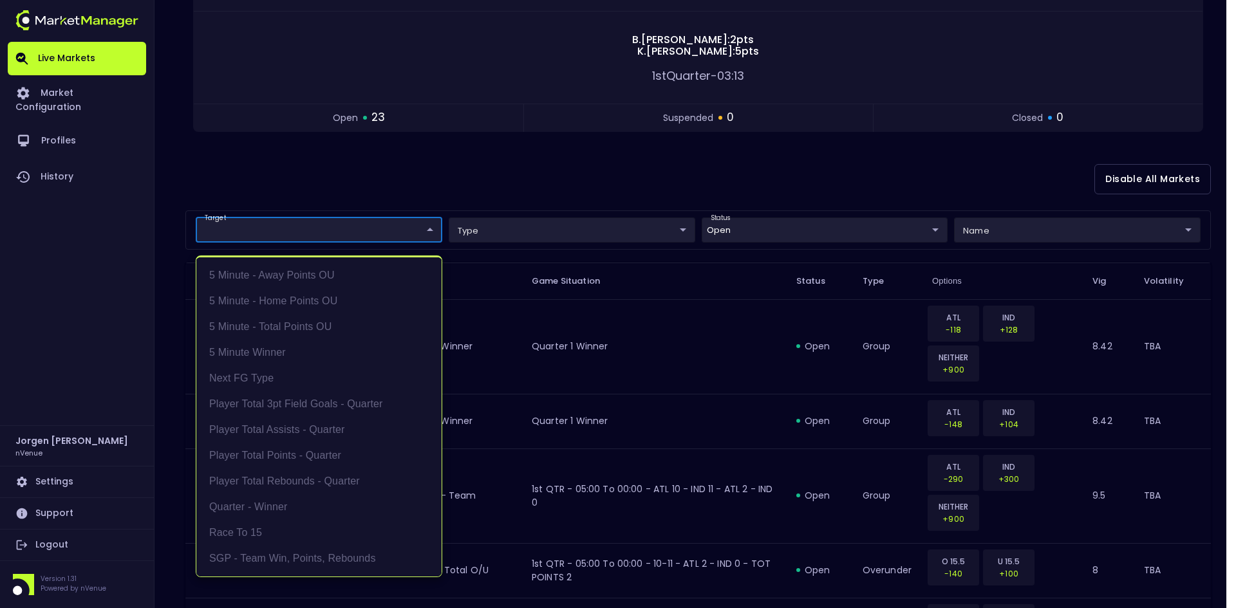
click at [290, 277] on li "5 Minute - Away Points OU" at bounding box center [318, 276] width 245 height 26
type input "5 Minute - Away Points OU"
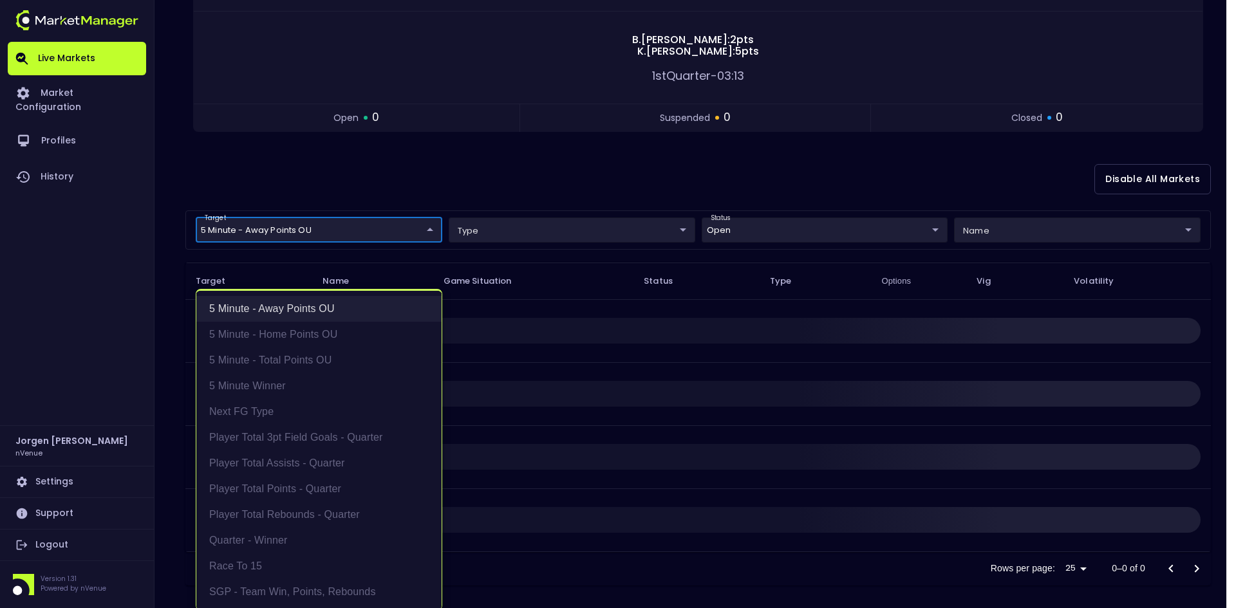
scroll to position [0, 0]
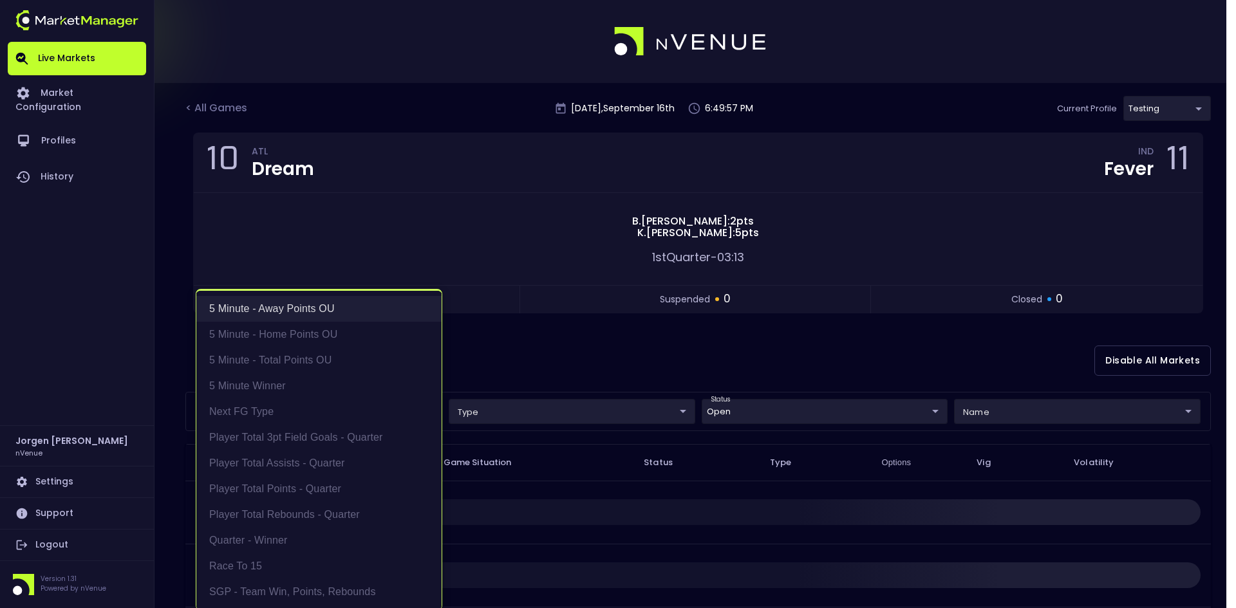
click at [288, 319] on li "5 Minute - Away Points OU" at bounding box center [318, 309] width 245 height 26
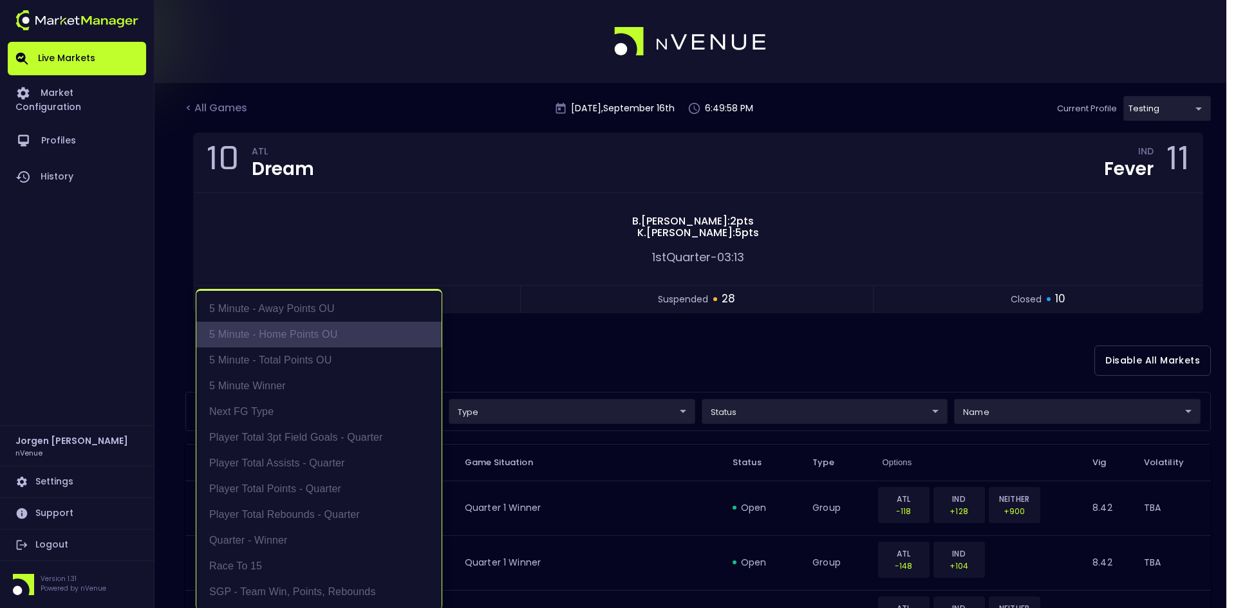
click at [288, 328] on li "5 Minute - Home Points OU" at bounding box center [318, 335] width 245 height 26
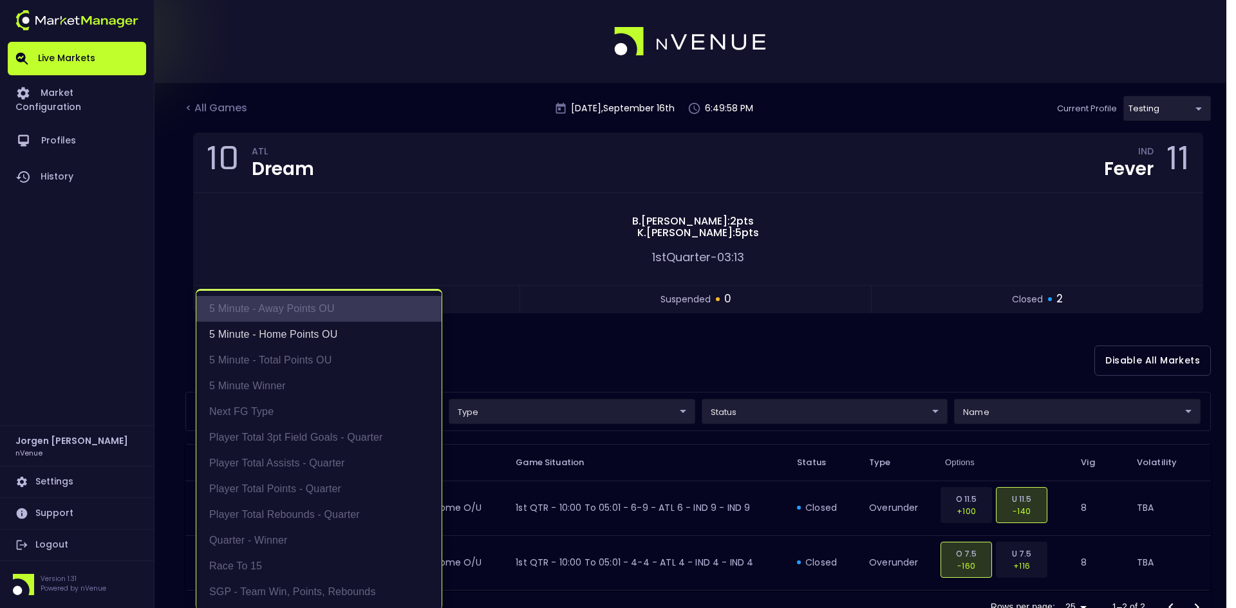
click at [292, 313] on li "5 Minute - Away Points OU" at bounding box center [318, 309] width 245 height 26
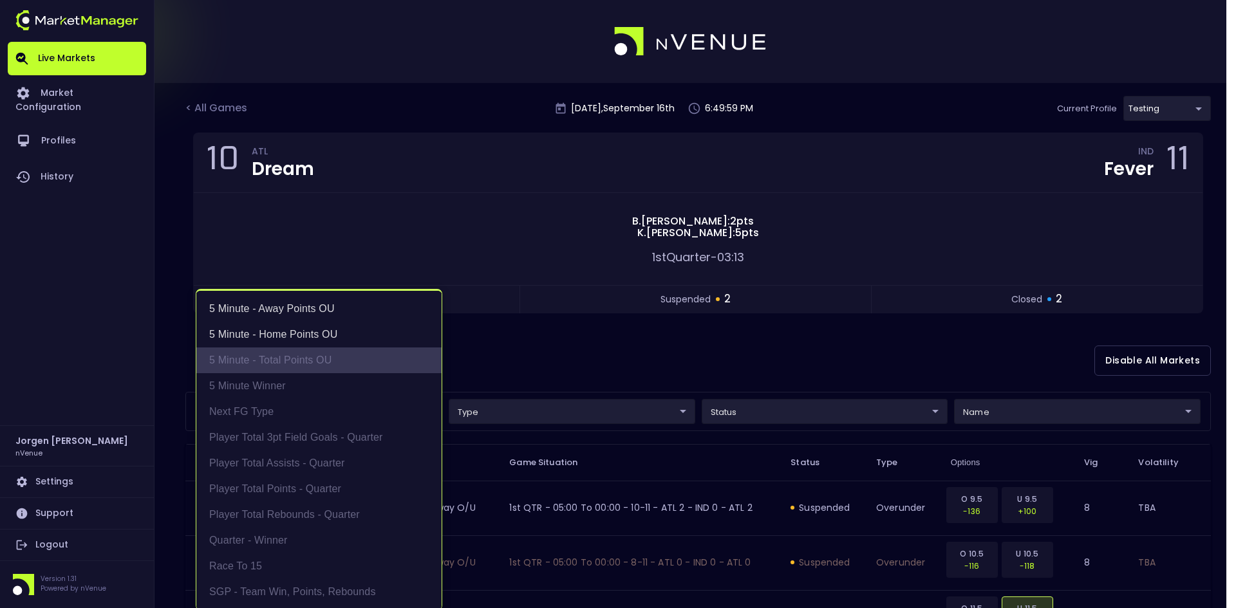
click at [293, 357] on li "5 Minute - Total Points OU" at bounding box center [318, 360] width 245 height 26
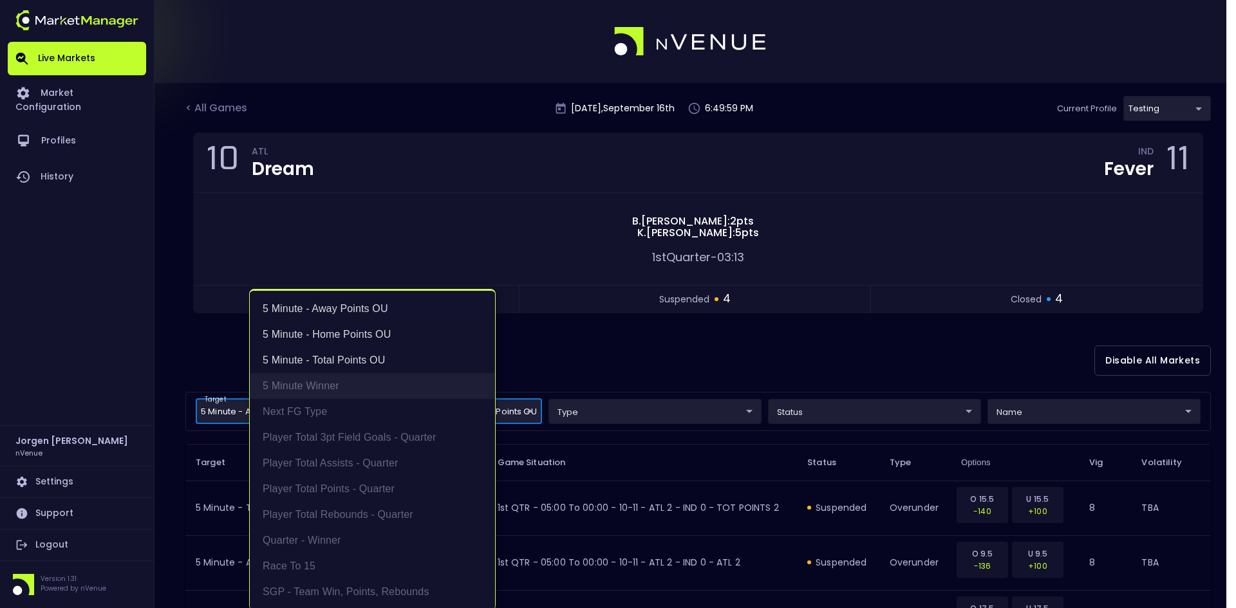
click at [282, 389] on li "5 Minute Winner" at bounding box center [372, 386] width 245 height 26
type input "5 Minute - Home Points OU,5 Minute - Away Points OU,5 Minute - Total Points OU,…"
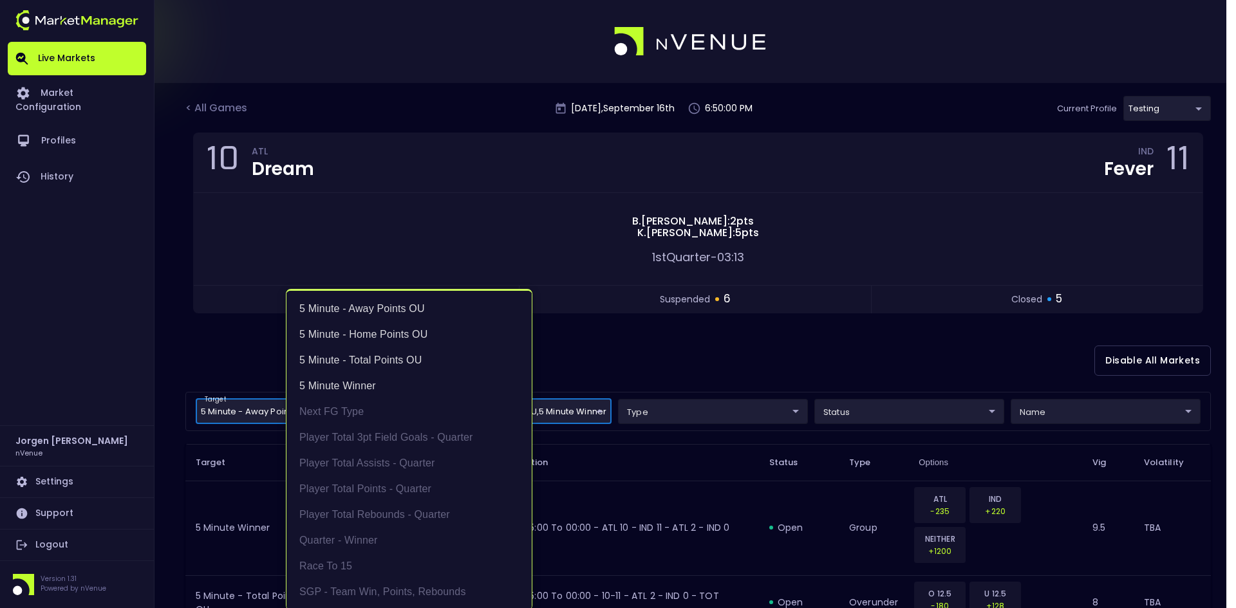
click at [862, 328] on div at bounding box center [618, 304] width 1236 height 608
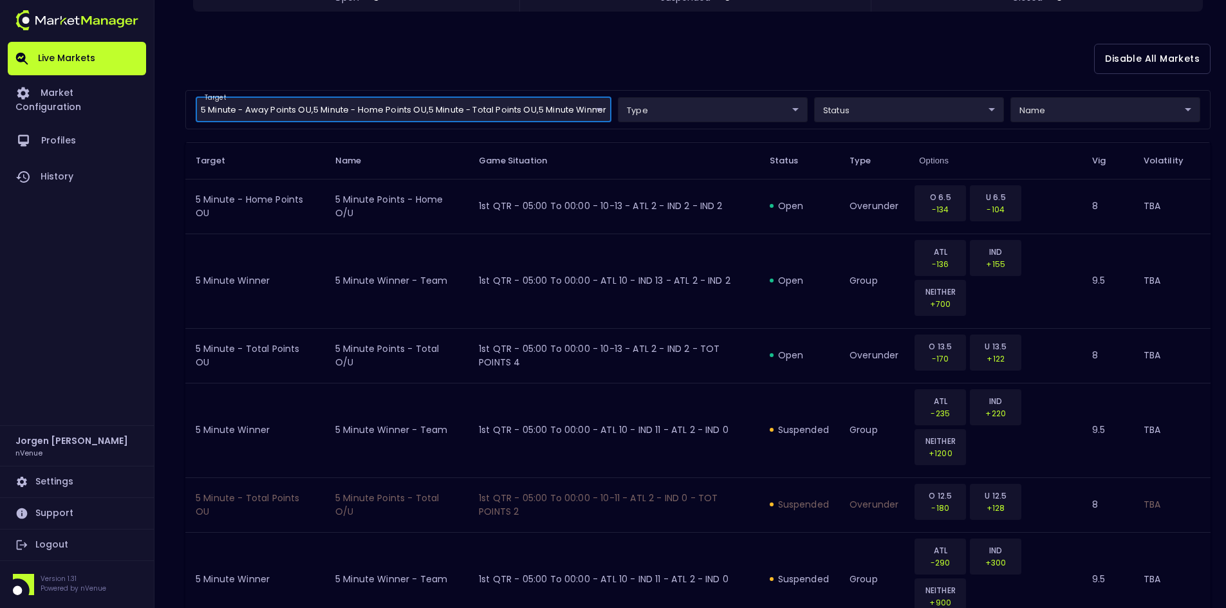
scroll to position [237, 0]
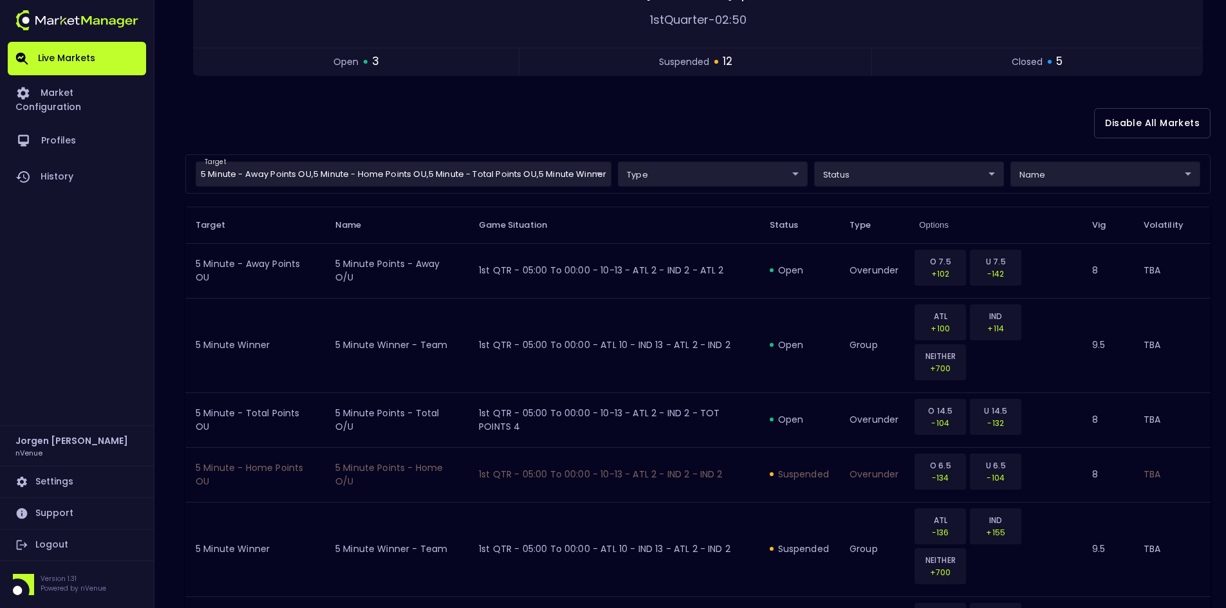
click at [523, 128] on div "Disable All Markets" at bounding box center [697, 123] width 1025 height 62
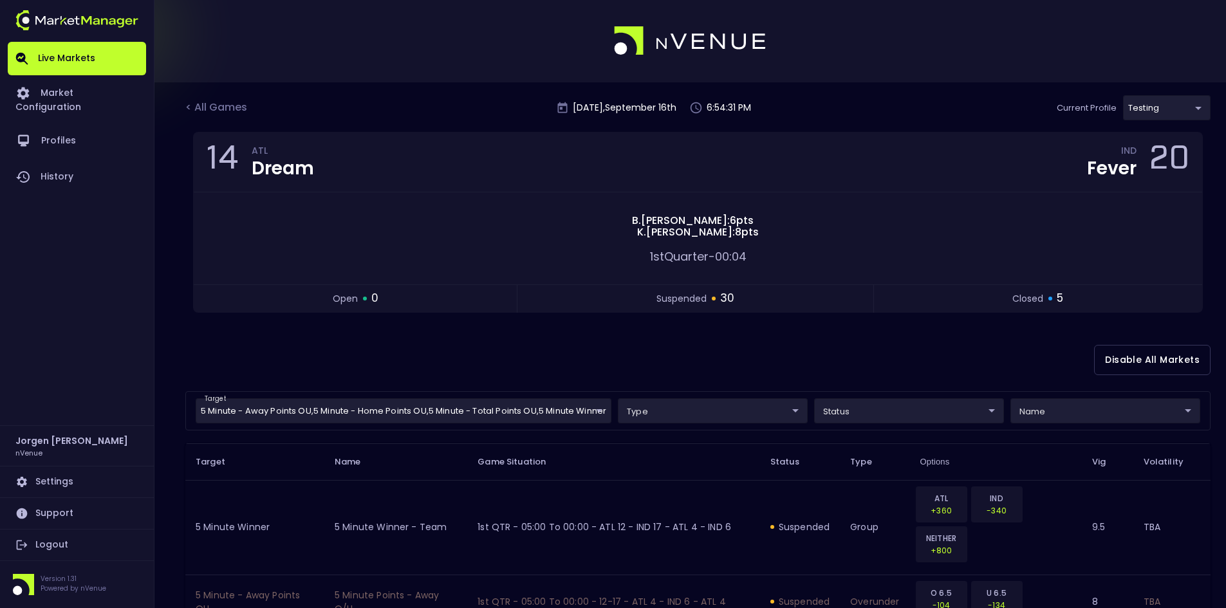
scroll to position [0, 0]
click at [225, 104] on div "< All Games" at bounding box center [217, 108] width 64 height 17
